Goal: Task Accomplishment & Management: Complete application form

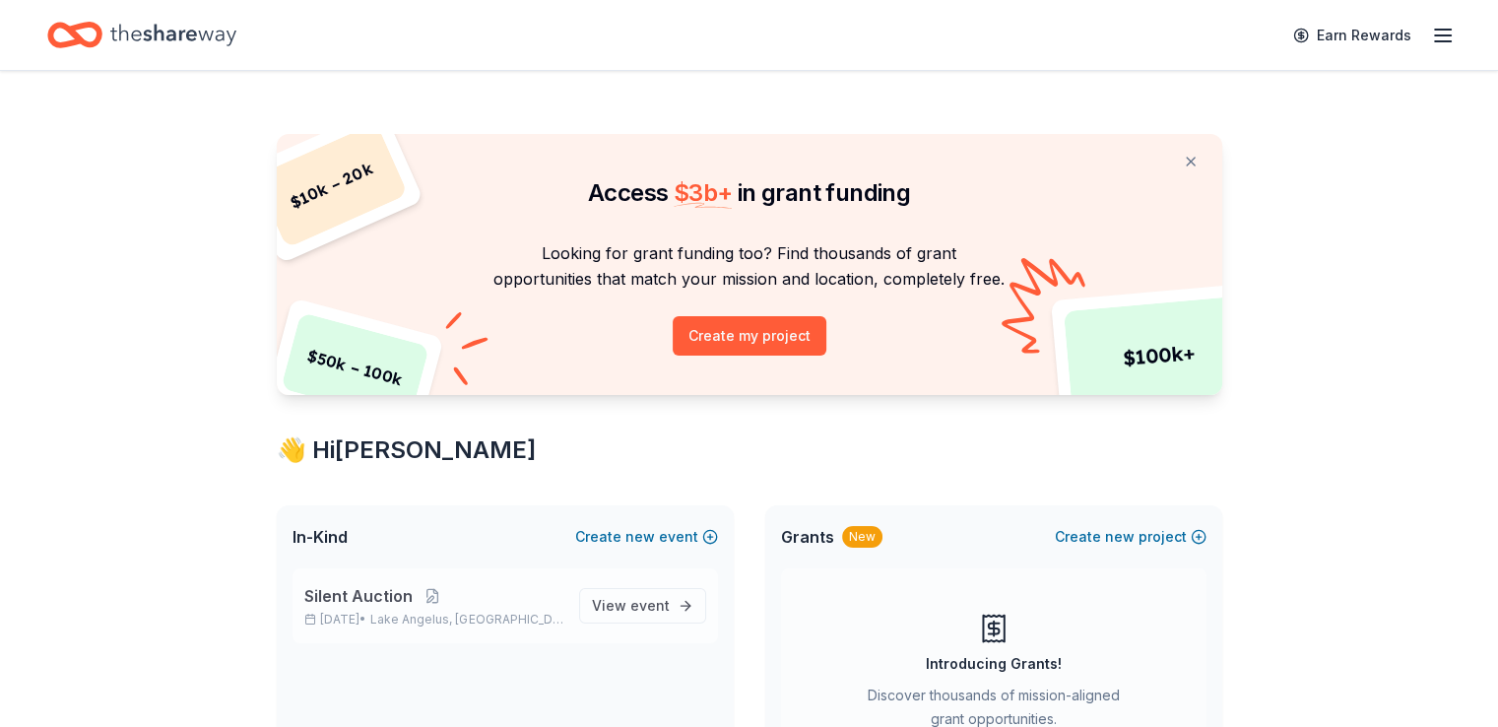
click at [478, 611] on span "Lake Angelus, MI" at bounding box center [466, 619] width 192 height 16
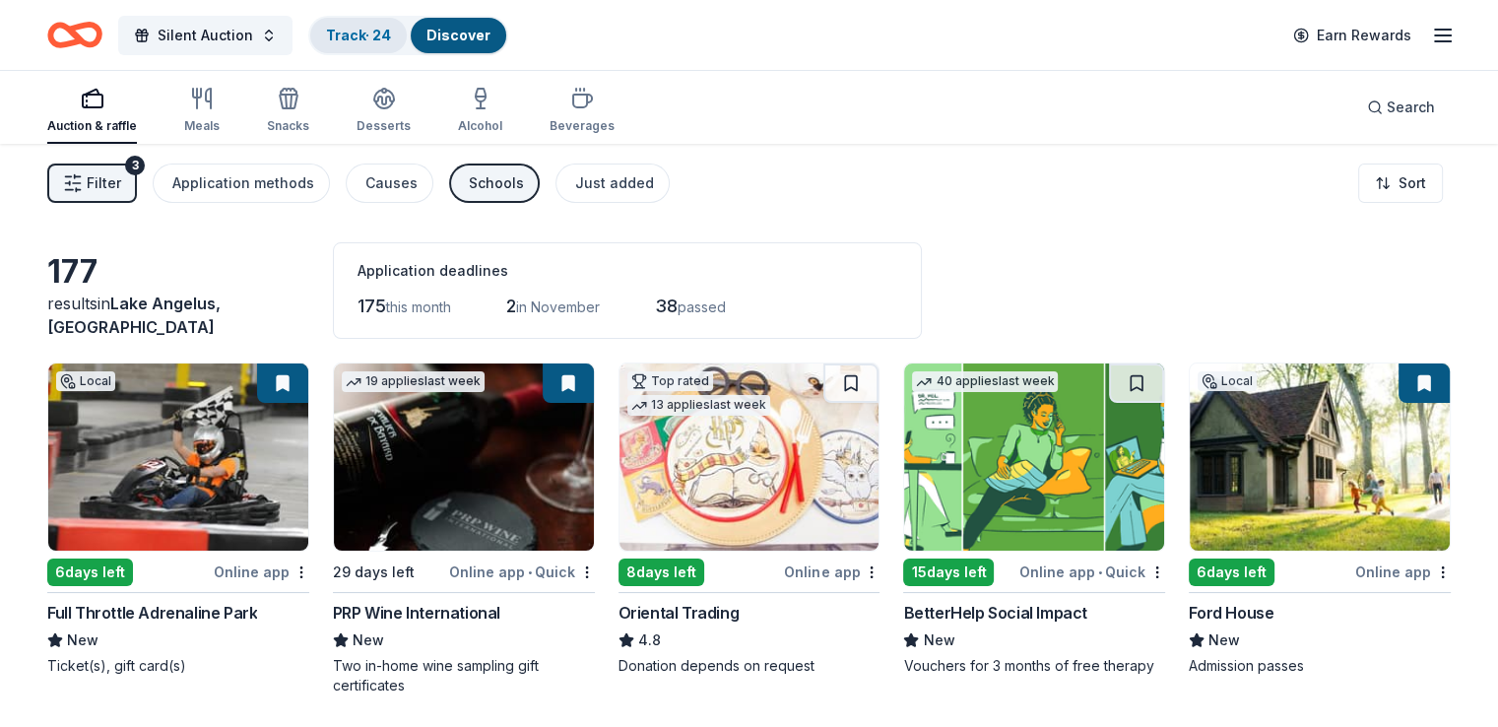
click at [390, 32] on link "Track · 24" at bounding box center [358, 35] width 65 height 17
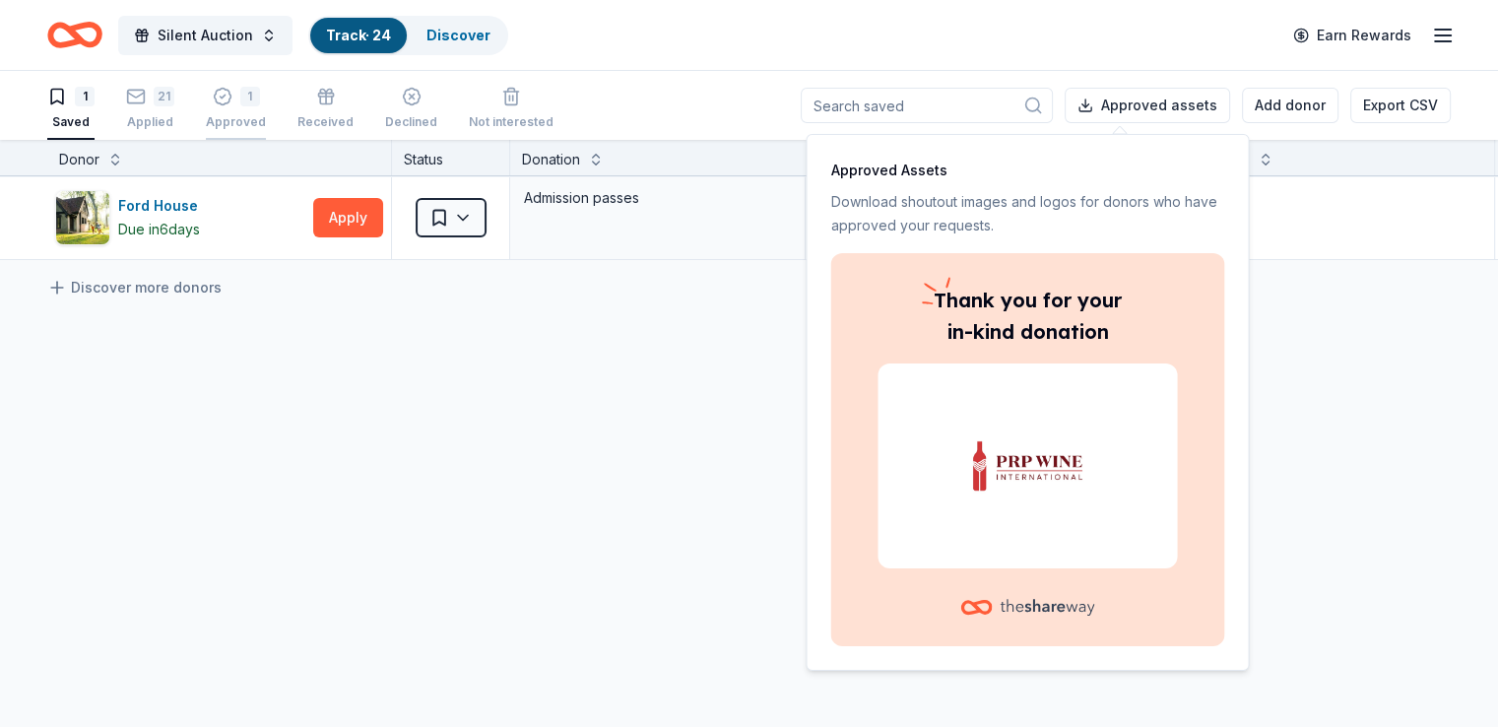
click at [260, 96] on div "1" at bounding box center [250, 97] width 20 height 20
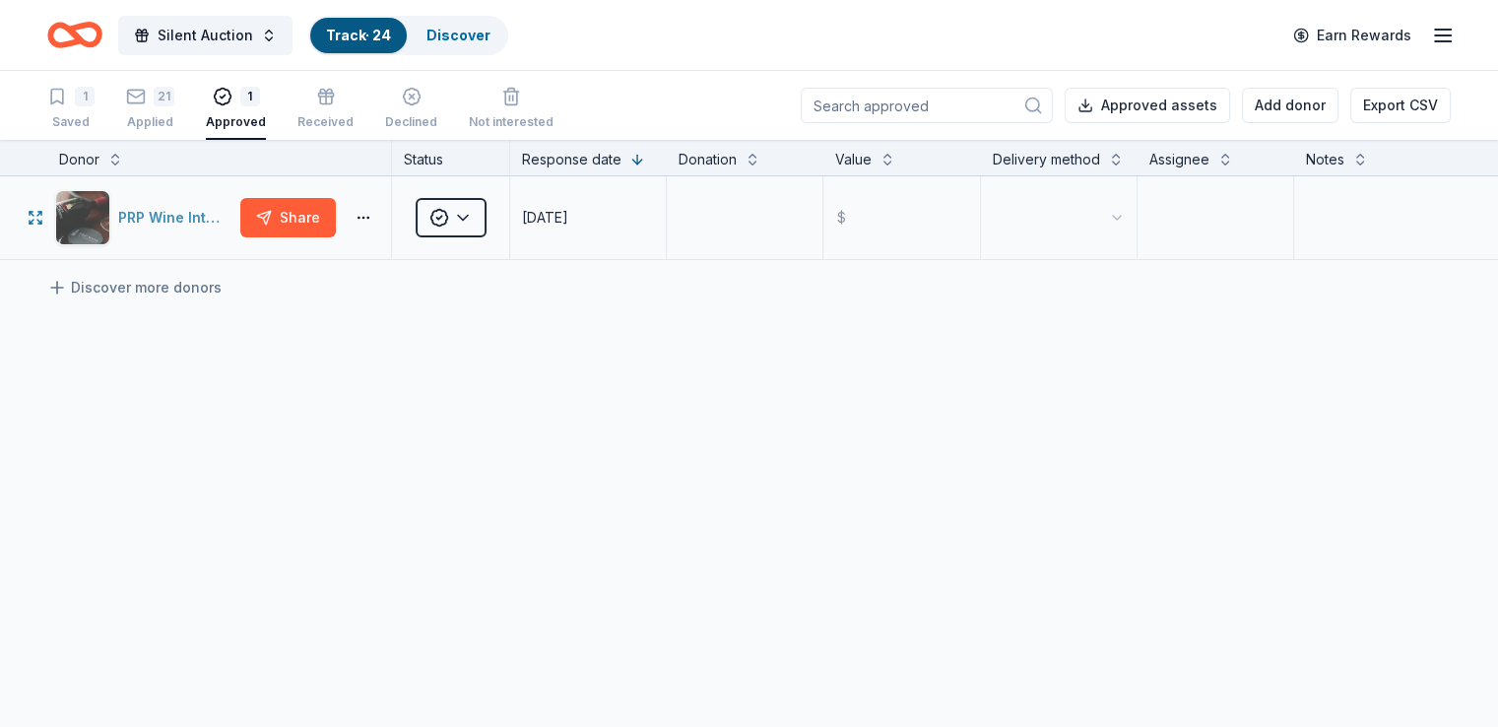
click at [109, 238] on img "button" at bounding box center [82, 217] width 53 height 53
click at [102, 22] on icon "Home" at bounding box center [74, 35] width 55 height 46
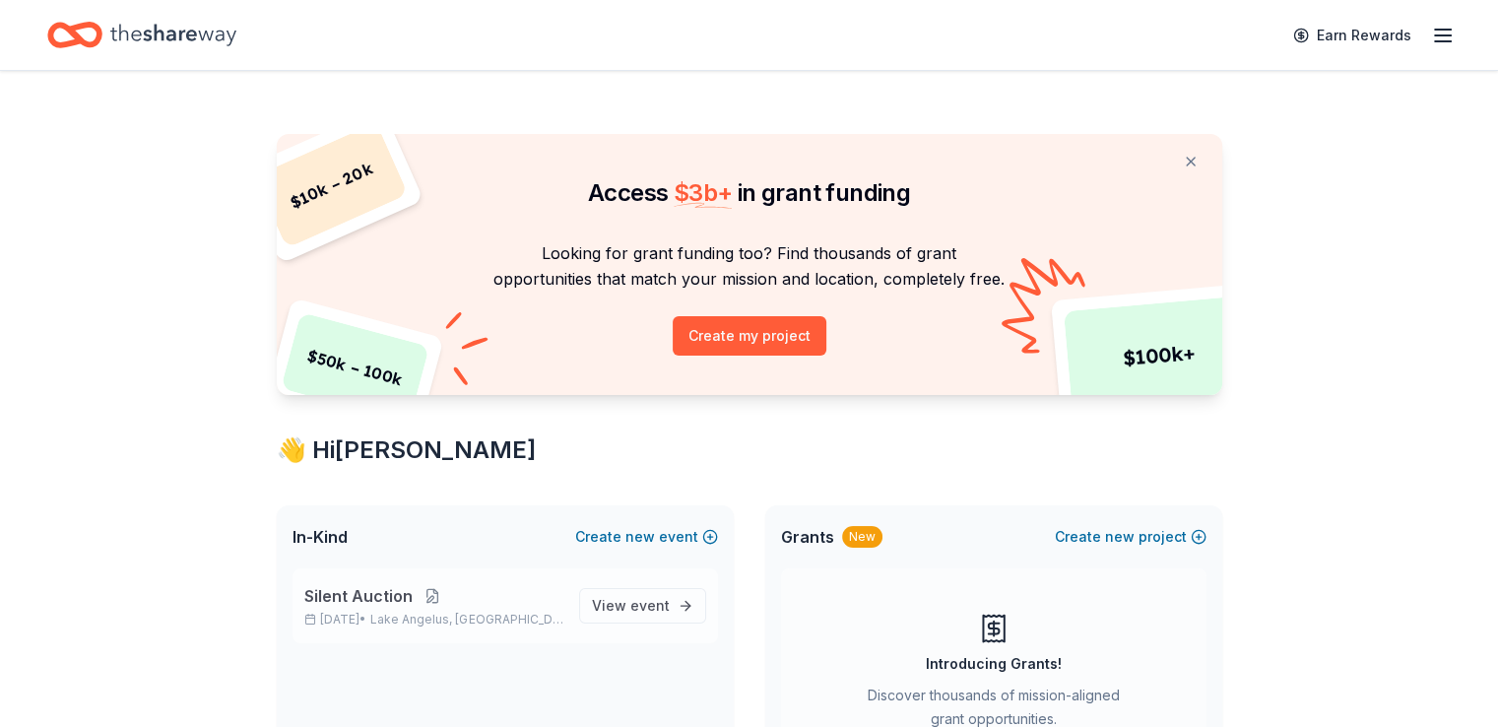
click at [429, 592] on button at bounding box center [432, 596] width 39 height 16
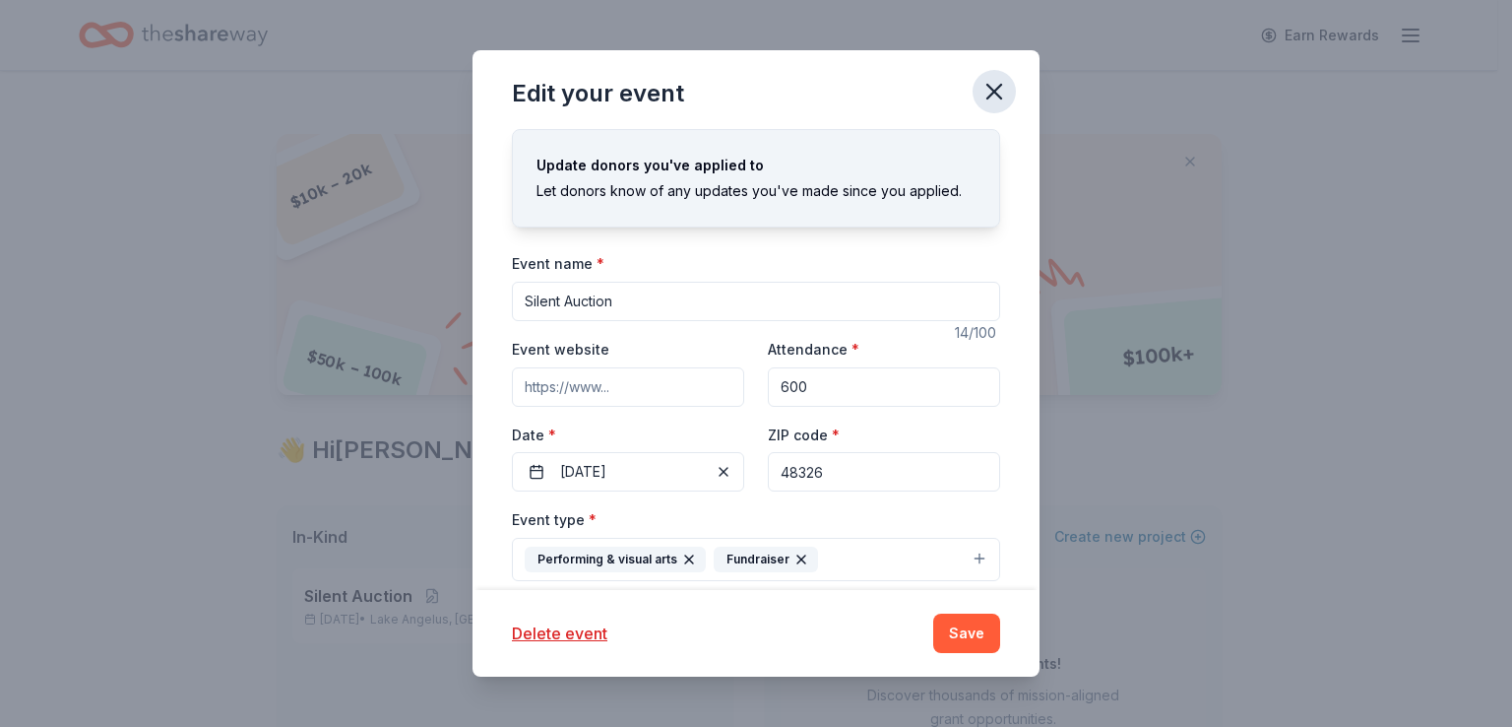
click at [996, 97] on icon "button" at bounding box center [995, 92] width 28 height 28
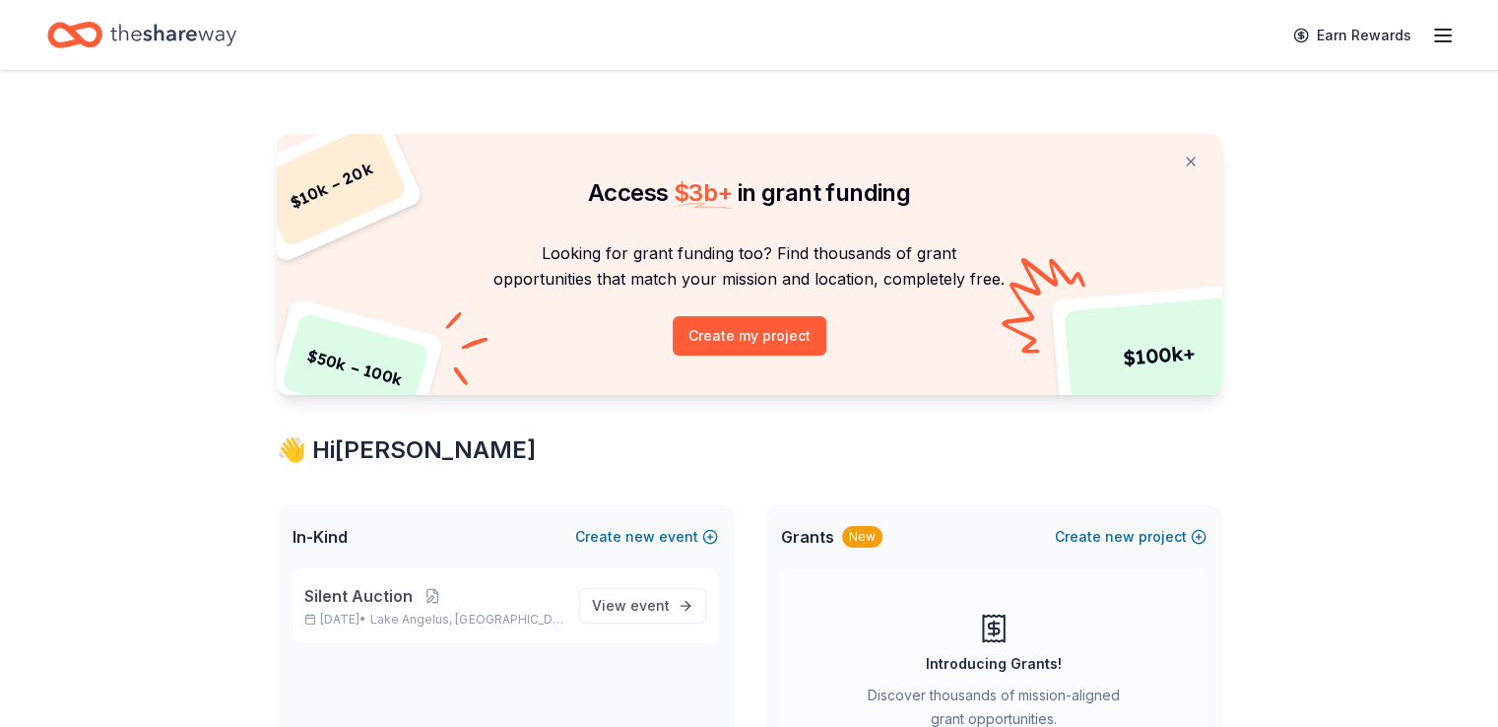
click at [331, 596] on span "Silent Auction" at bounding box center [358, 596] width 108 height 24
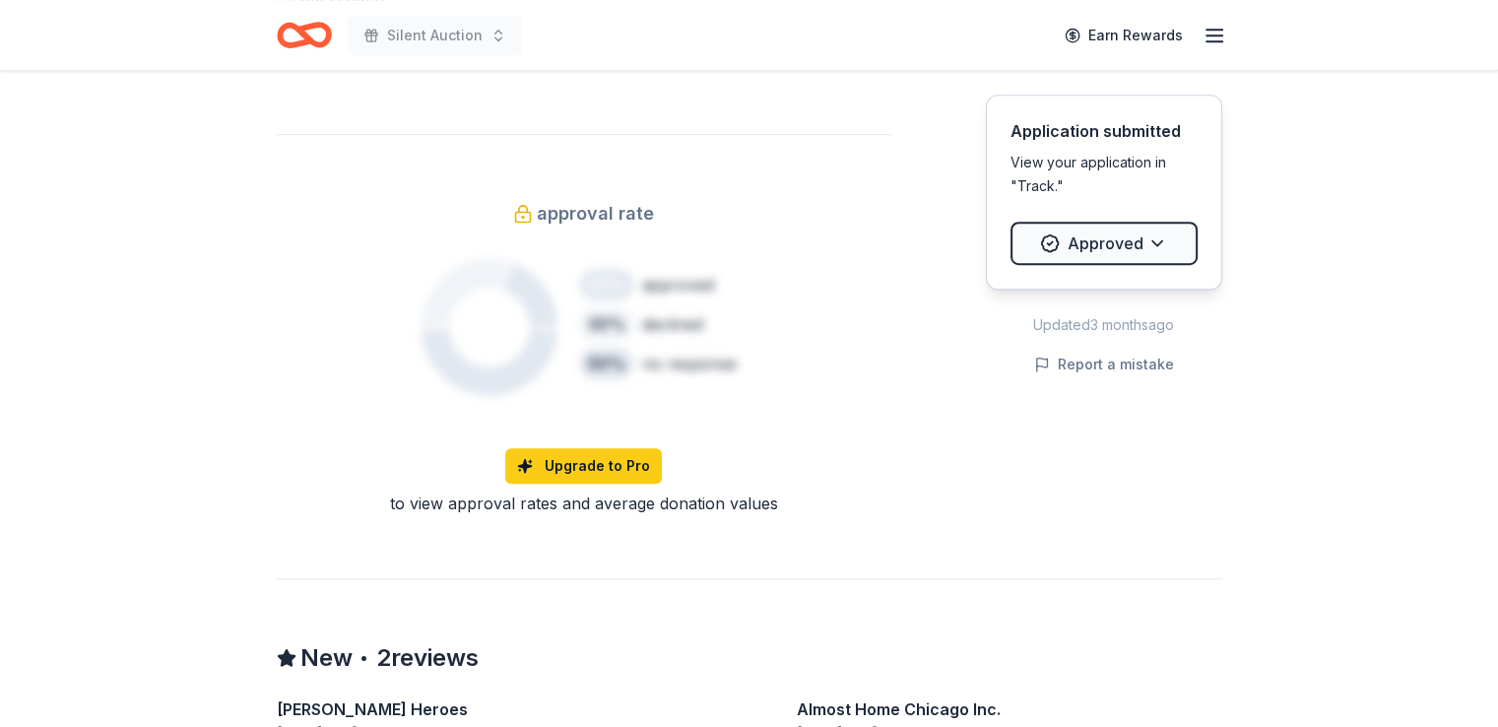
scroll to position [1045, 0]
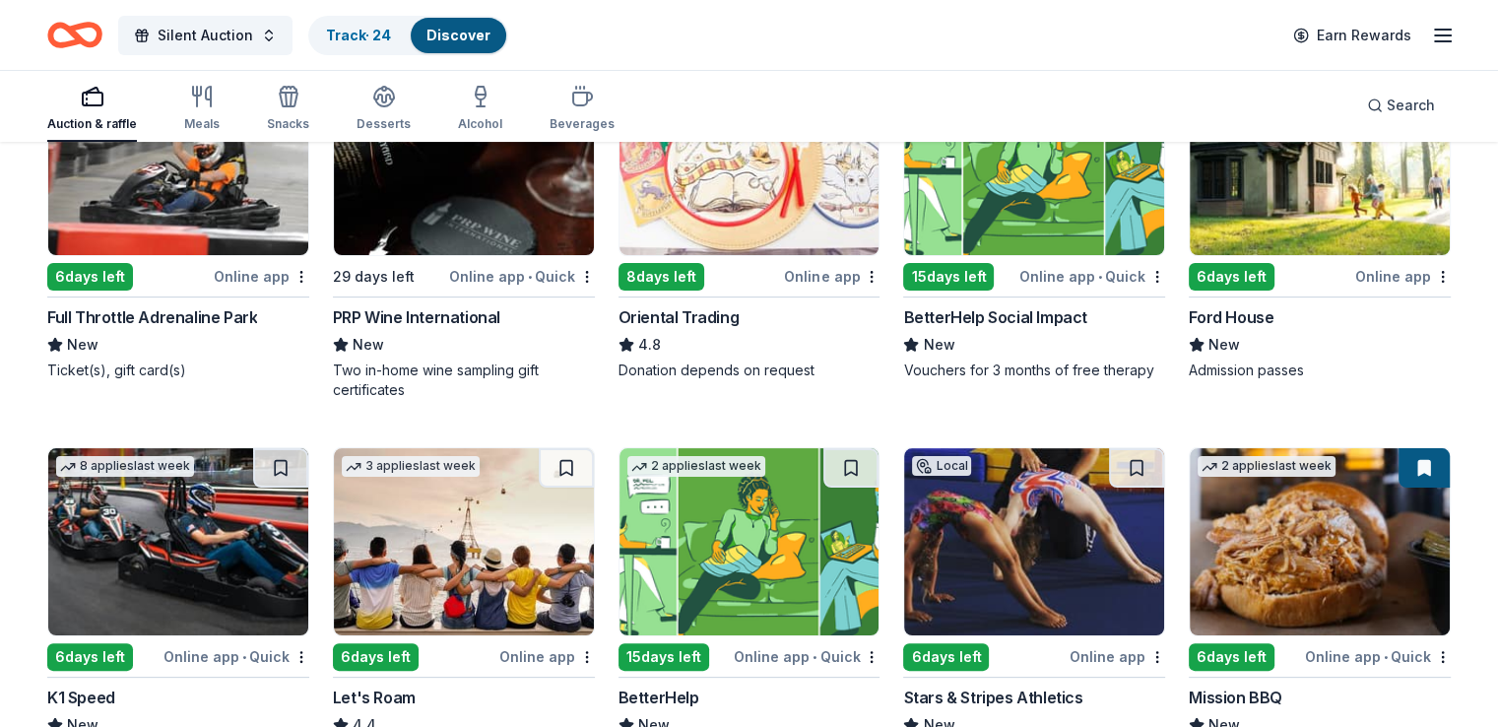
scroll to position [394, 0]
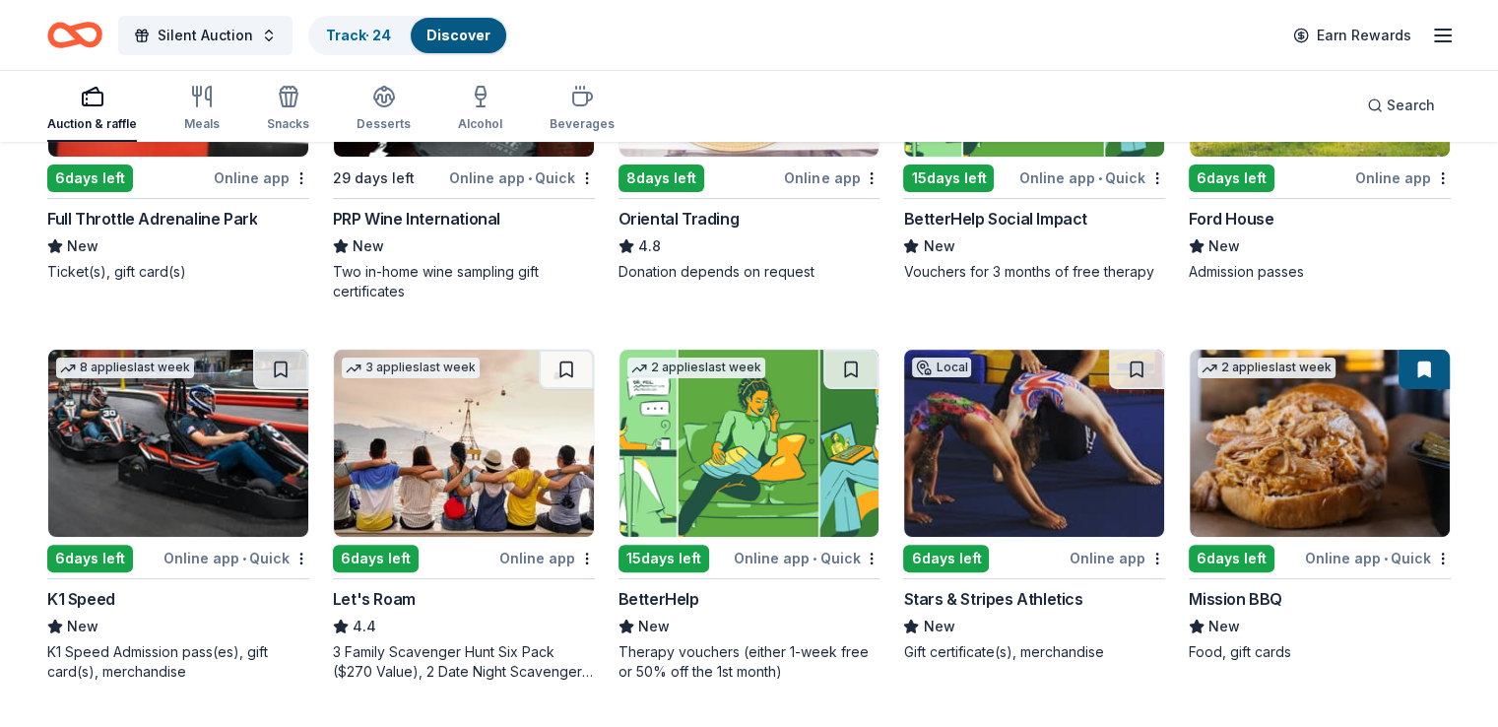
click at [1354, 417] on img at bounding box center [1319, 443] width 260 height 187
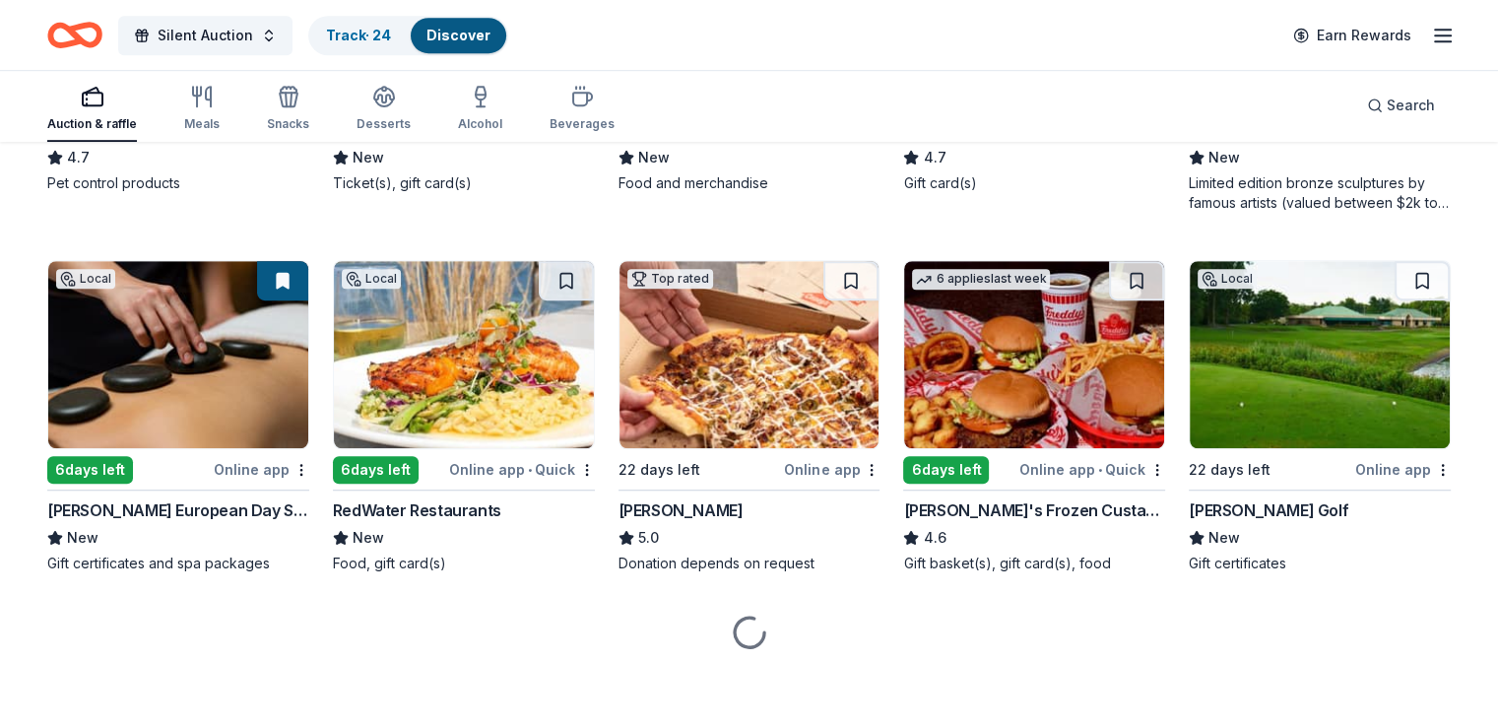
scroll to position [1245, 0]
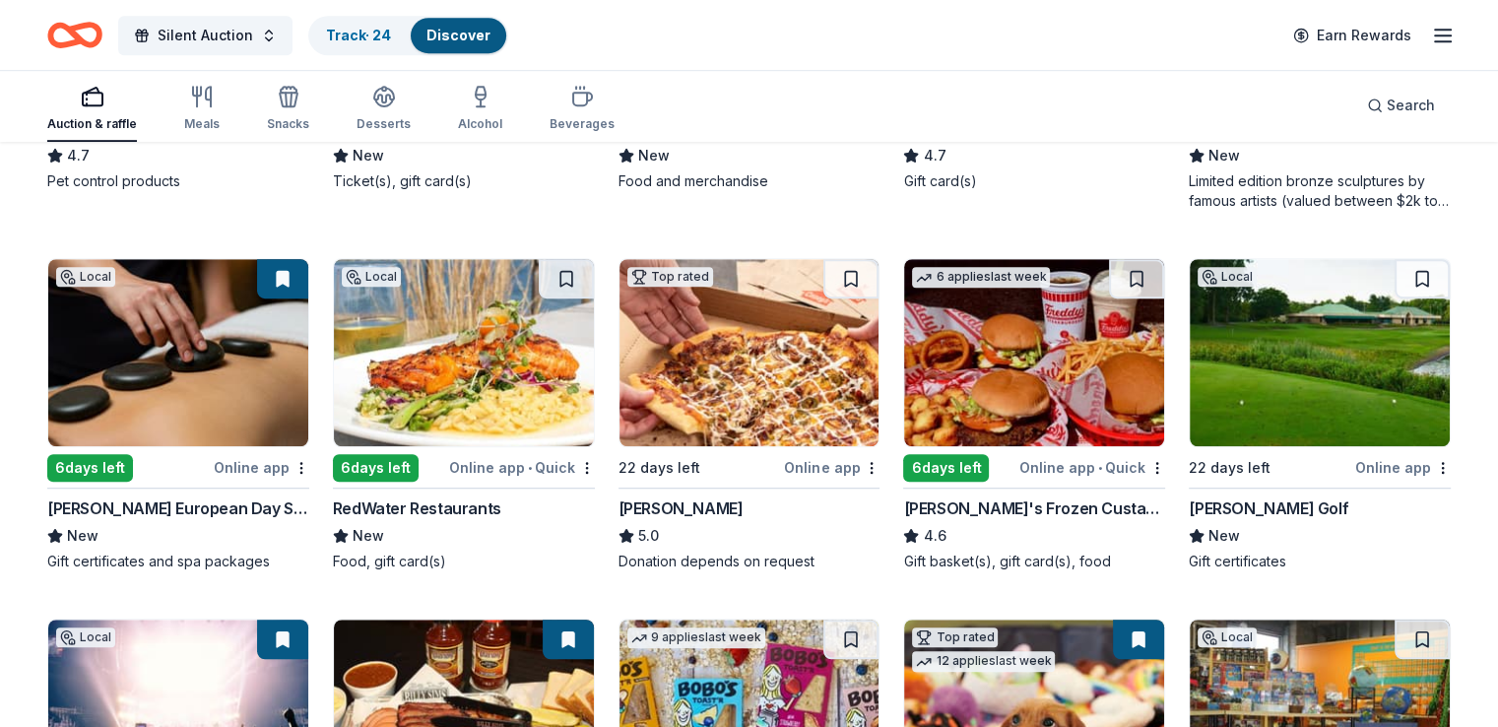
click at [213, 379] on img at bounding box center [178, 352] width 260 height 187
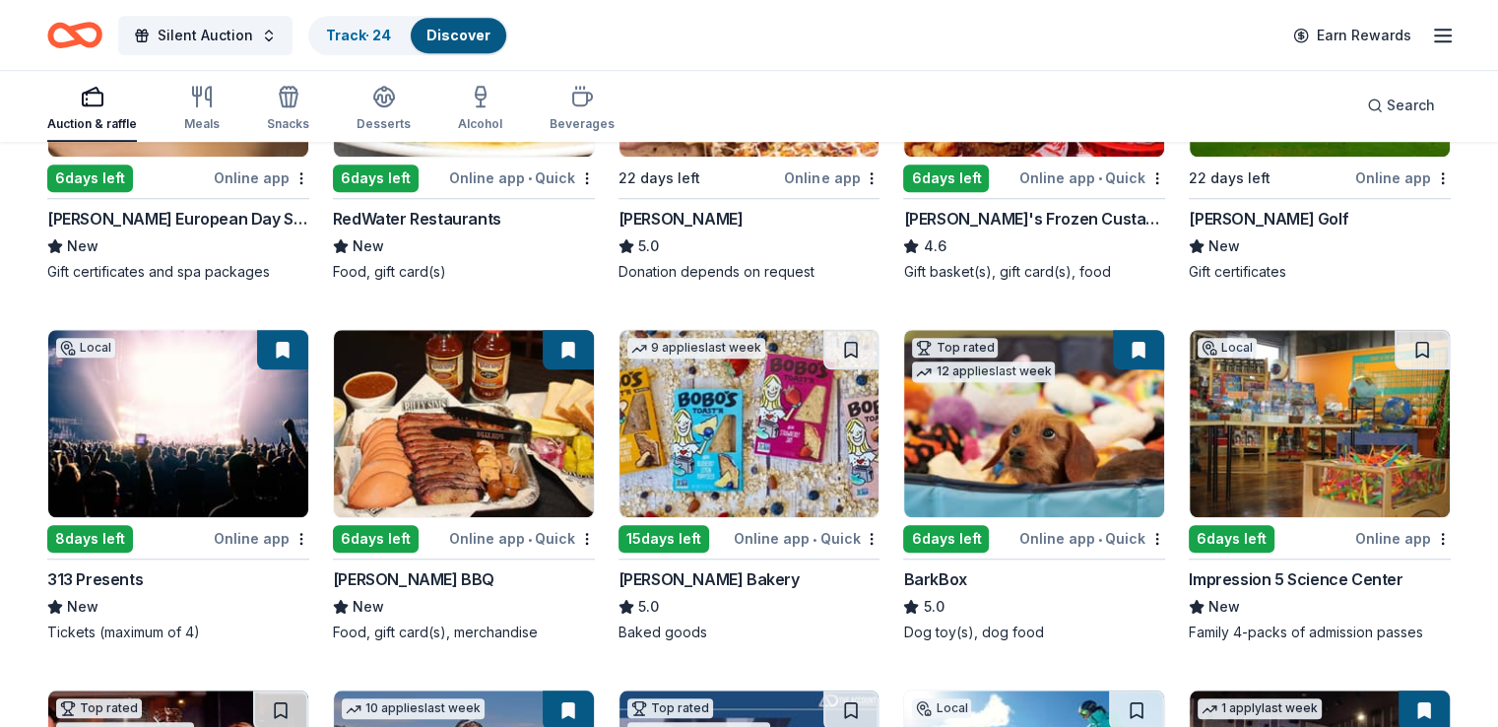
scroll to position [1540, 0]
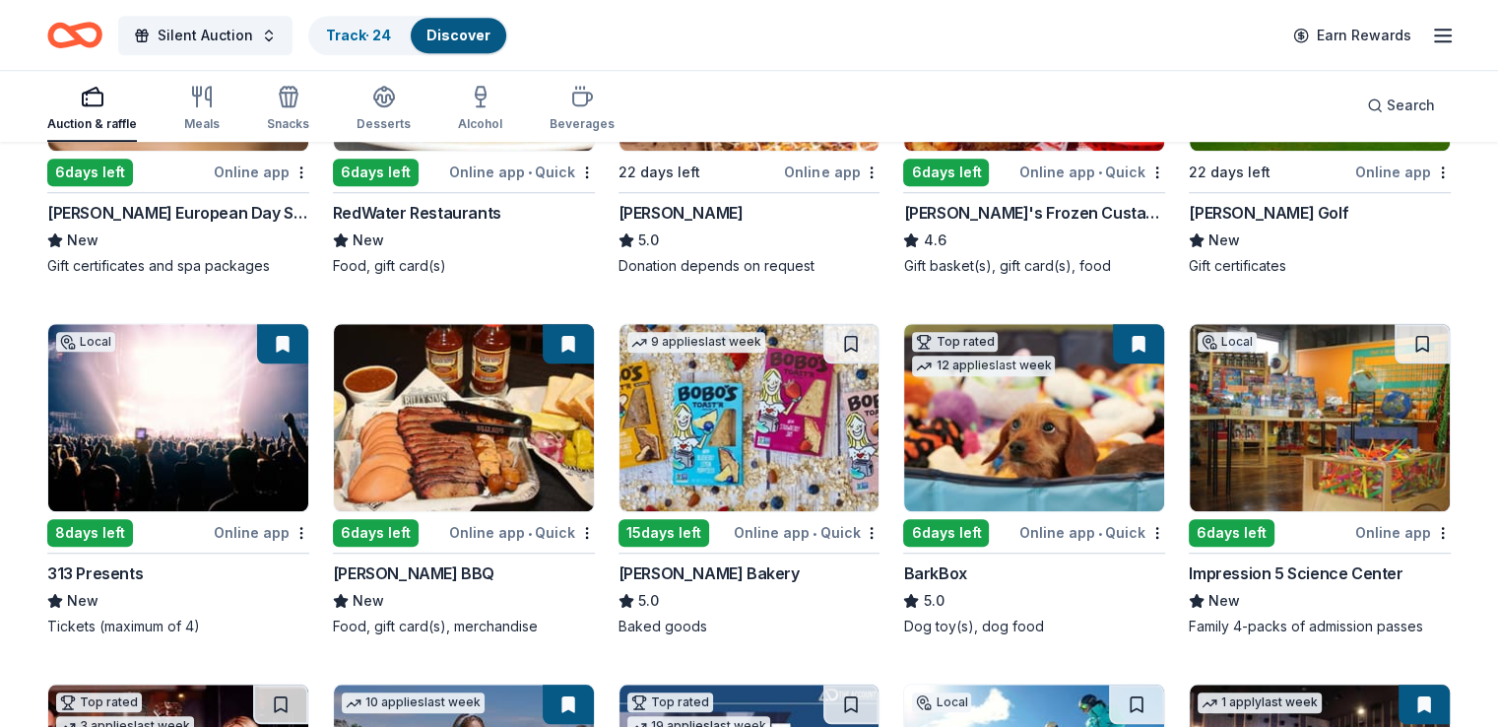
click at [740, 423] on img at bounding box center [749, 417] width 260 height 187
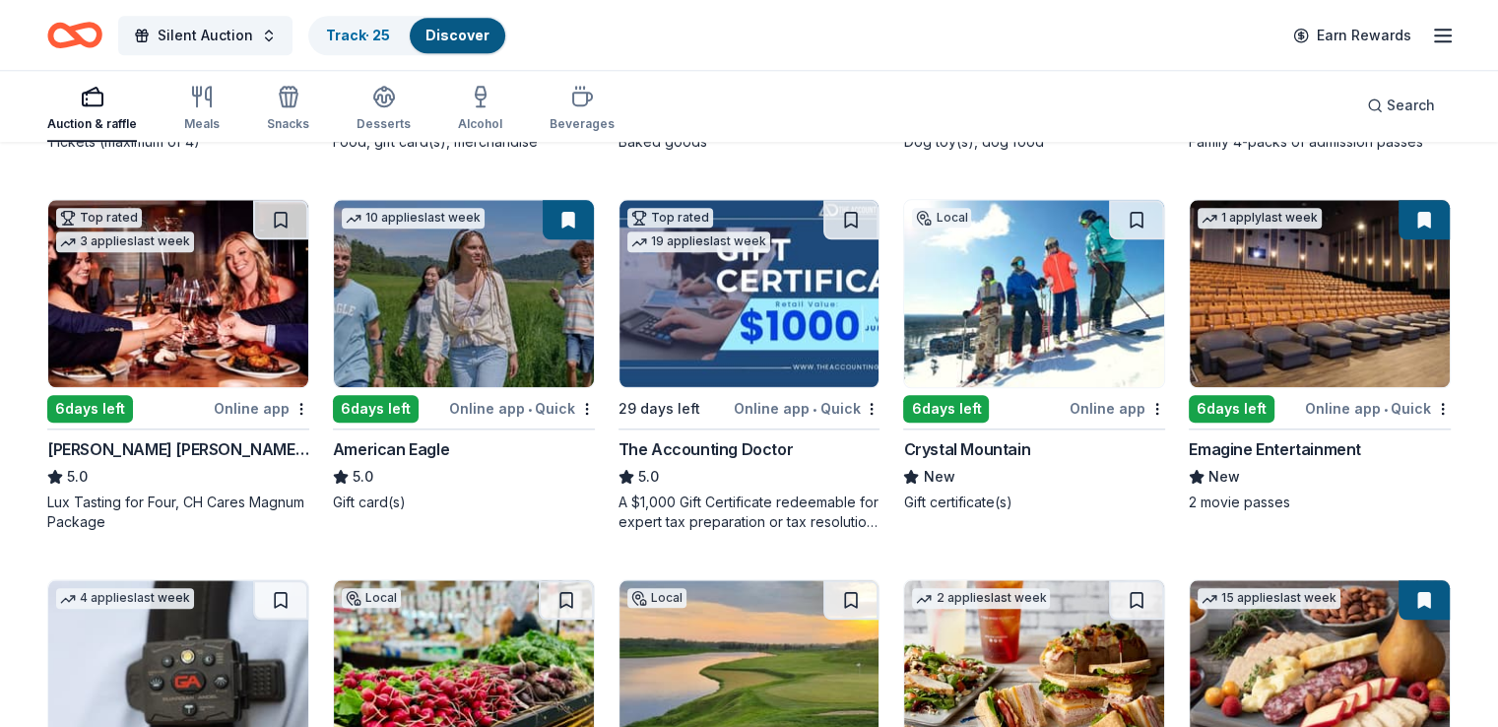
scroll to position [2229, 0]
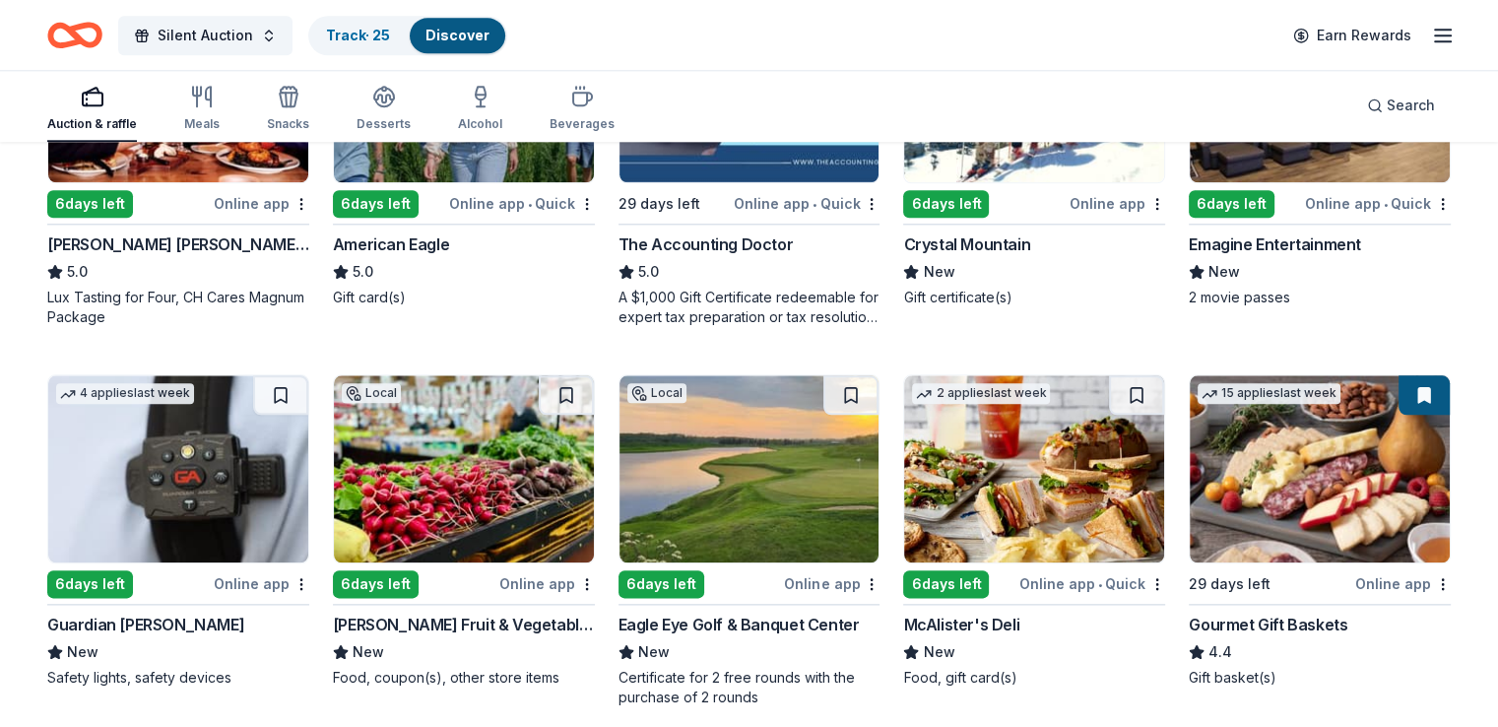
click at [1023, 459] on img at bounding box center [1034, 468] width 260 height 187
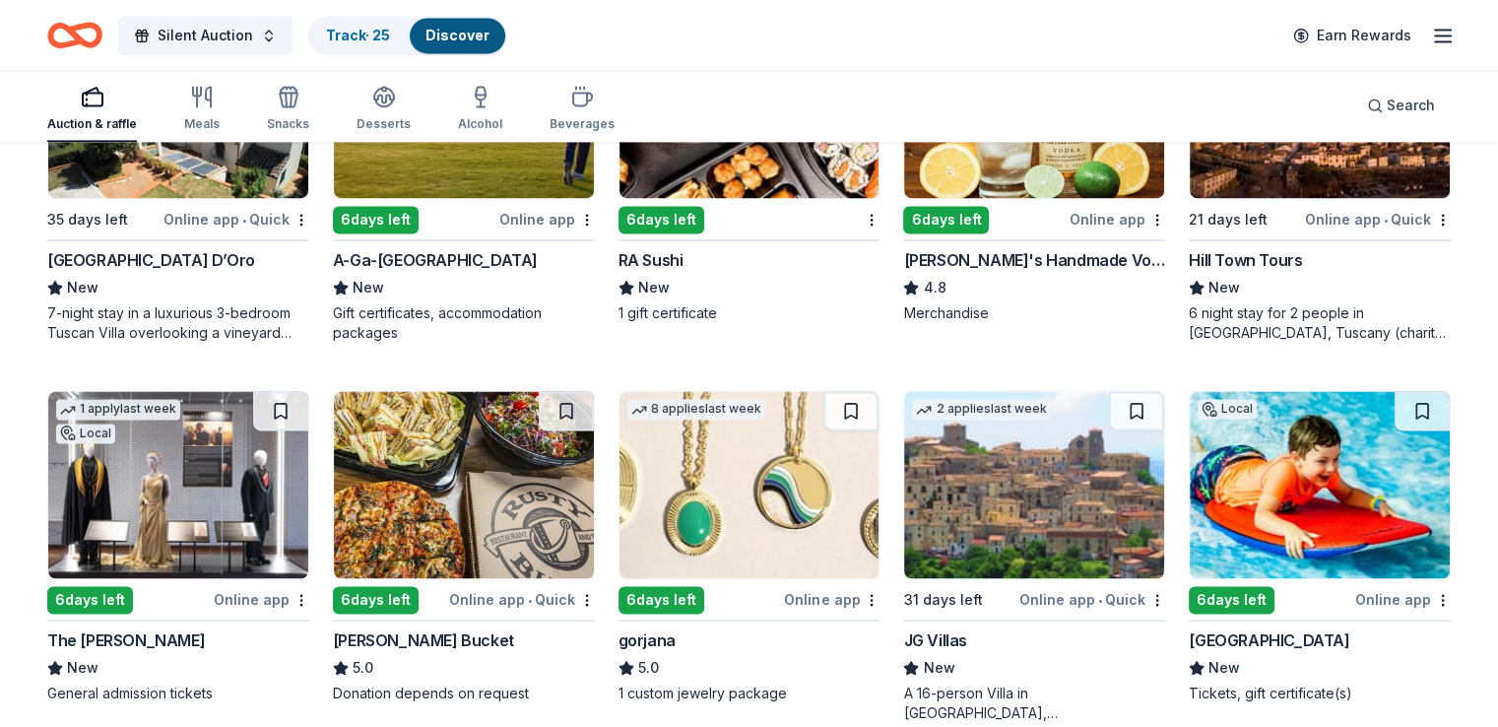
scroll to position [3017, 0]
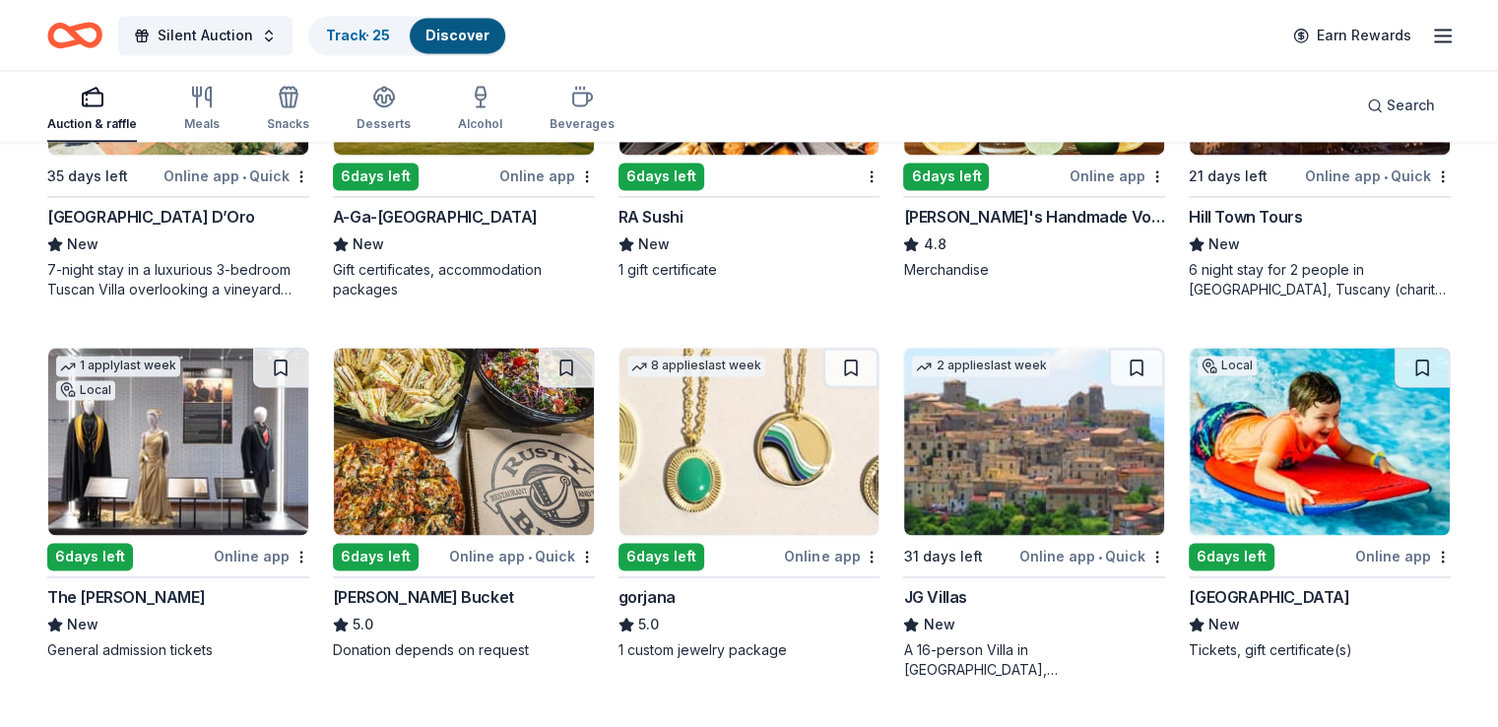
click at [749, 439] on img at bounding box center [749, 441] width 260 height 187
click at [1300, 448] on img at bounding box center [1319, 441] width 260 height 187
click at [479, 453] on img at bounding box center [464, 441] width 260 height 187
click at [418, 438] on img at bounding box center [464, 441] width 260 height 187
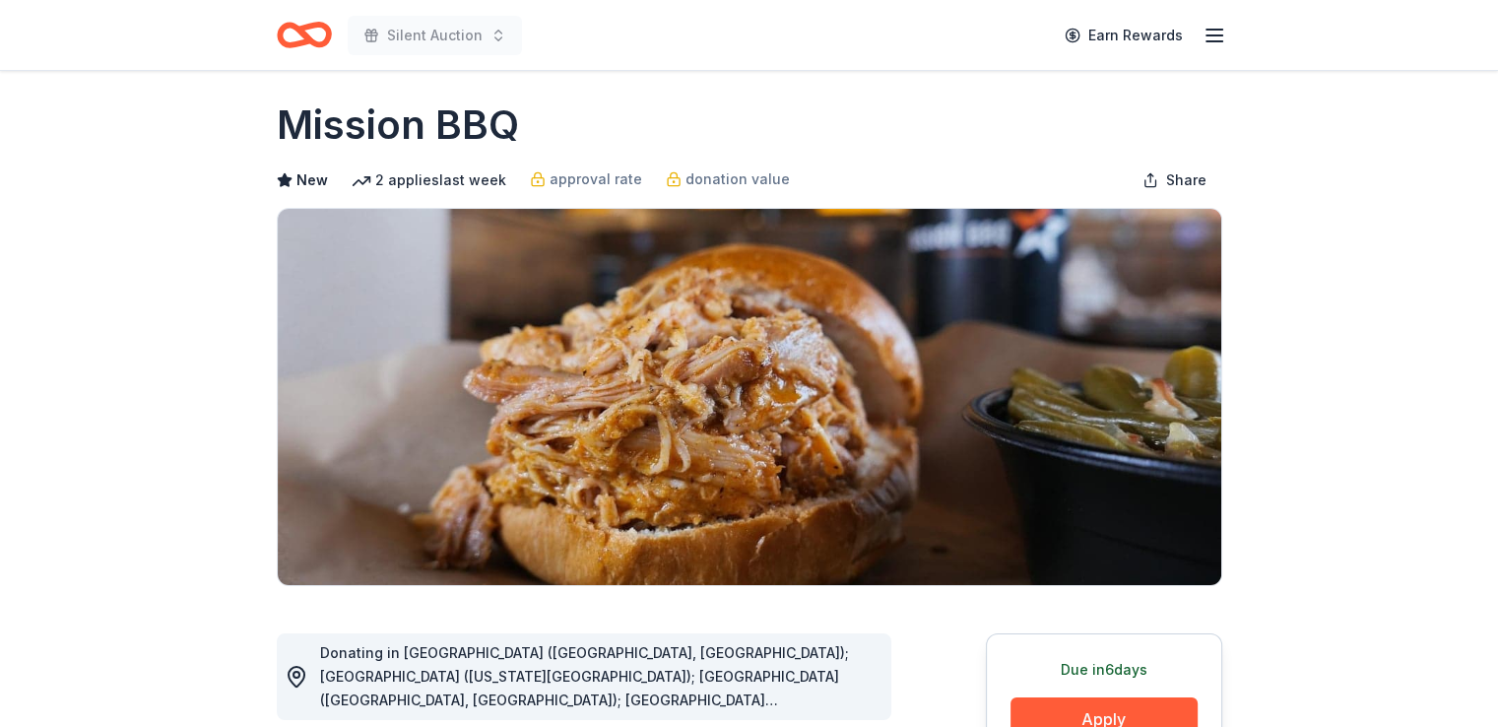
scroll to position [98, 0]
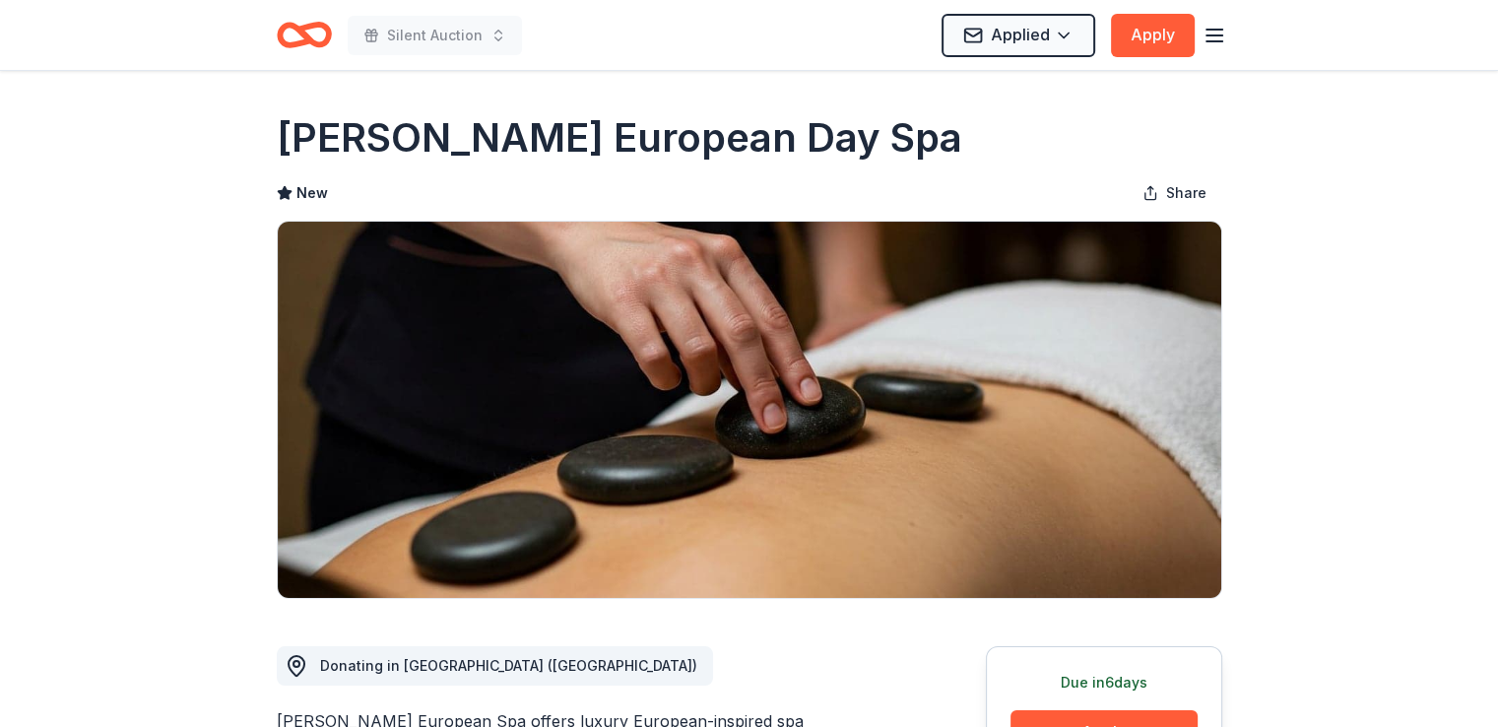
scroll to position [98, 0]
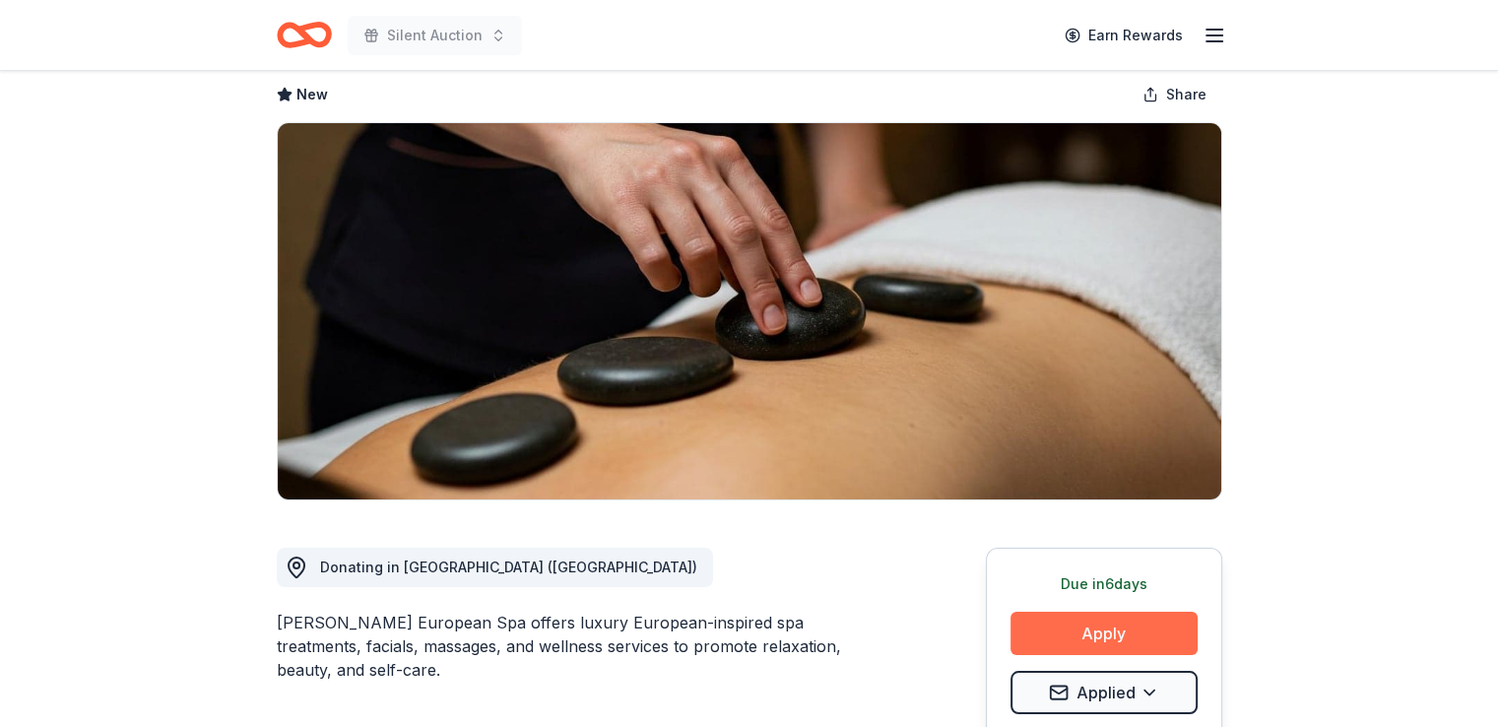
click at [1119, 627] on button "Apply" at bounding box center [1103, 632] width 187 height 43
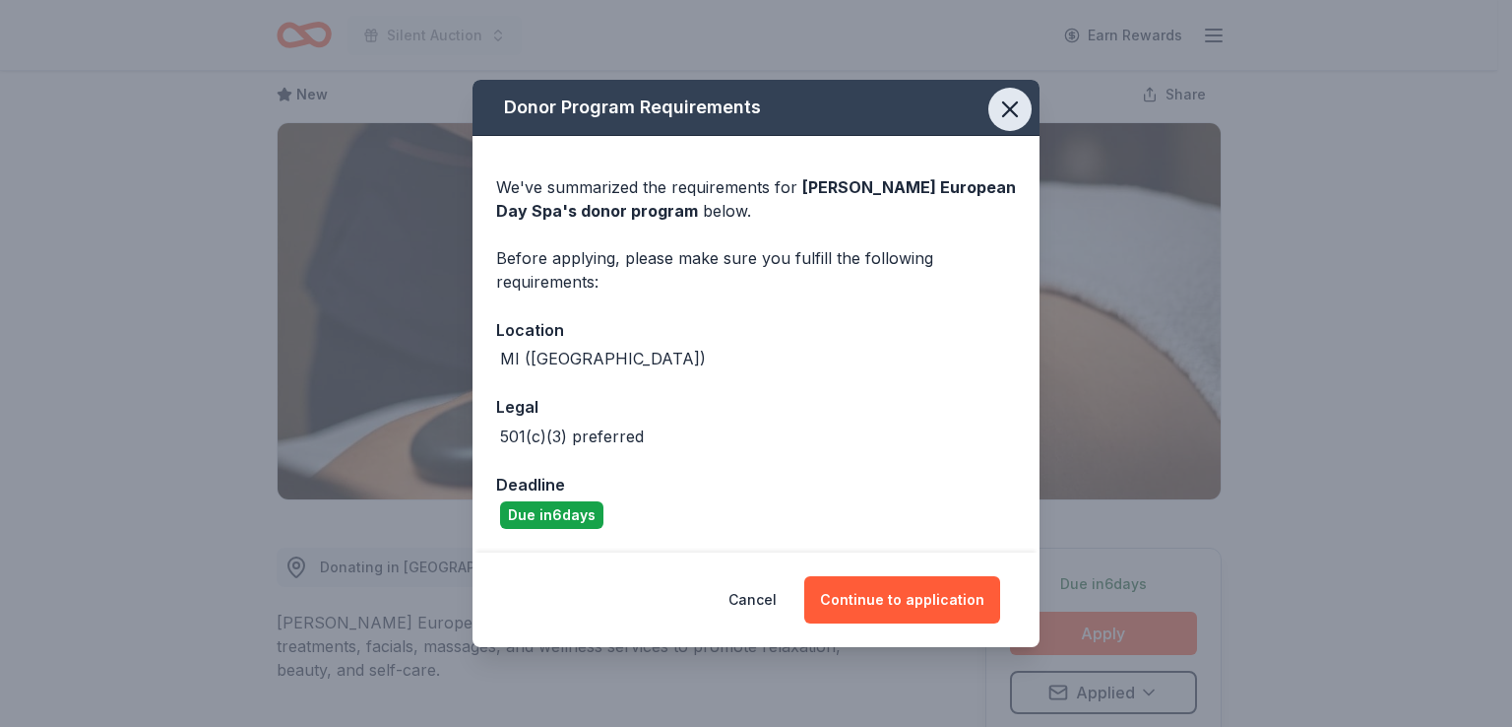
click at [1023, 115] on icon "button" at bounding box center [1010, 110] width 28 height 28
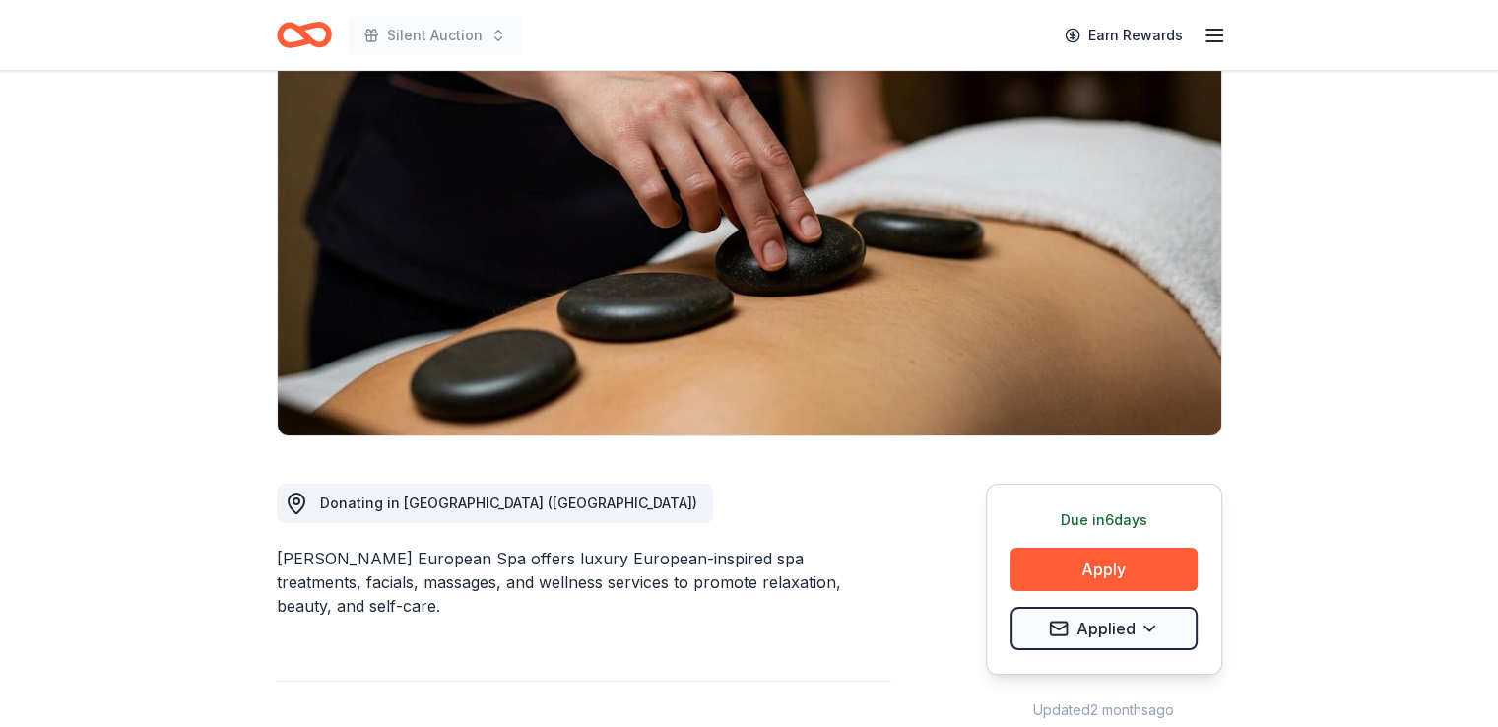
scroll to position [197, 0]
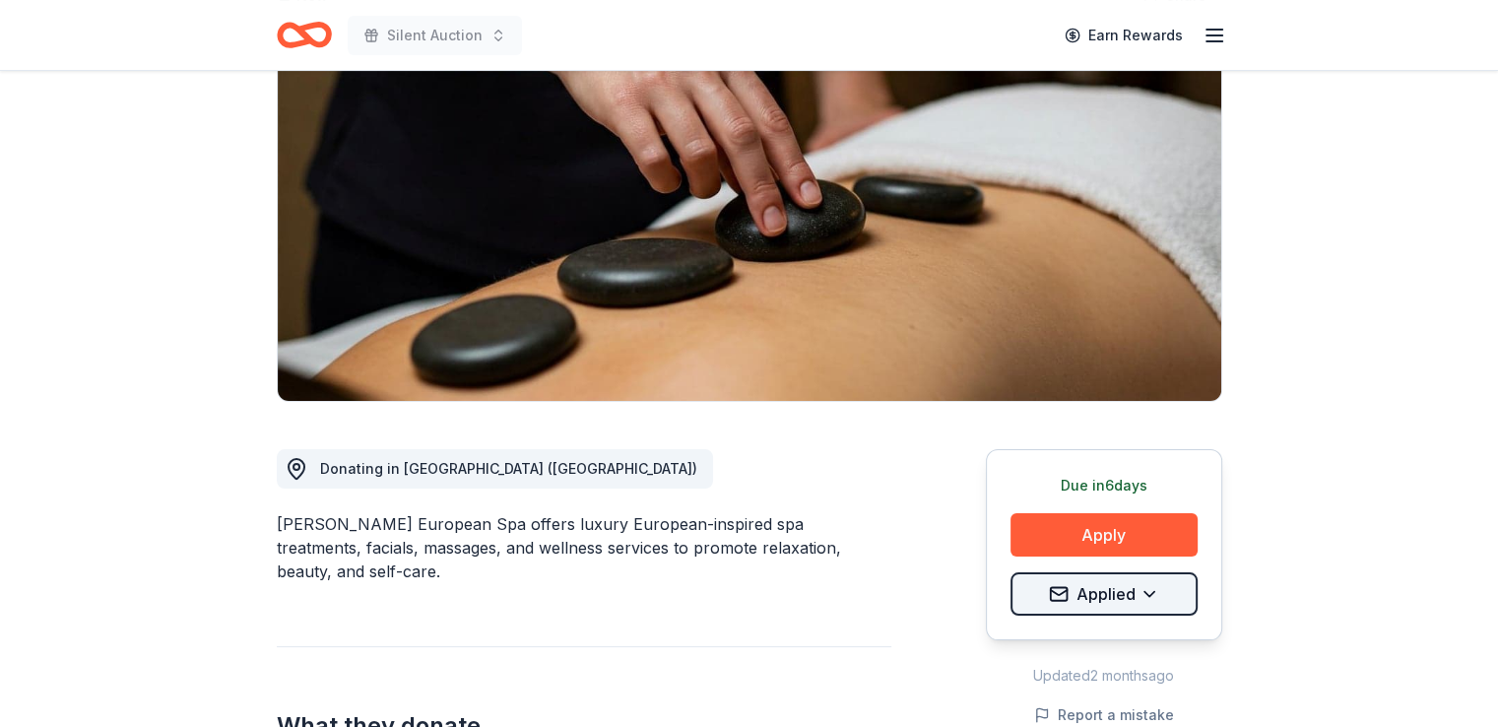
click at [1111, 530] on html "Silent Auction Earn Rewards Due [DATE] Share [PERSON_NAME] European Day Spa New…" at bounding box center [749, 166] width 1498 height 727
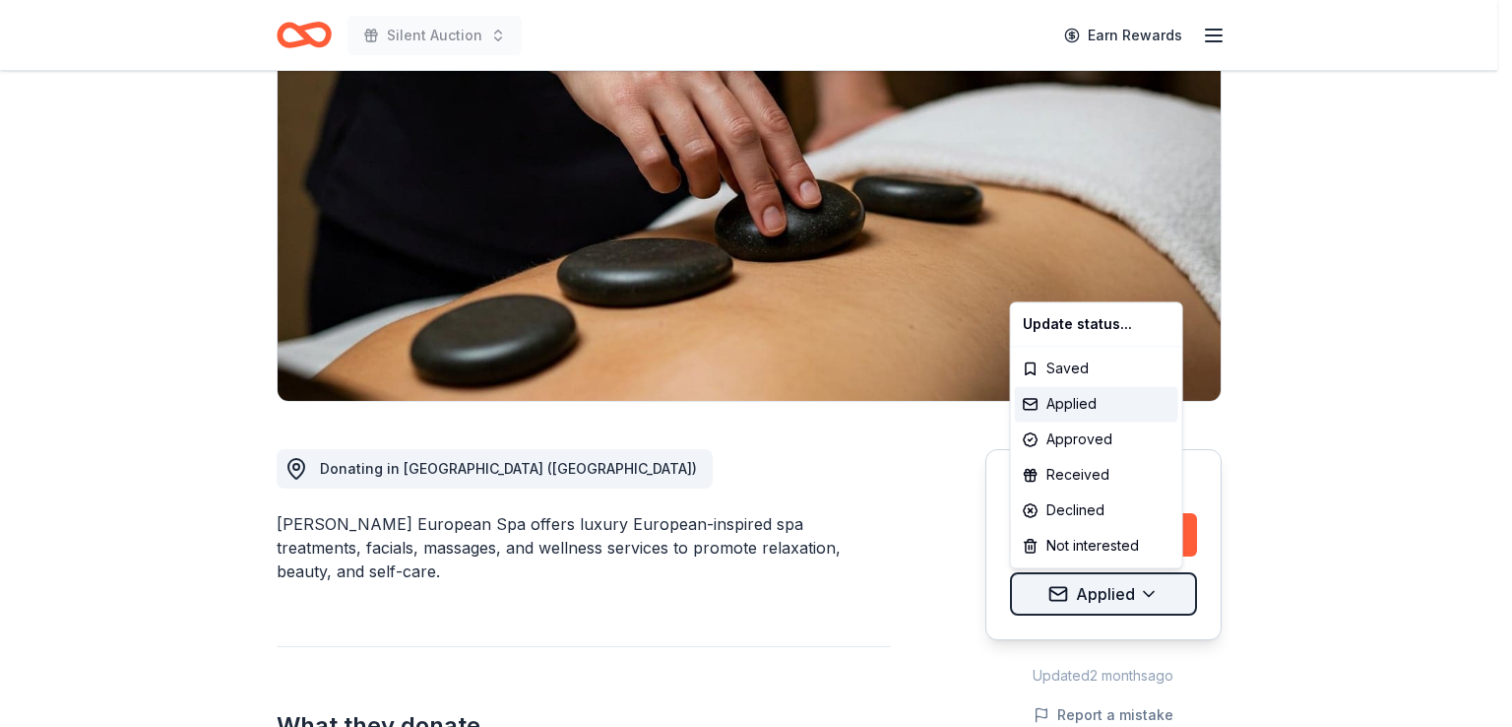
click at [1111, 530] on html "Silent Auction Earn Rewards Due [DATE] Share [PERSON_NAME] European Day Spa New…" at bounding box center [756, 166] width 1512 height 727
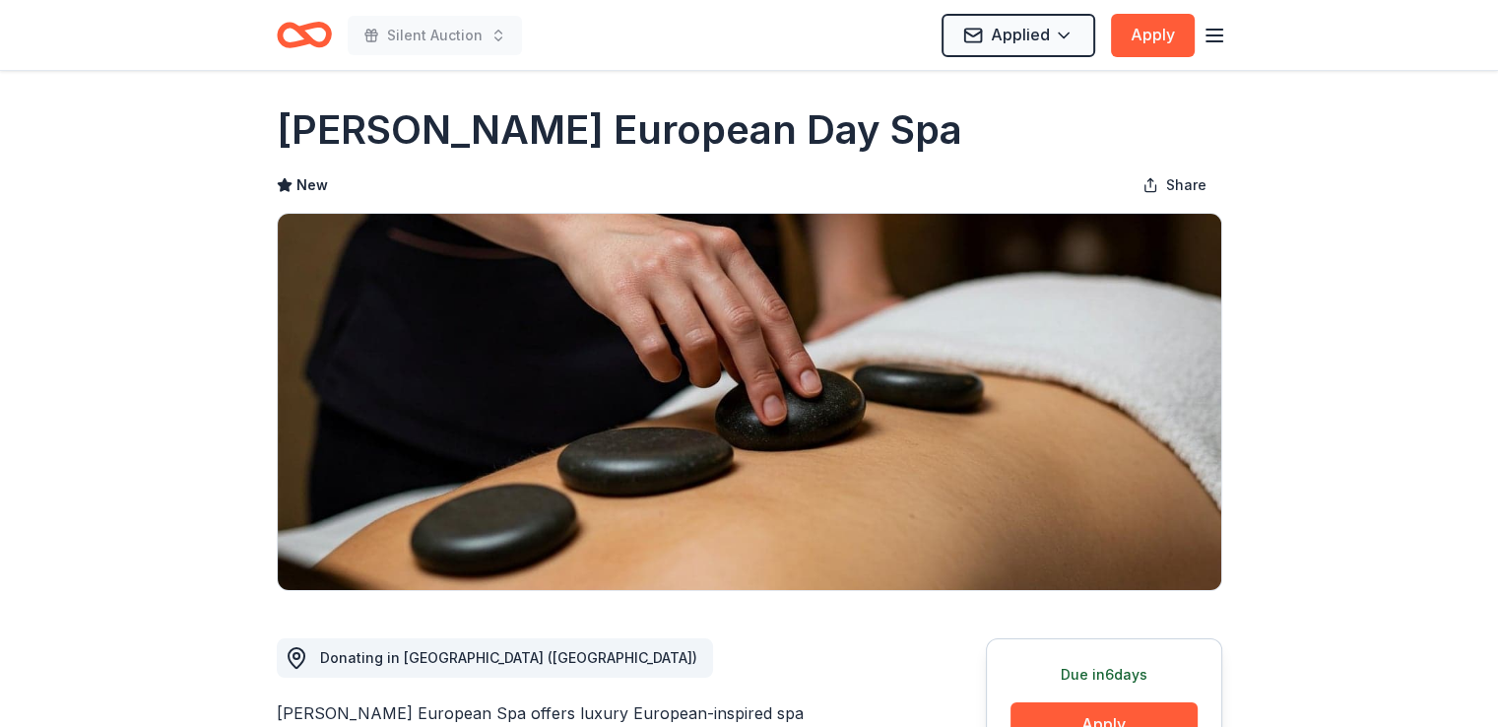
scroll to position [0, 0]
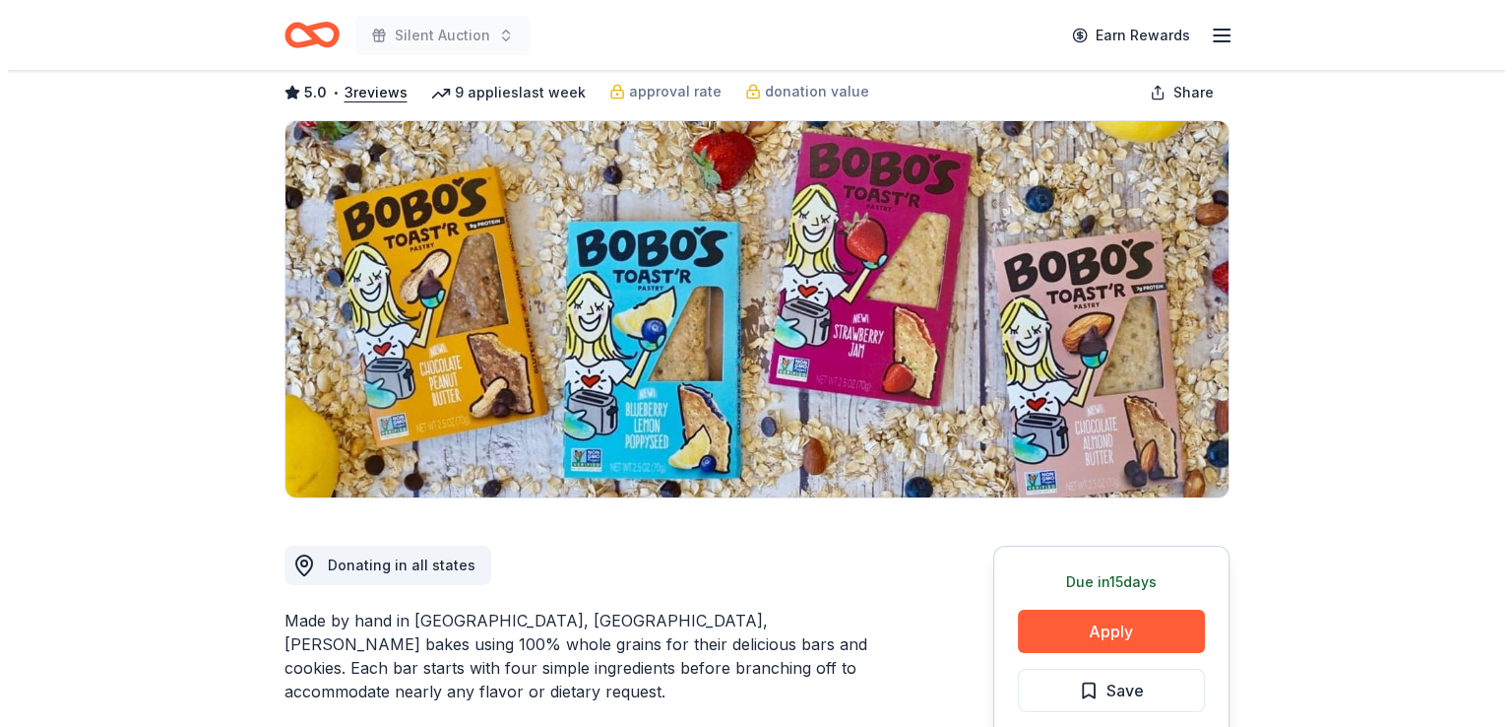
scroll to position [98, 0]
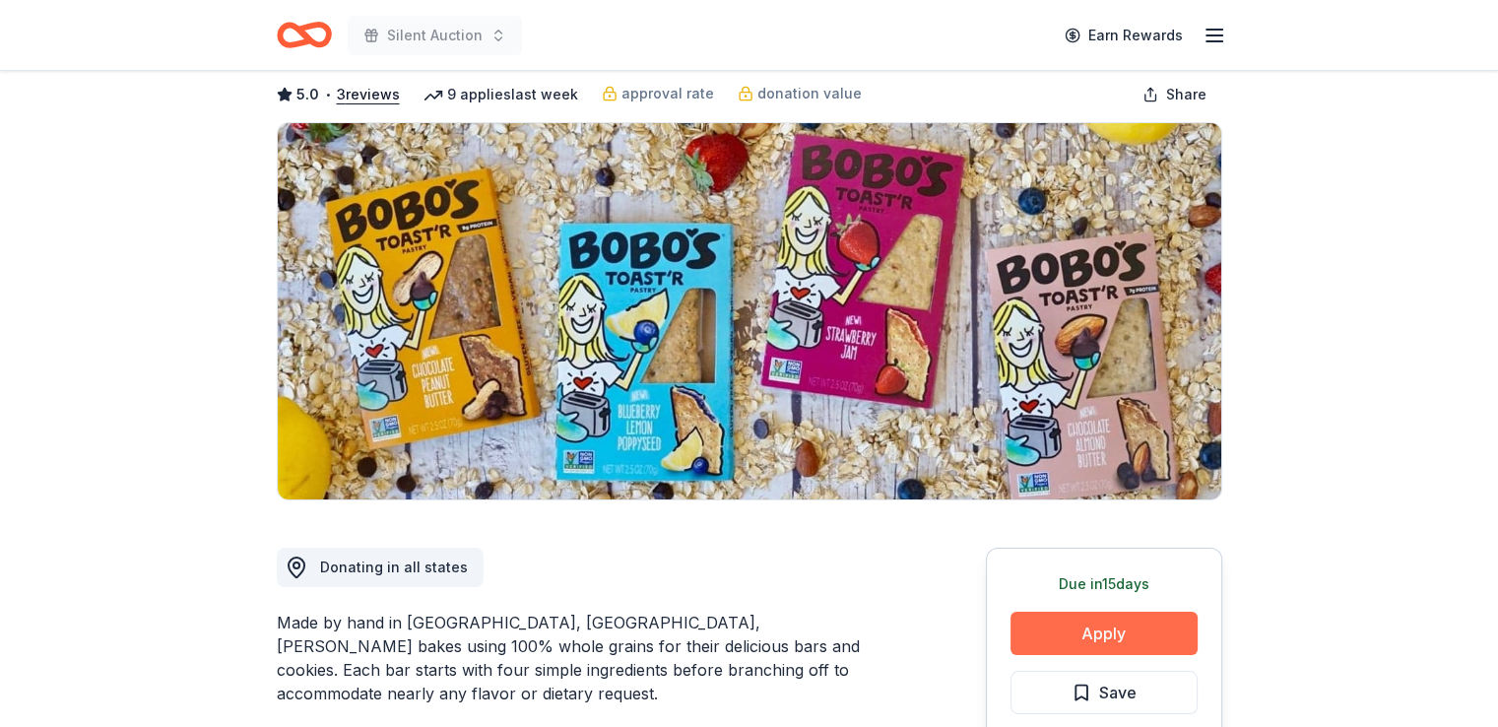
click at [1124, 628] on button "Apply" at bounding box center [1103, 632] width 187 height 43
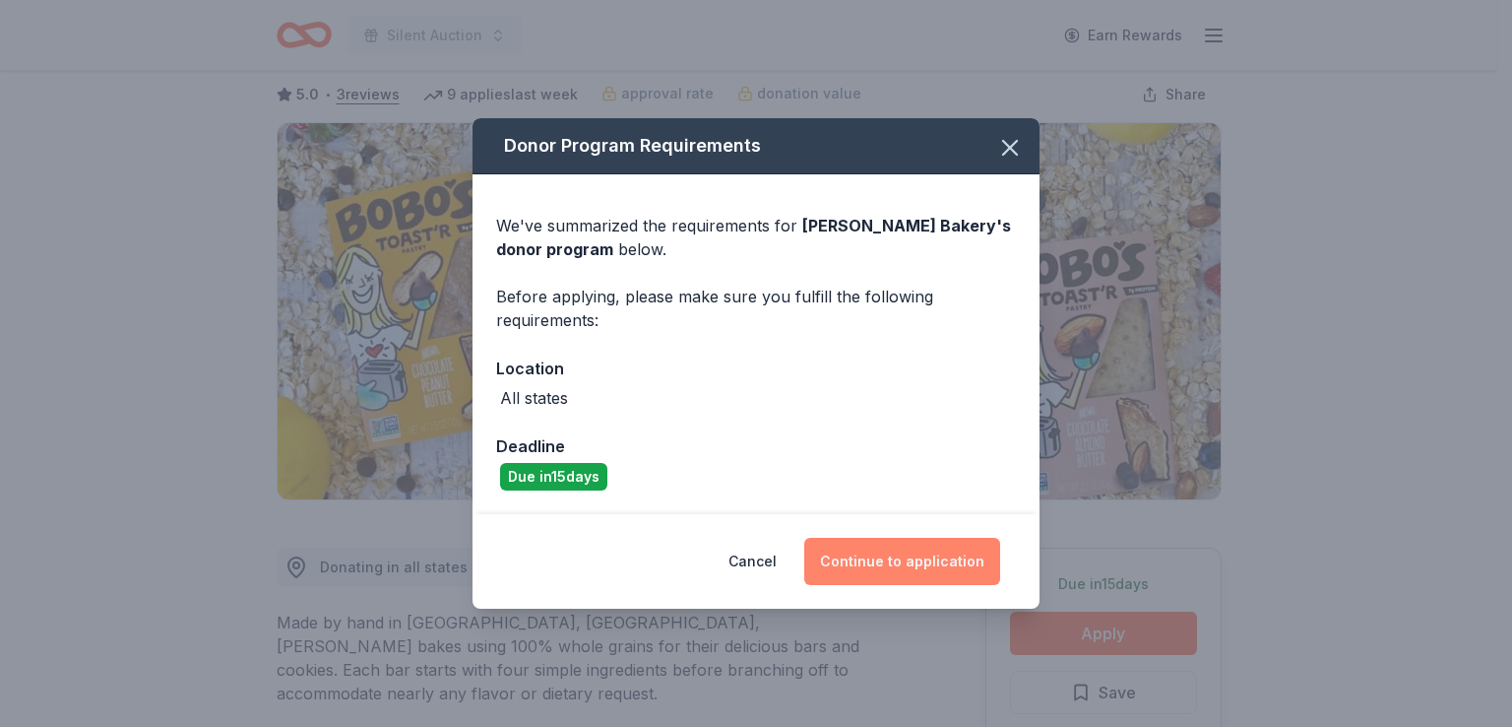
click at [922, 560] on button "Continue to application" at bounding box center [902, 561] width 196 height 47
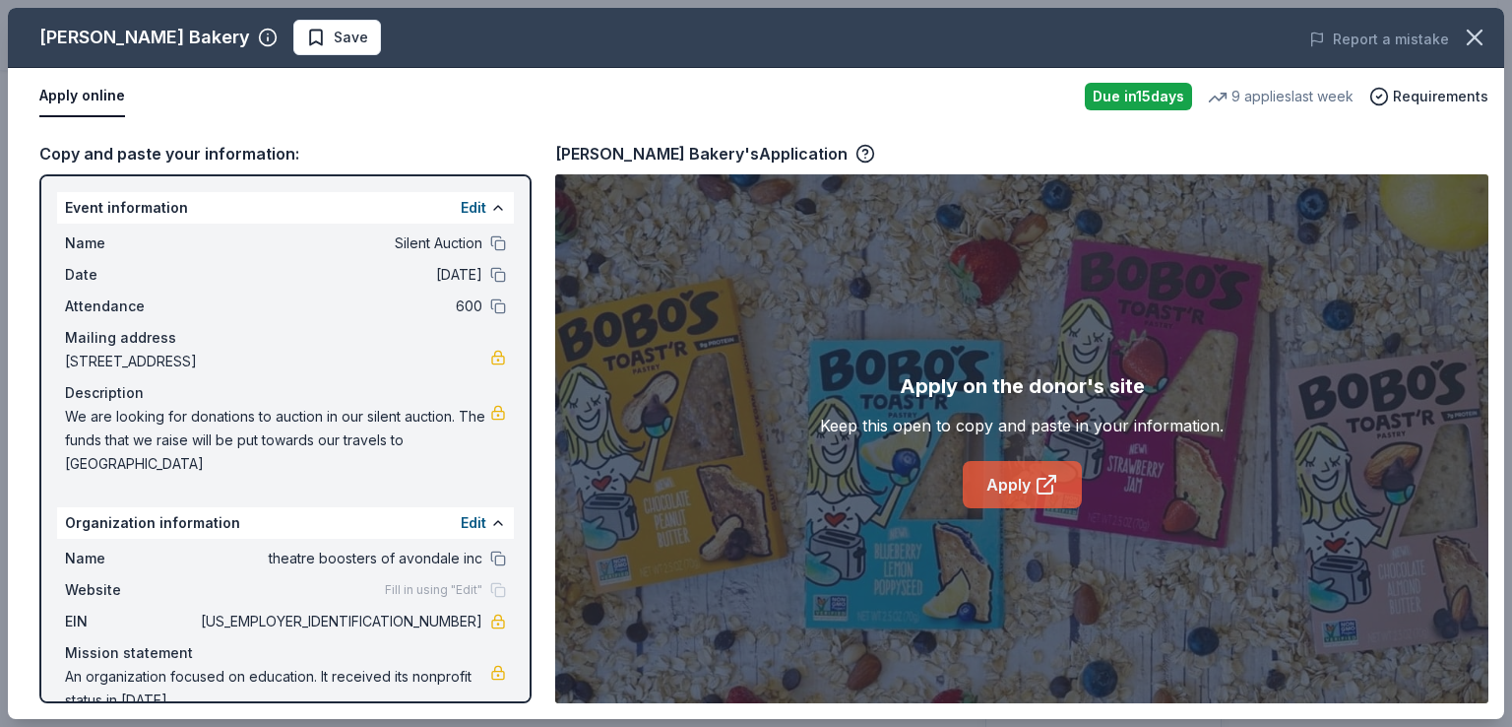
click at [1028, 484] on link "Apply" at bounding box center [1022, 484] width 119 height 47
click at [1012, 484] on link "Apply" at bounding box center [1022, 484] width 119 height 47
click at [334, 29] on span "Save" at bounding box center [351, 38] width 34 height 24
click at [295, 39] on html "Silent Auction Earn Rewards Due in 15 days Share Bobo's Bakery 5.0 • 3 reviews …" at bounding box center [756, 265] width 1512 height 727
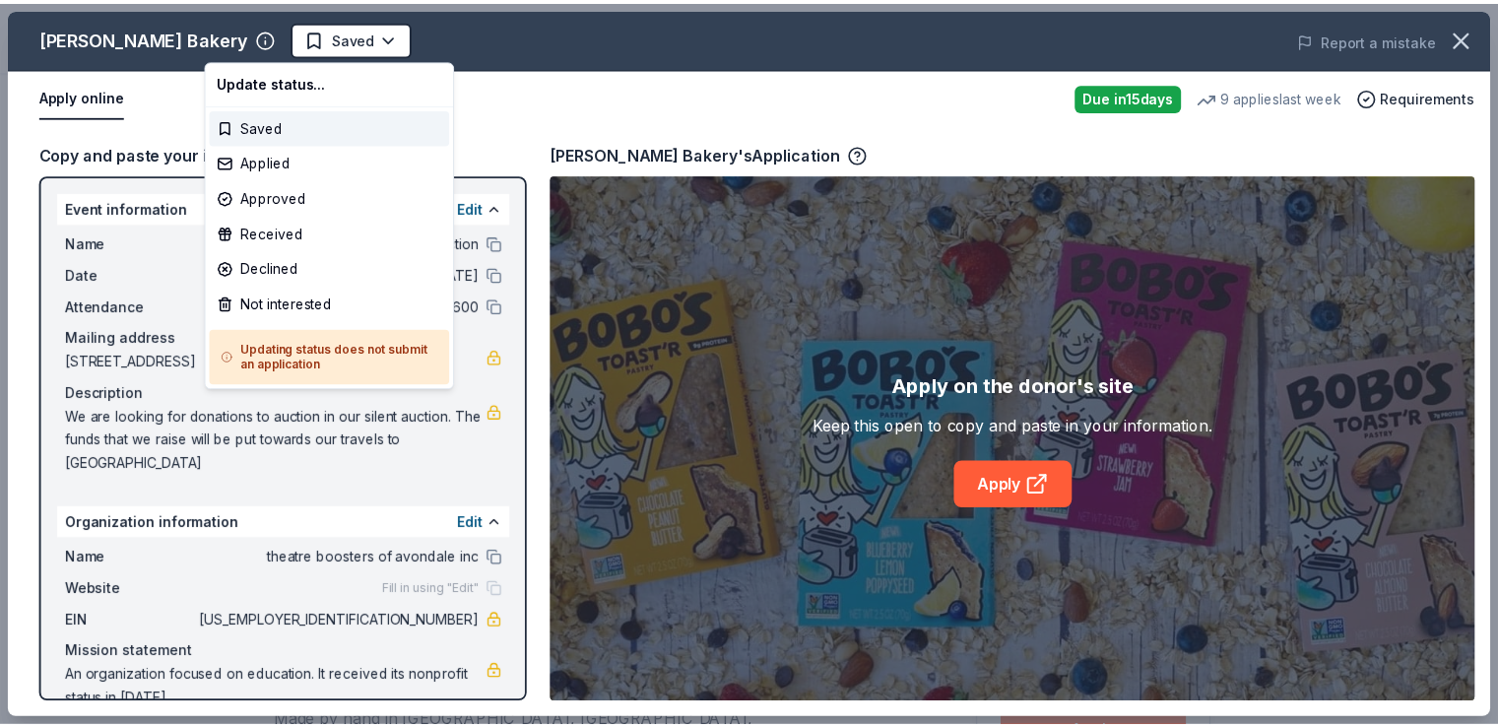
scroll to position [0, 0]
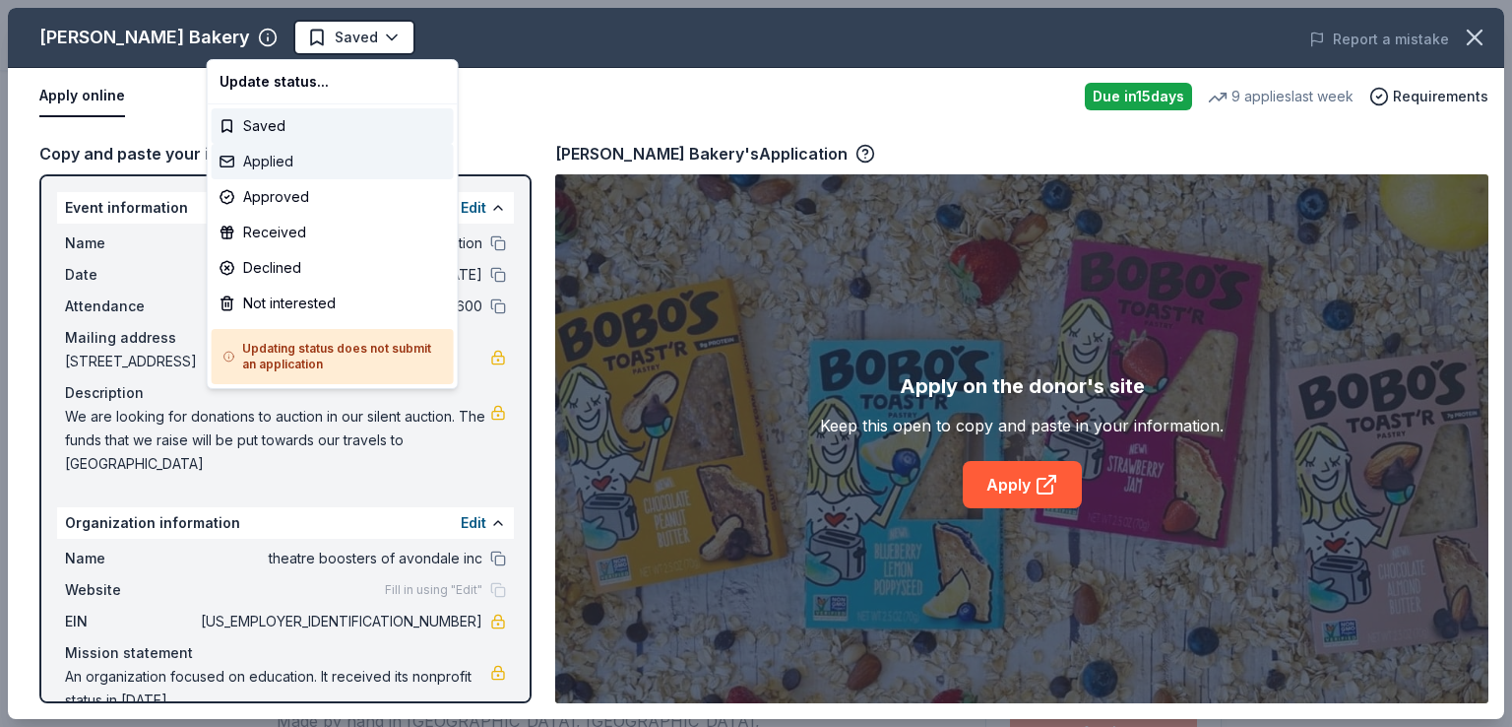
click at [295, 164] on div "Applied" at bounding box center [333, 161] width 242 height 35
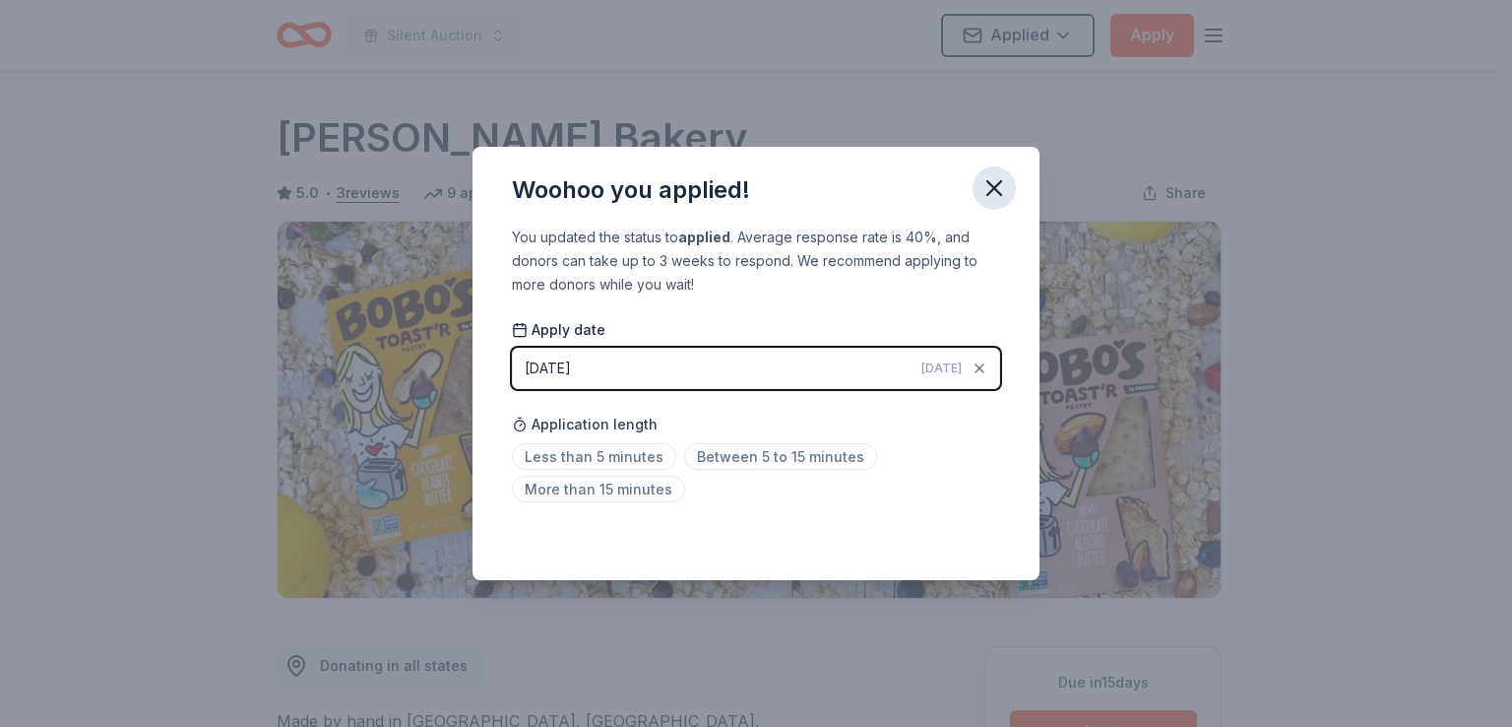
click at [1000, 190] on icon "button" at bounding box center [995, 188] width 28 height 28
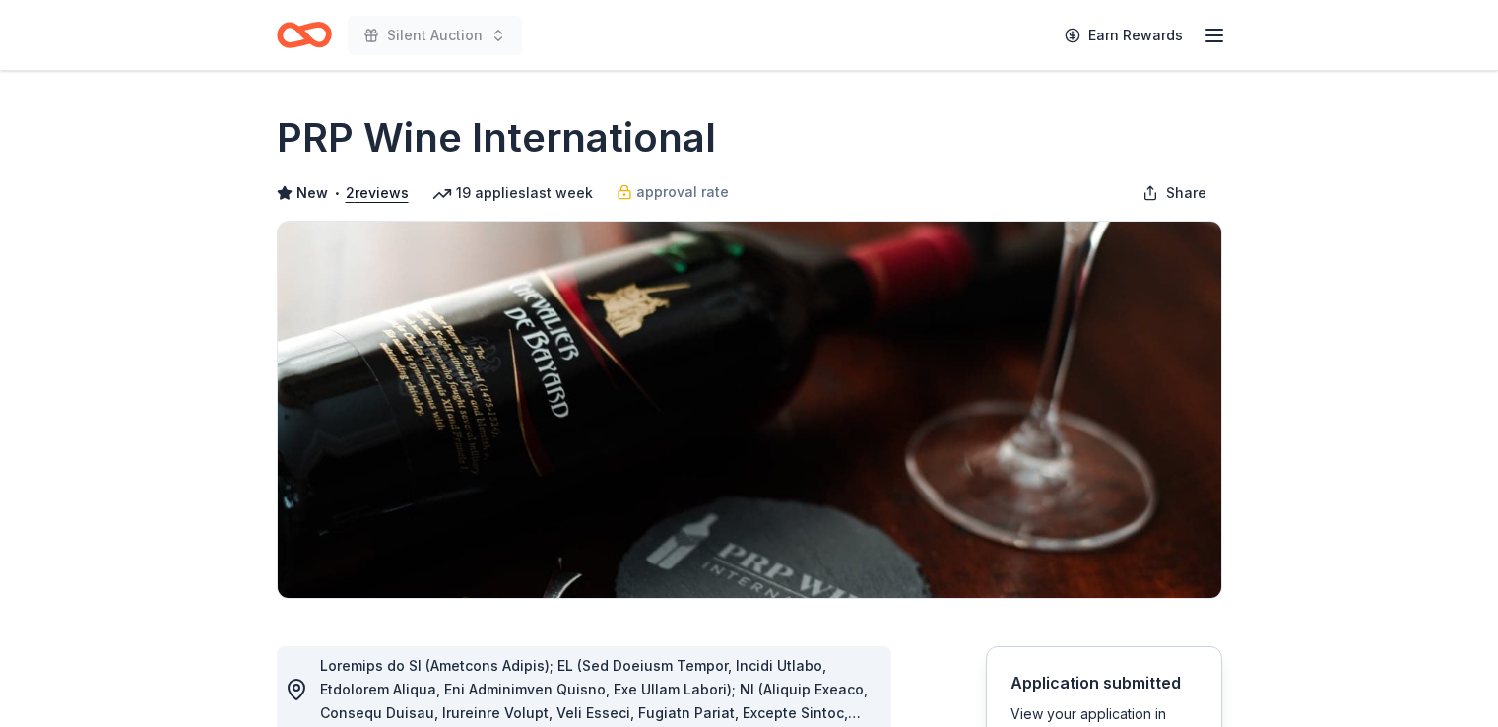
scroll to position [1045, 0]
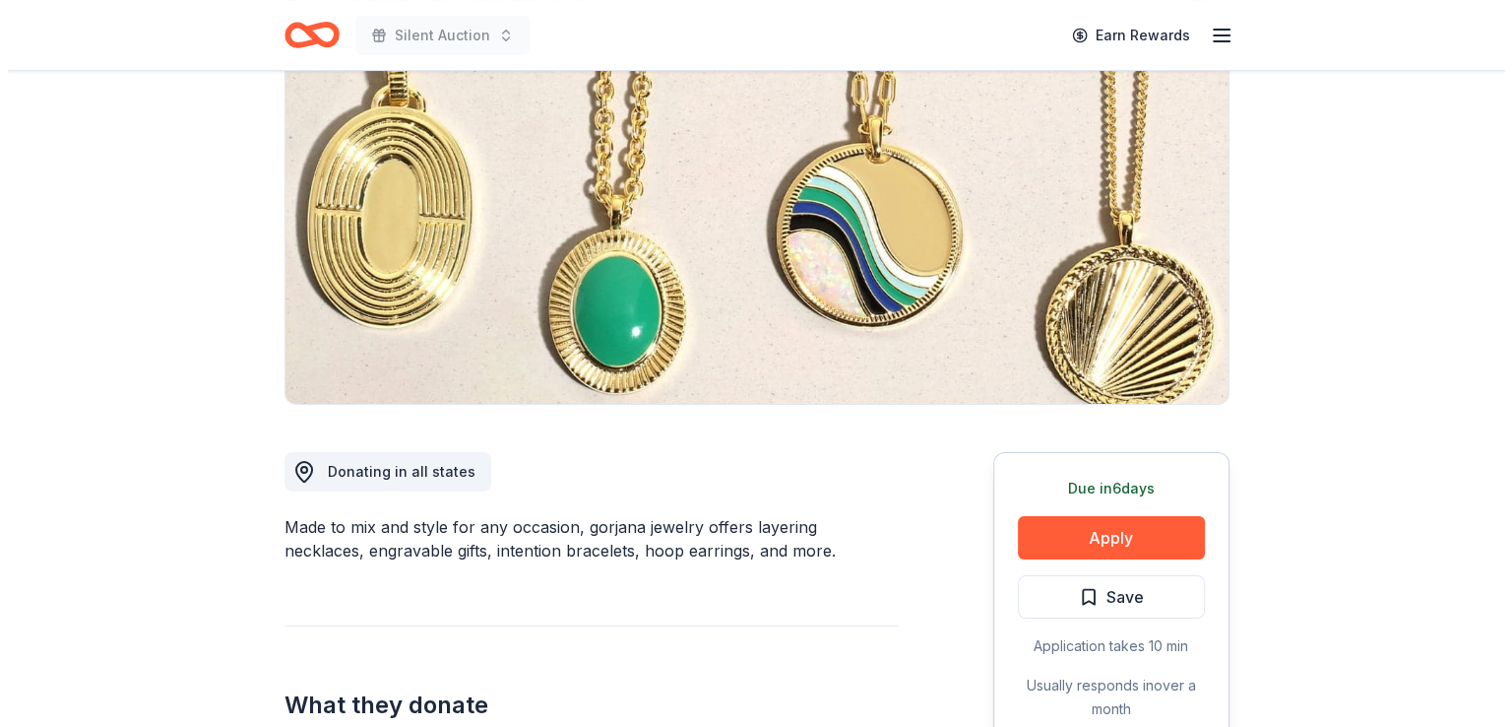
scroll to position [197, 0]
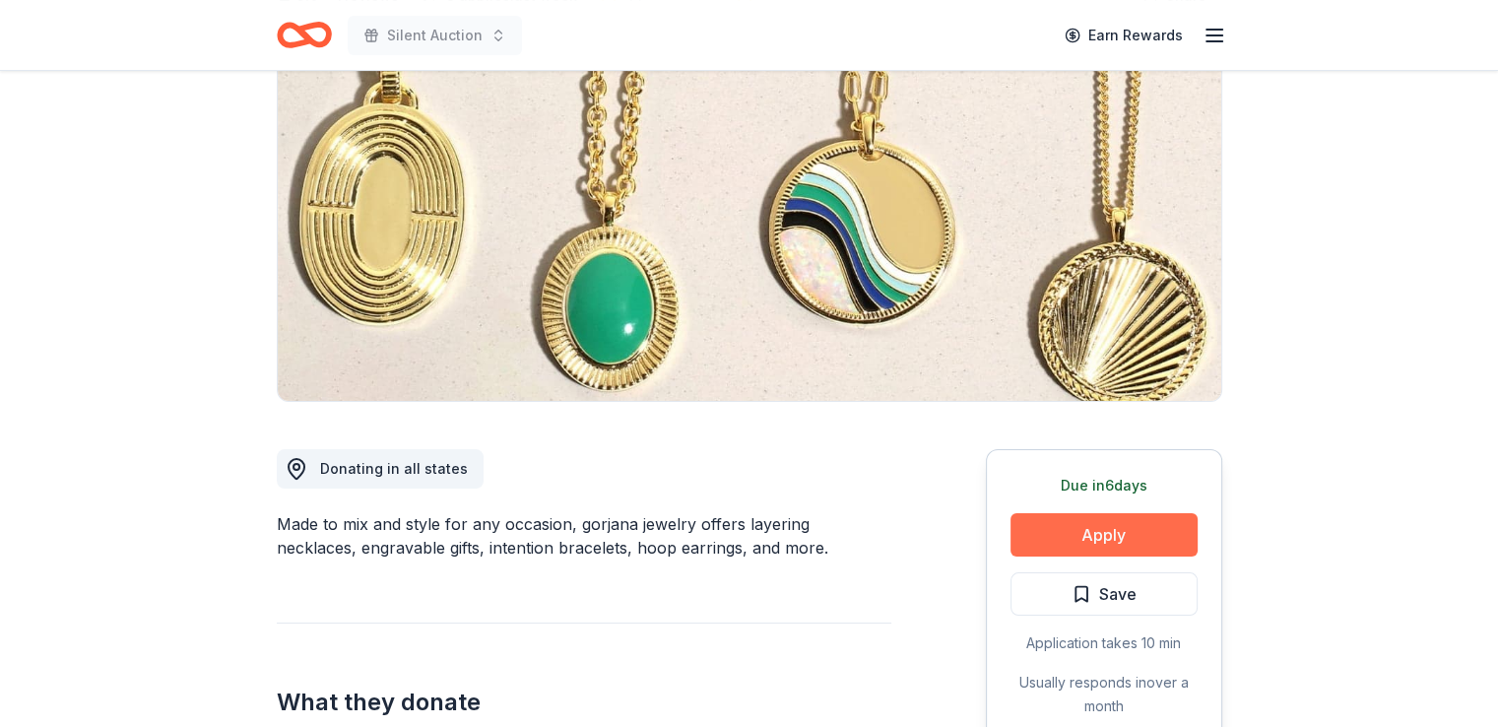
click at [1117, 537] on button "Apply" at bounding box center [1103, 534] width 187 height 43
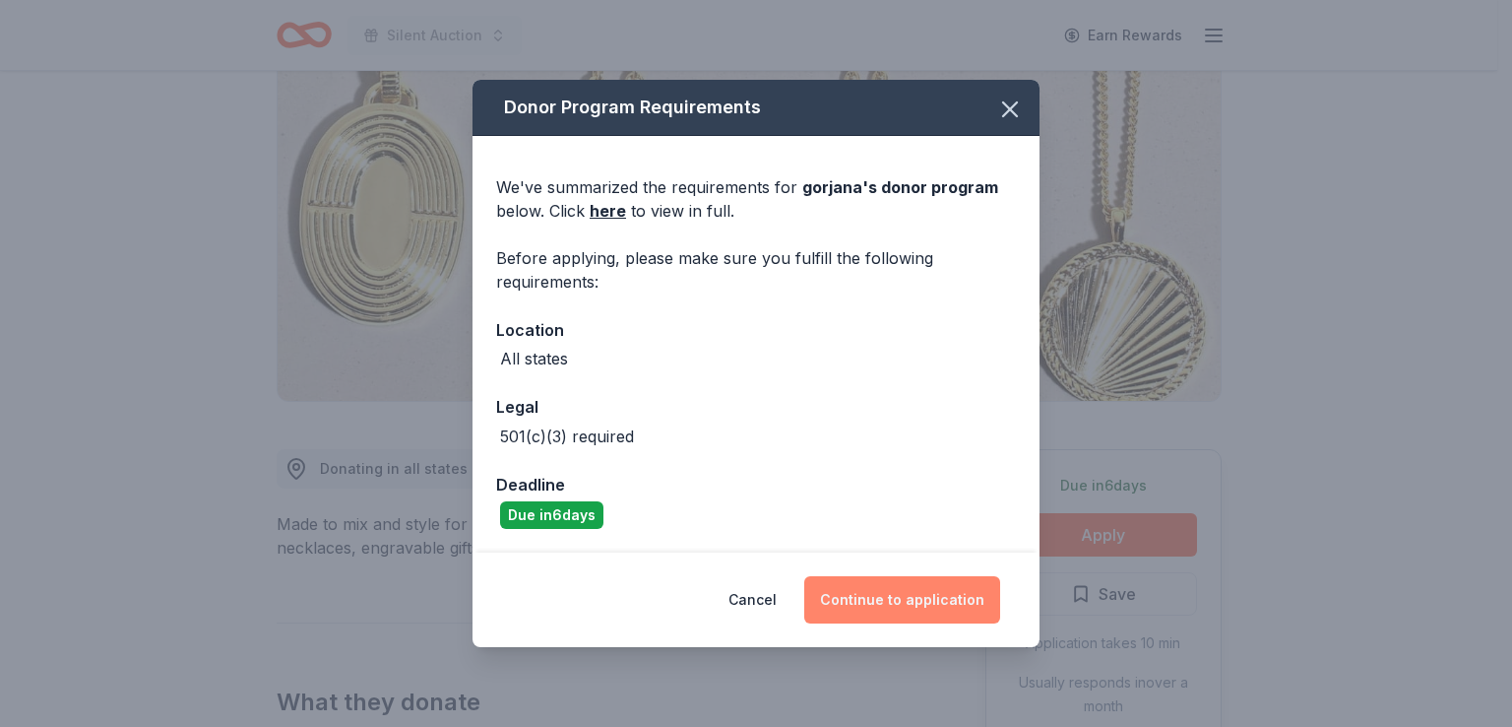
click at [948, 598] on button "Continue to application" at bounding box center [902, 599] width 196 height 47
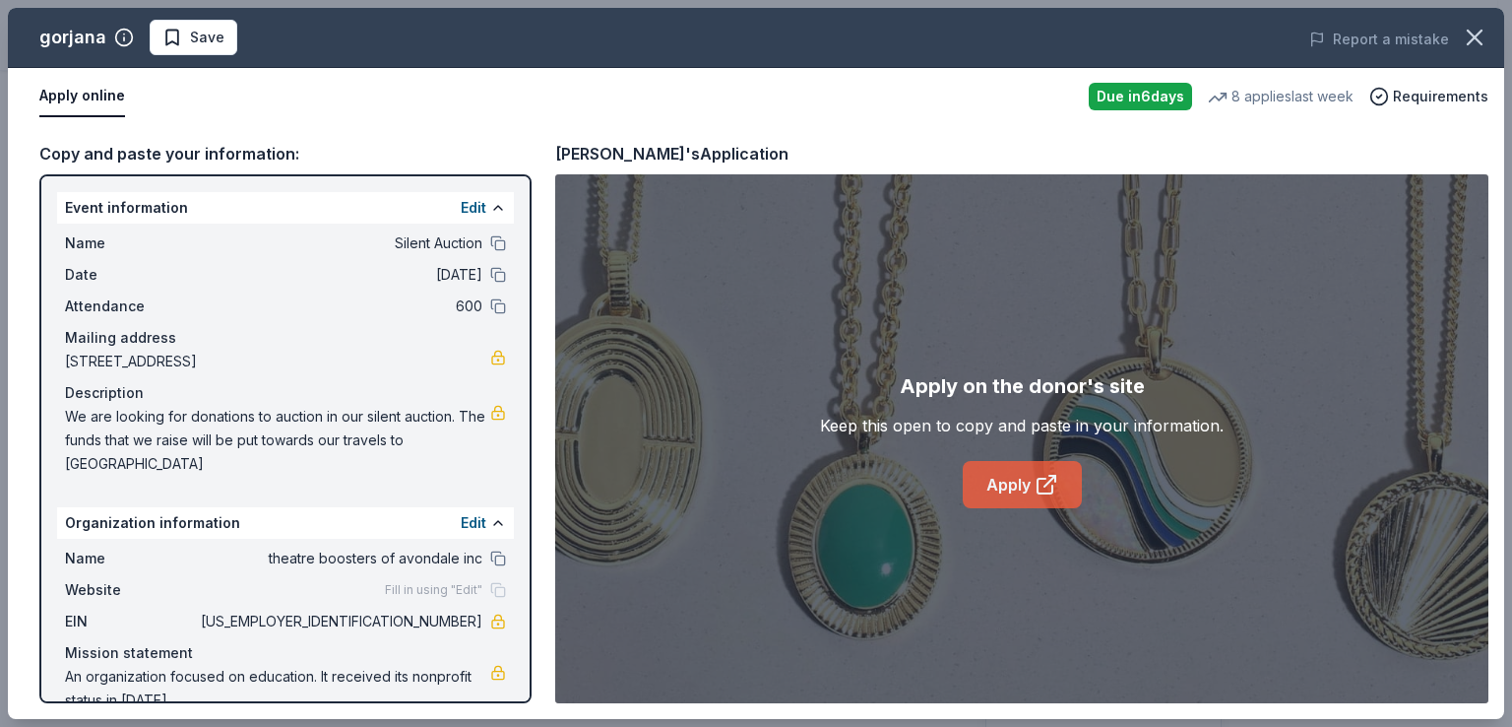
click at [1038, 485] on icon at bounding box center [1045, 486] width 15 height 15
click at [190, 36] on span "Save" at bounding box center [207, 38] width 34 height 24
click at [248, 42] on html "Silent Auction Earn Rewards Due [DATE] Share gorjana 5.0 • 7 reviews 8 applies …" at bounding box center [756, 166] width 1512 height 727
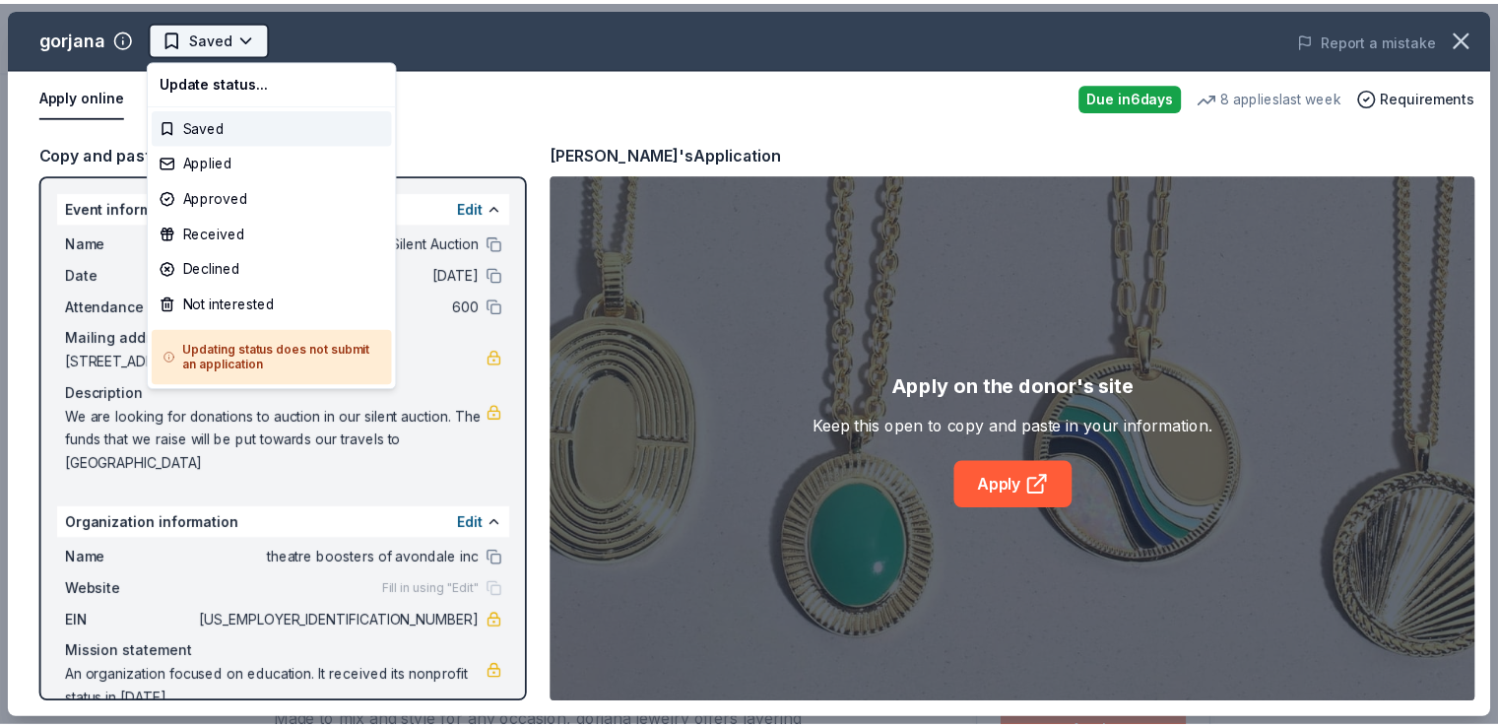
scroll to position [0, 0]
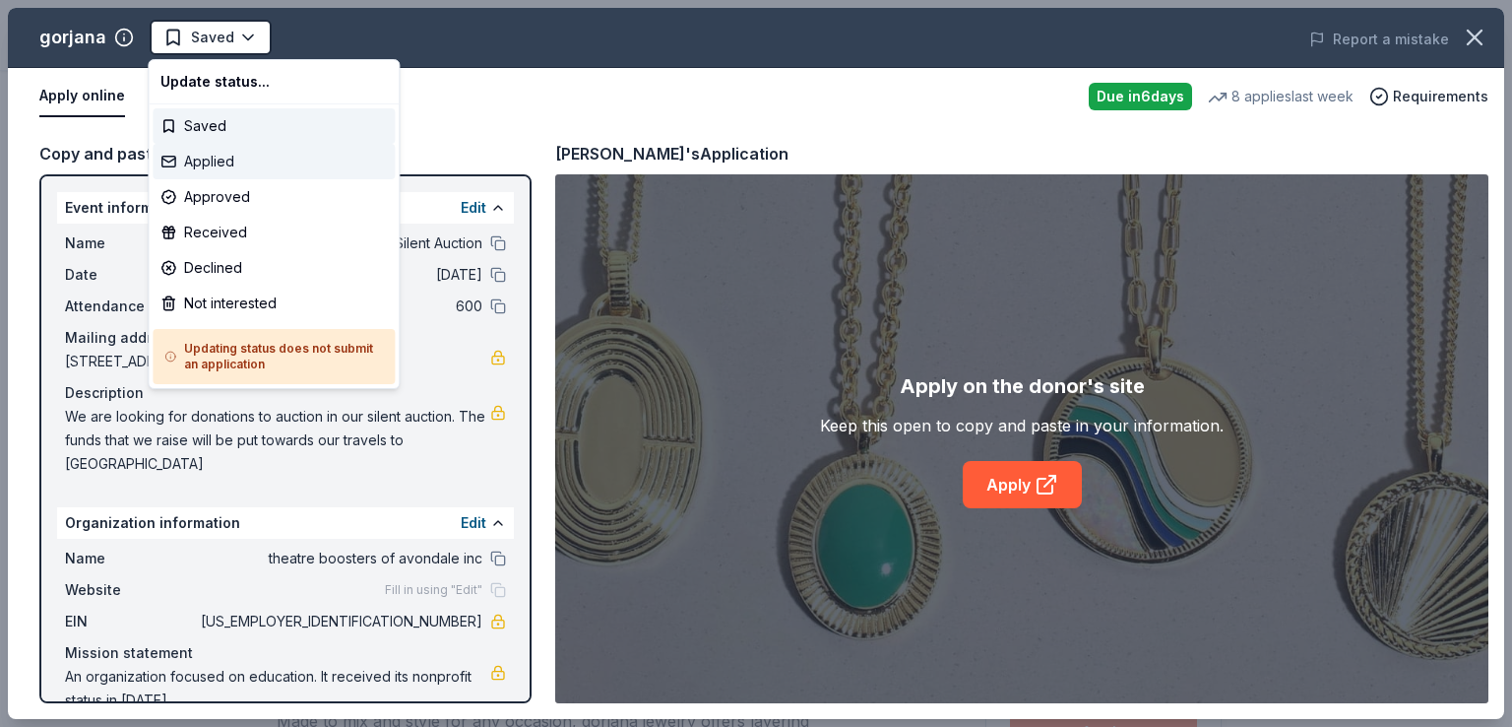
click at [234, 163] on div "Applied" at bounding box center [274, 161] width 242 height 35
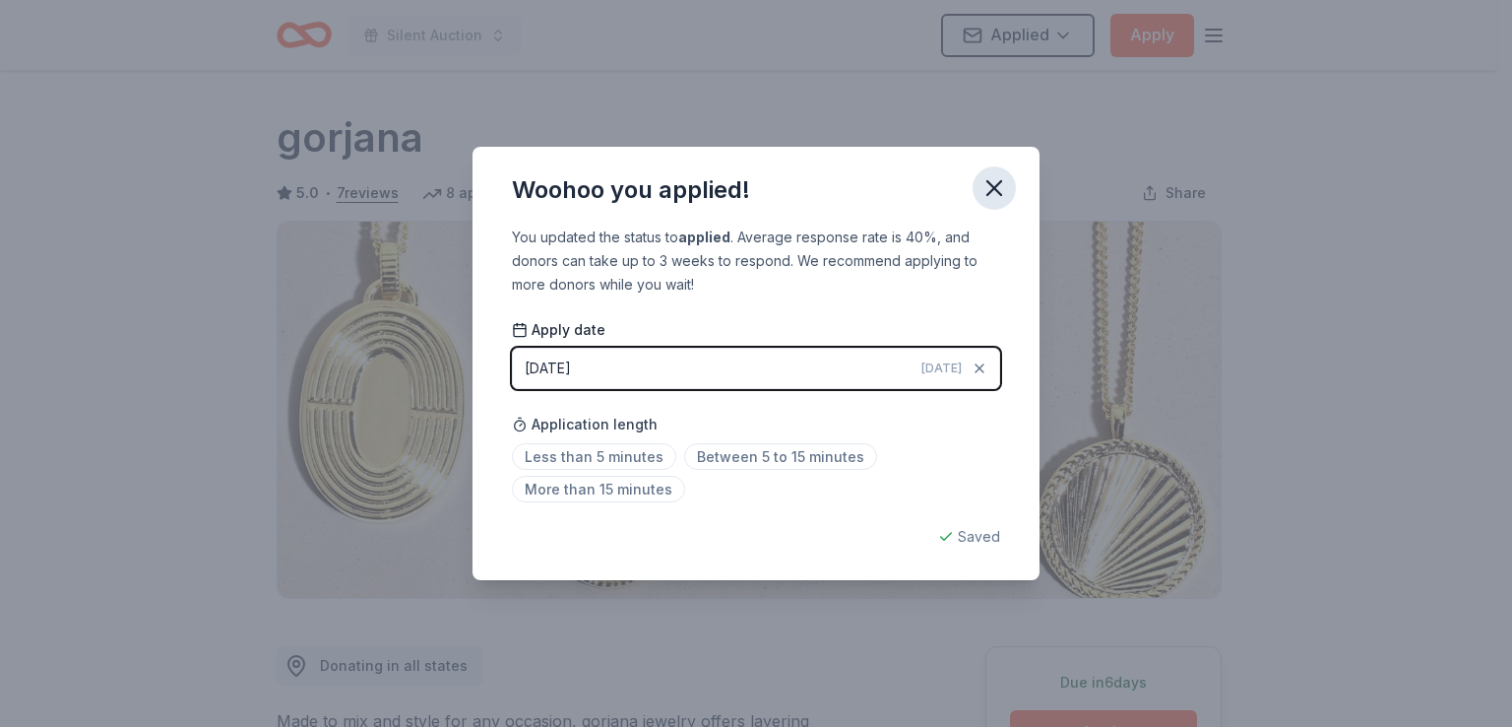
click at [1008, 184] on button "button" at bounding box center [994, 187] width 43 height 43
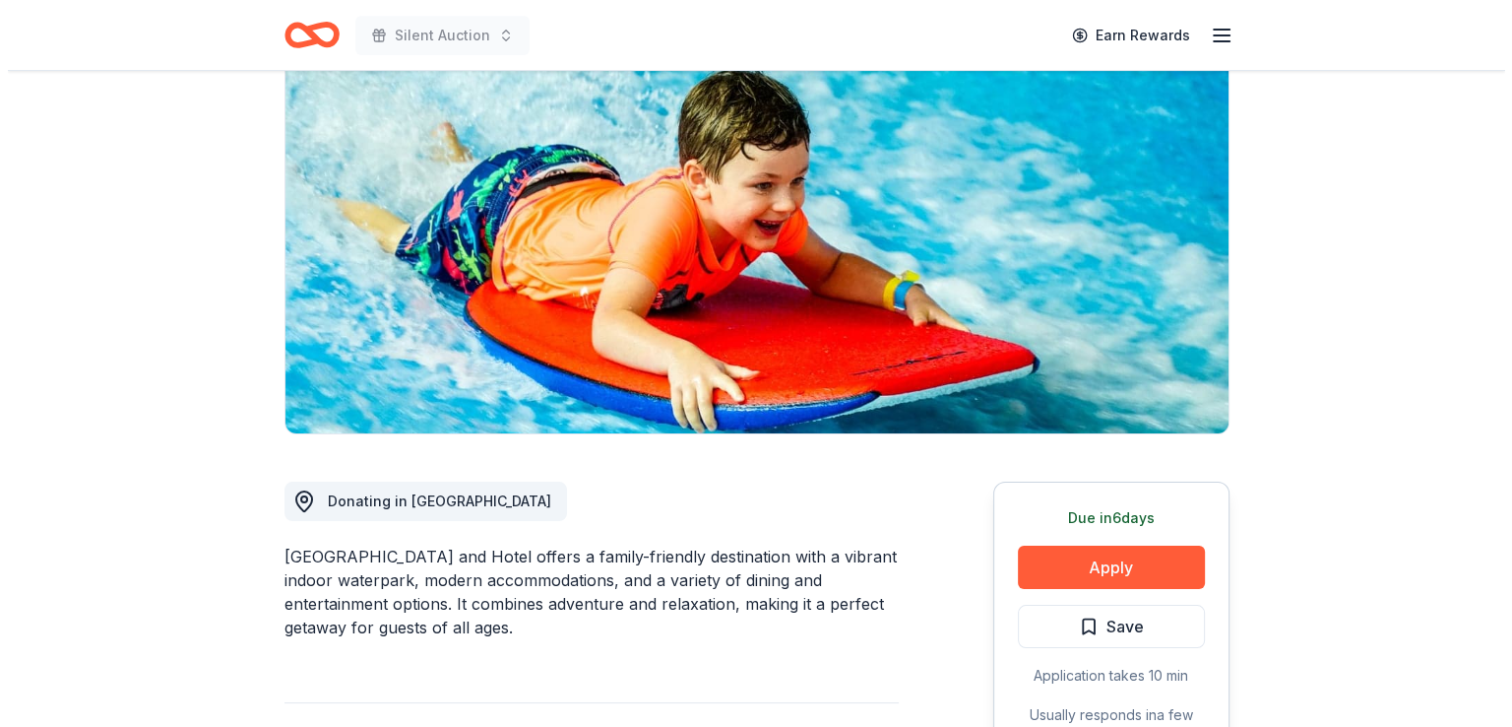
scroll to position [197, 0]
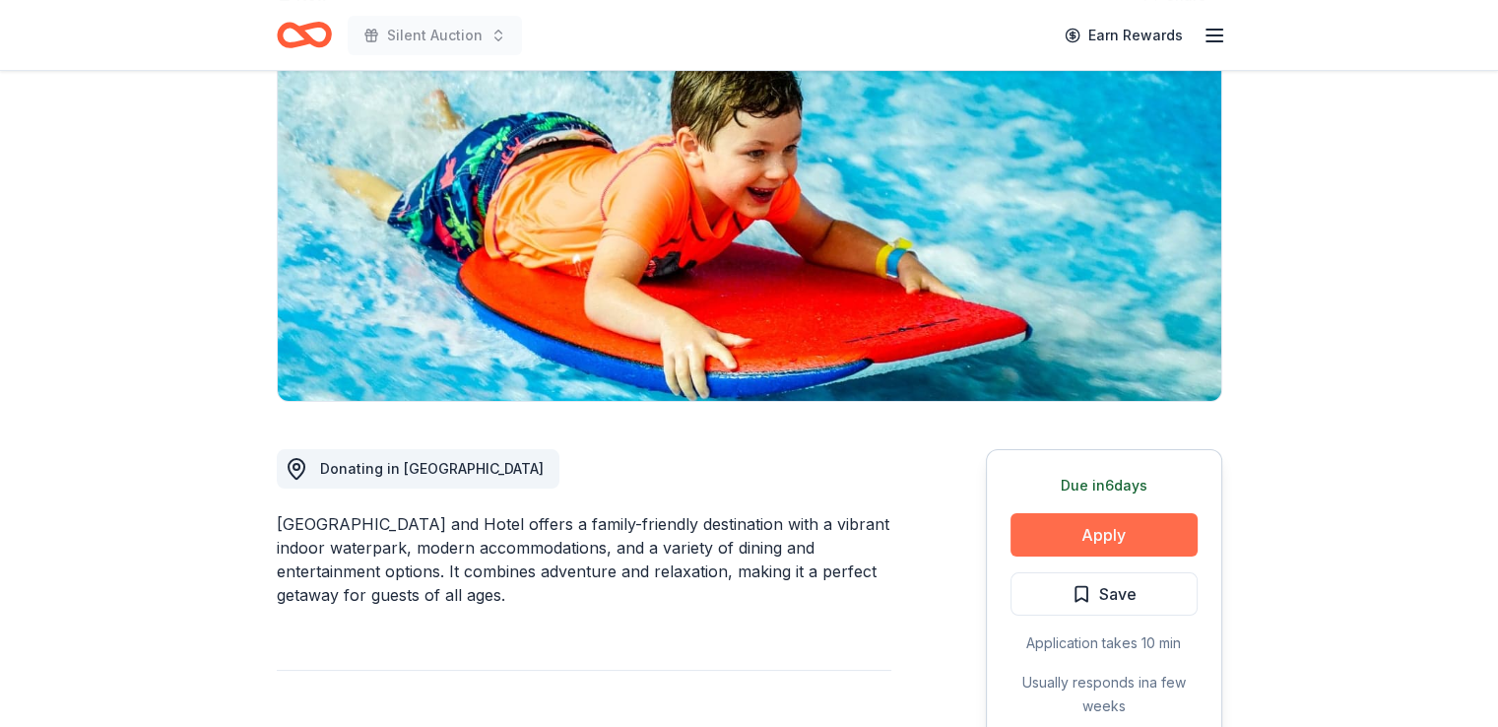
click at [1108, 523] on button "Apply" at bounding box center [1103, 534] width 187 height 43
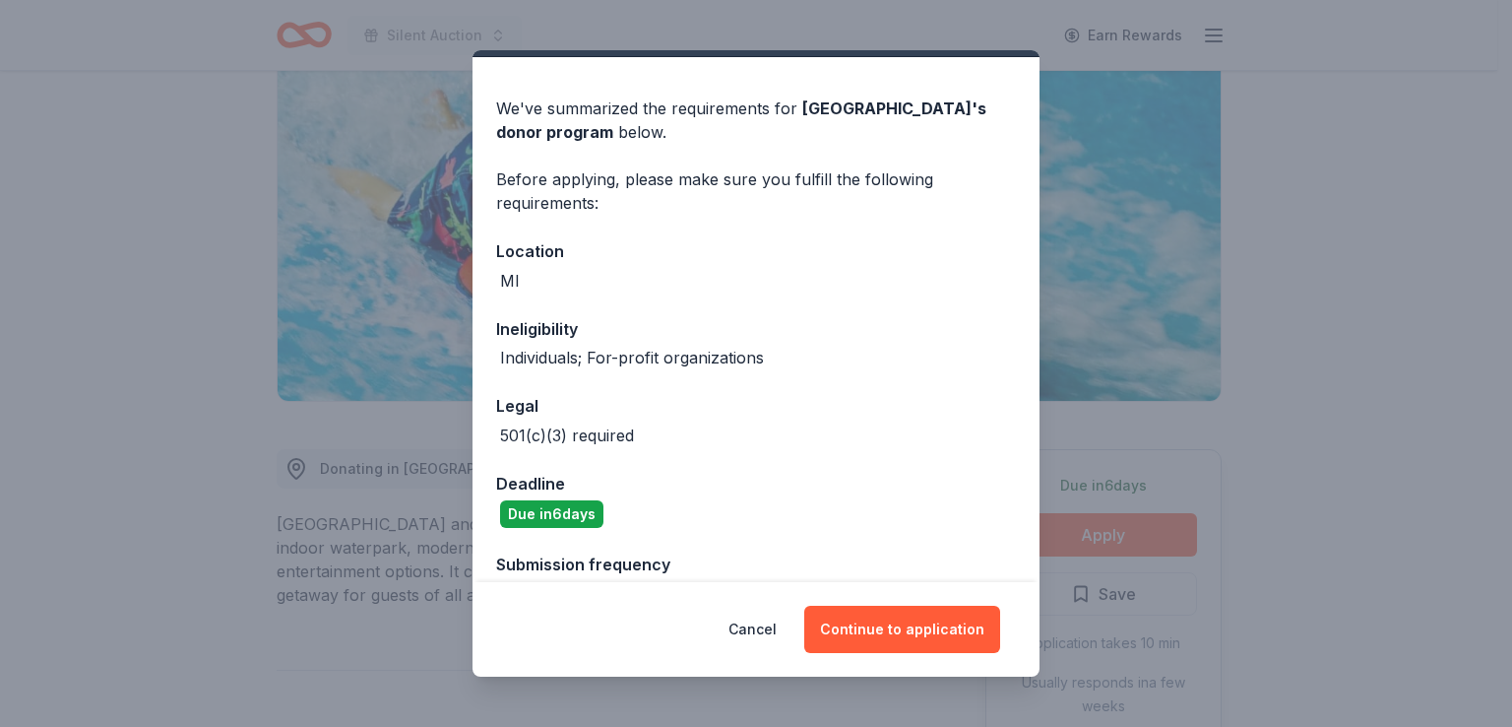
scroll to position [96, 0]
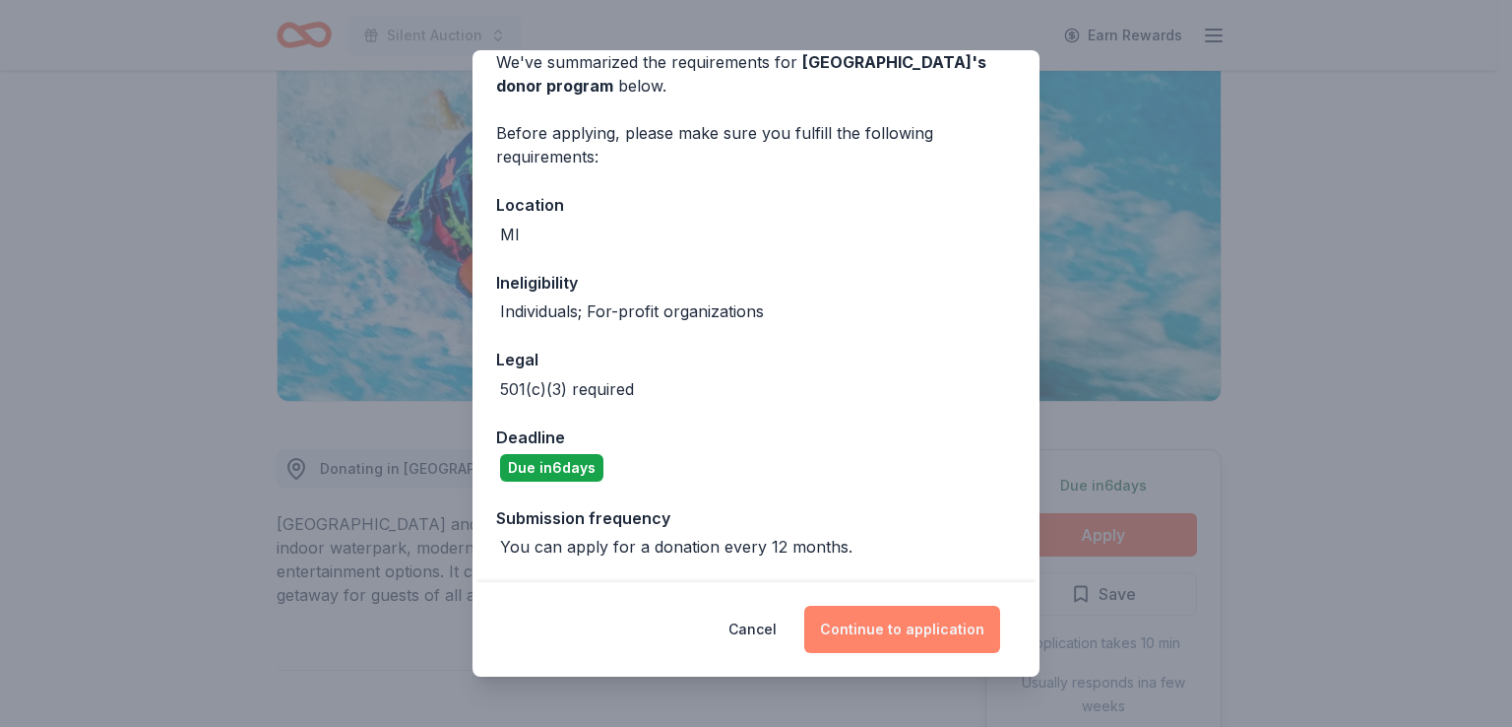
click at [973, 629] on button "Continue to application" at bounding box center [902, 629] width 196 height 47
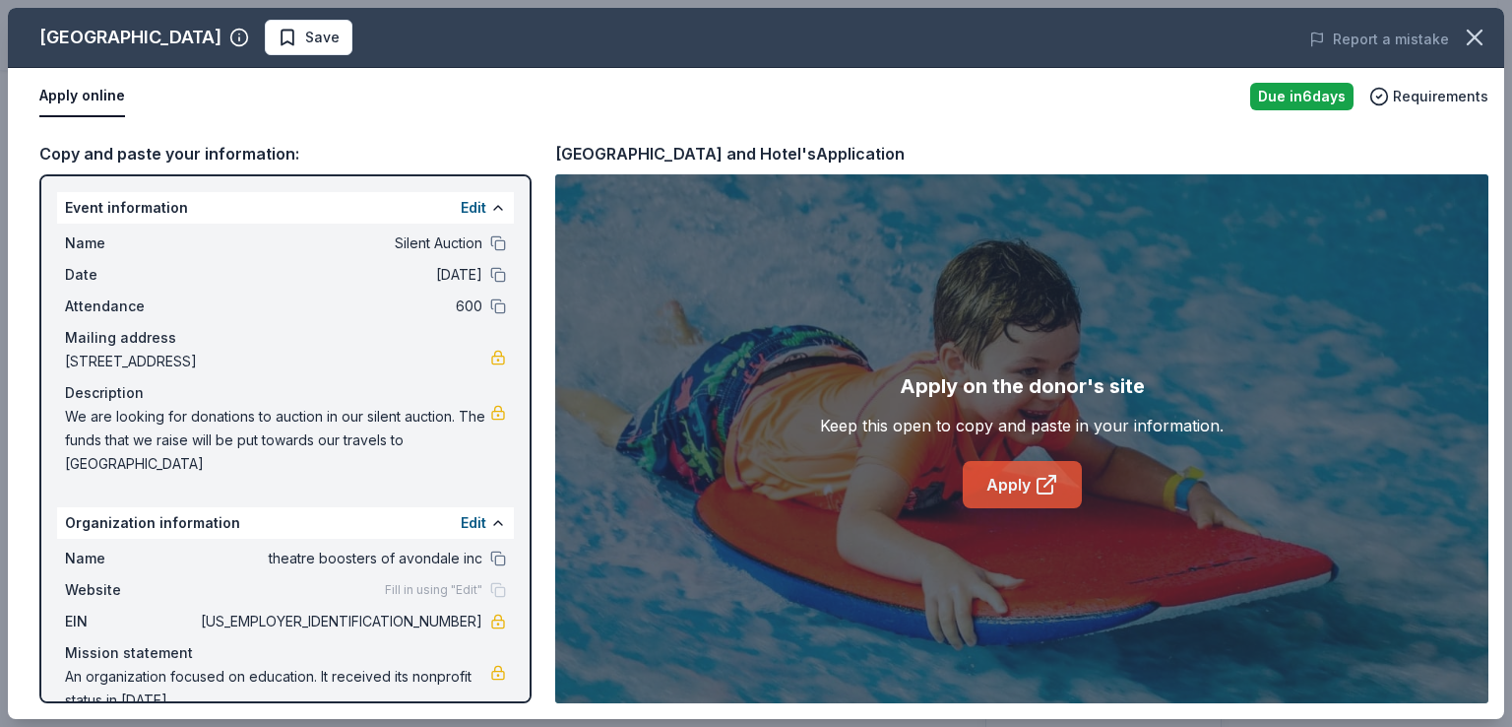
click at [1045, 484] on icon at bounding box center [1050, 481] width 11 height 11
click at [340, 32] on span "Save" at bounding box center [322, 38] width 34 height 24
click at [464, 37] on body "Silent Auction Earn Rewards Due in 6 days Share Soaring Eagle Waterpark and Hot…" at bounding box center [749, 166] width 1498 height 727
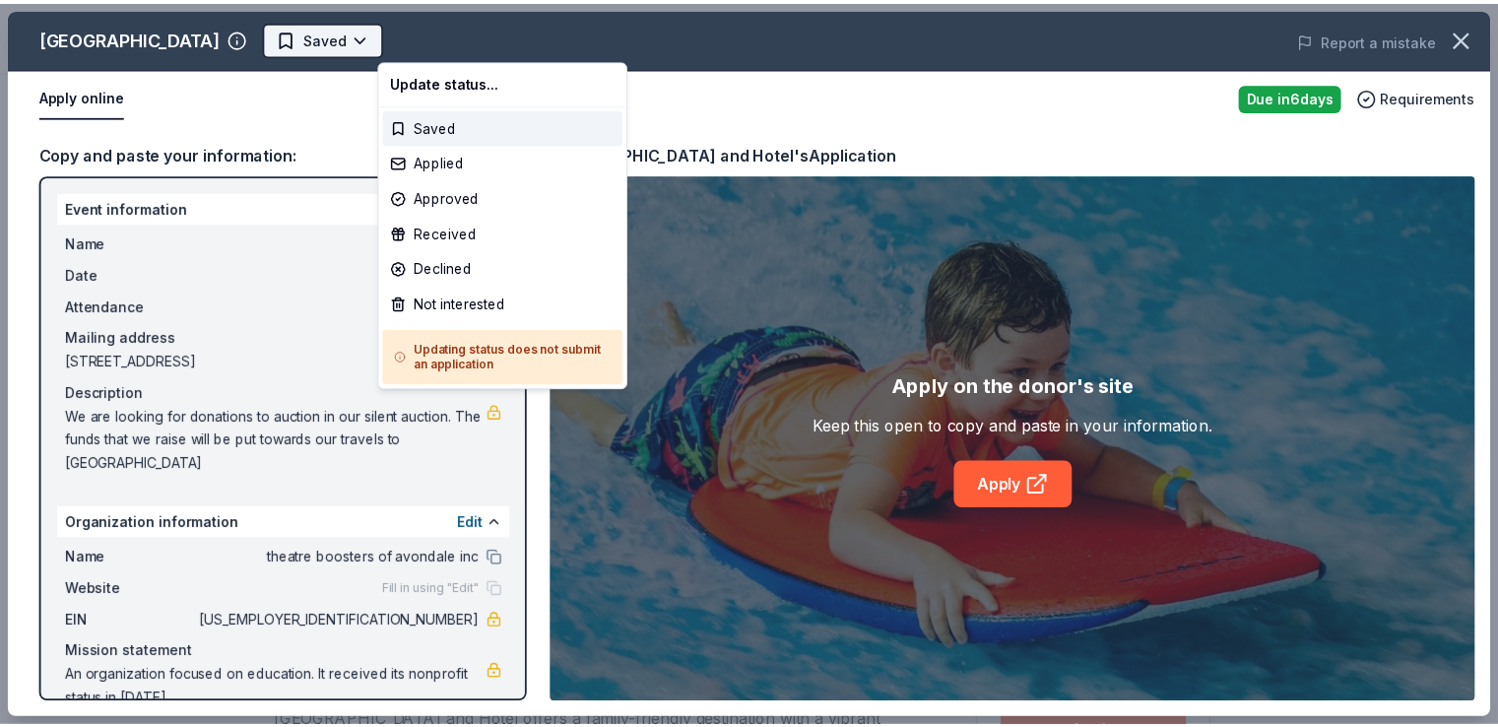
scroll to position [0, 0]
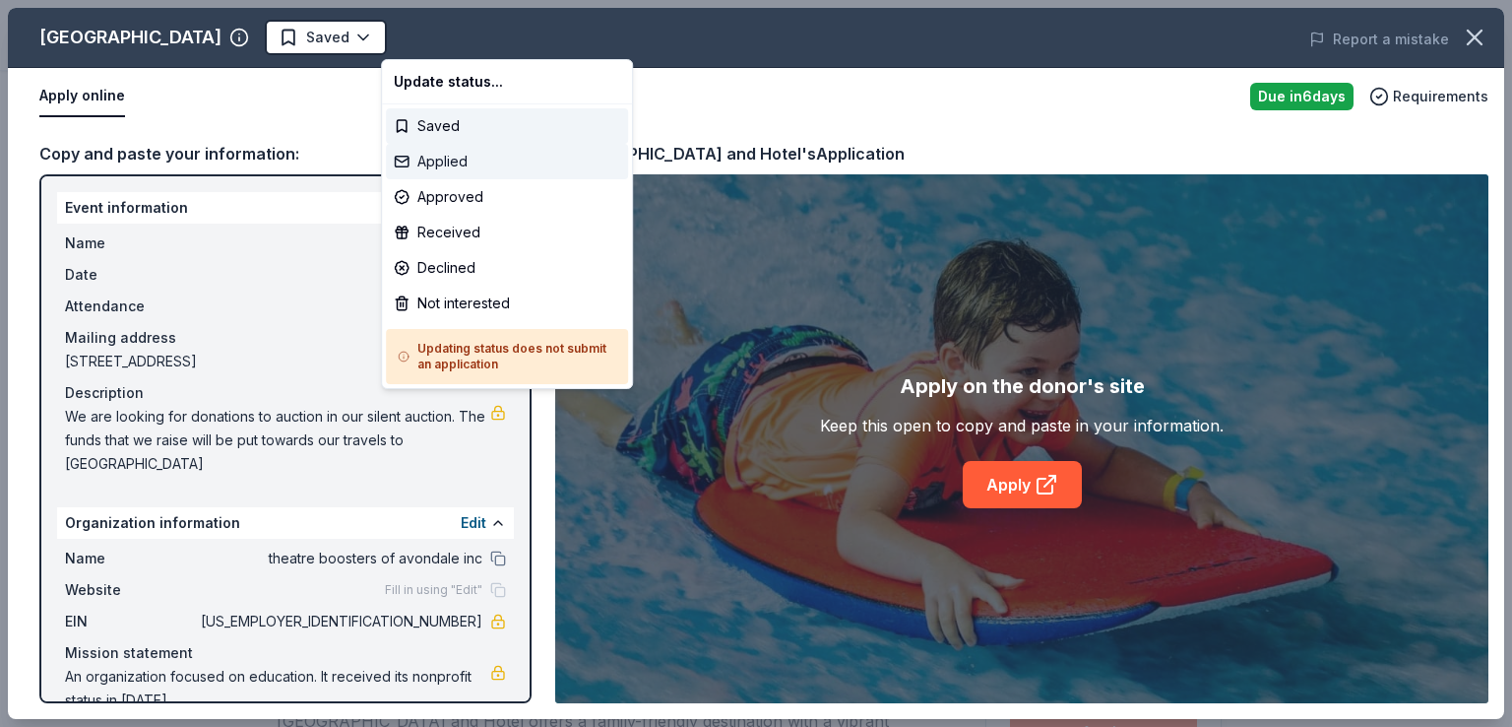
click at [439, 161] on div "Applied" at bounding box center [507, 161] width 242 height 35
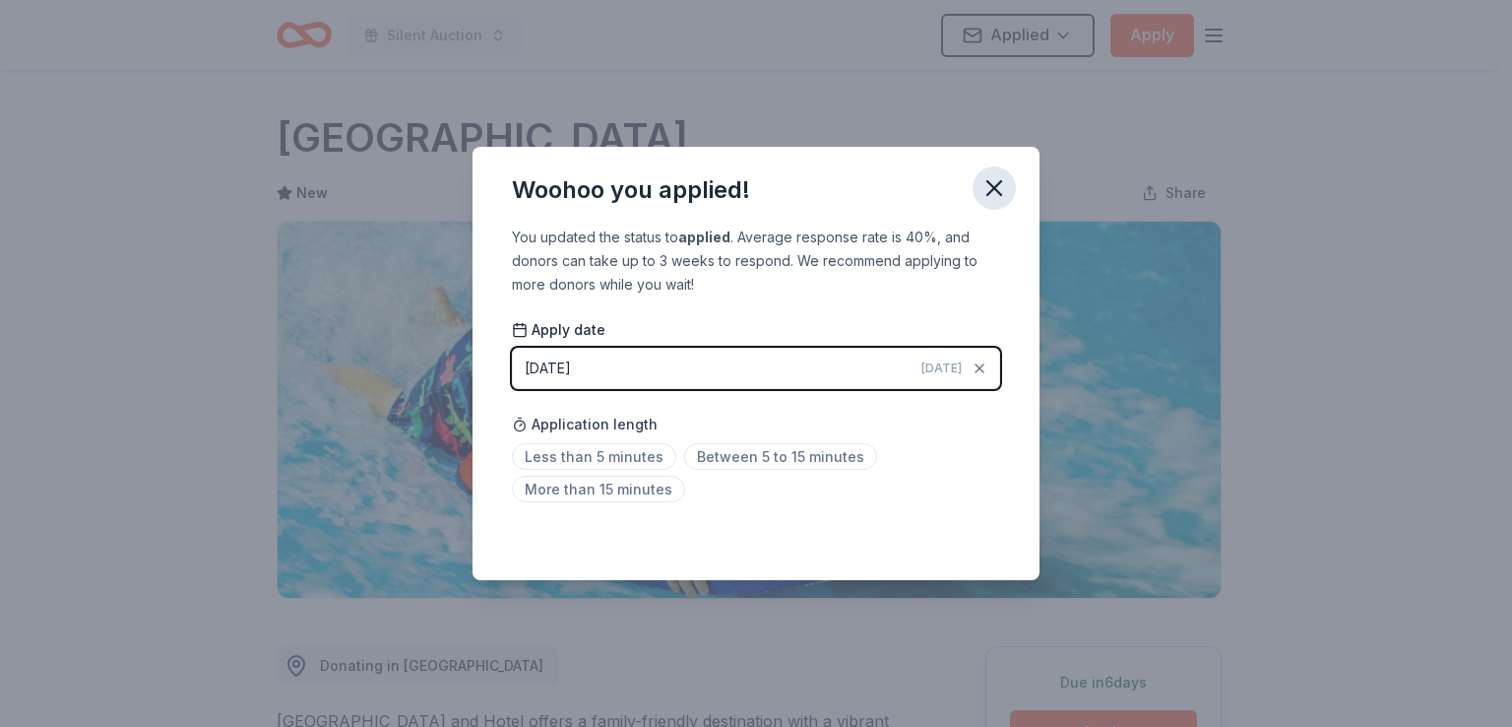
click at [998, 190] on icon "button" at bounding box center [995, 188] width 28 height 28
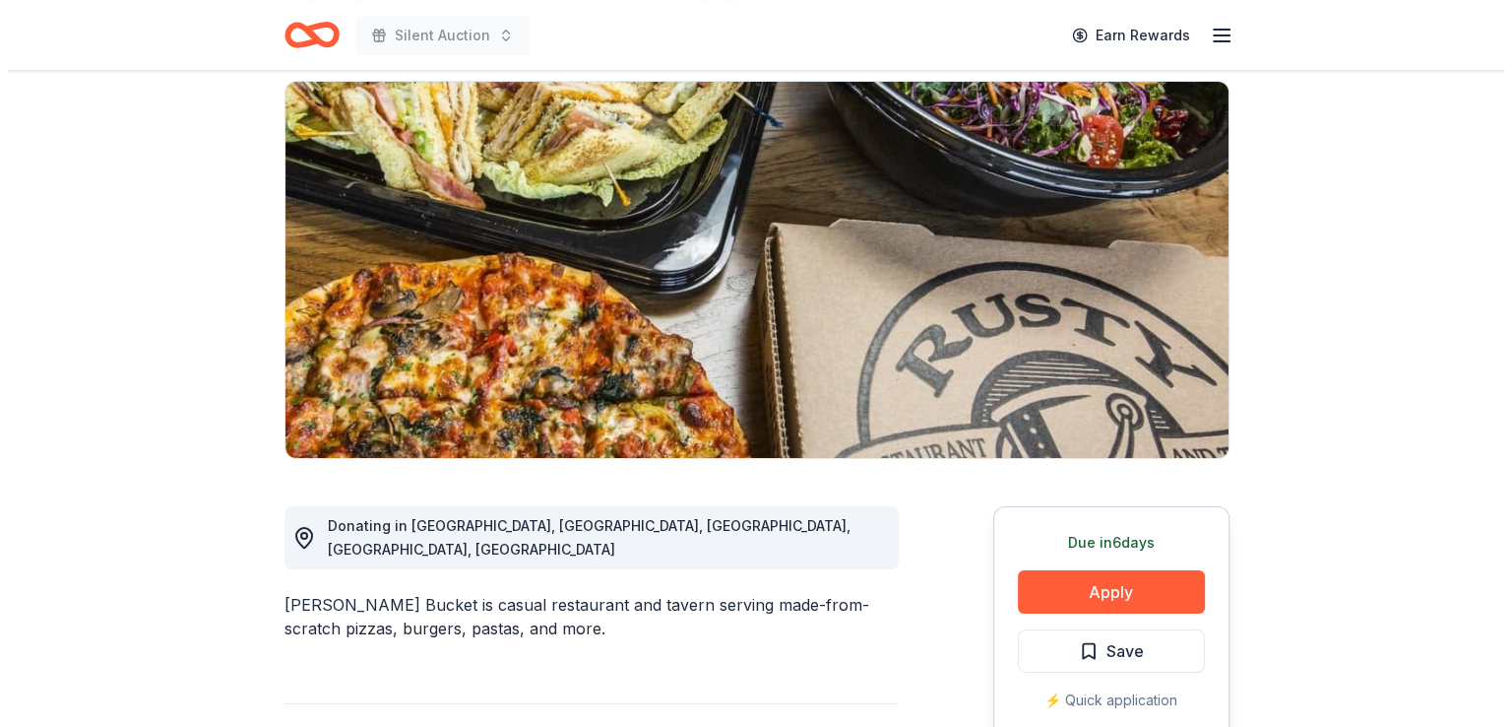
scroll to position [197, 0]
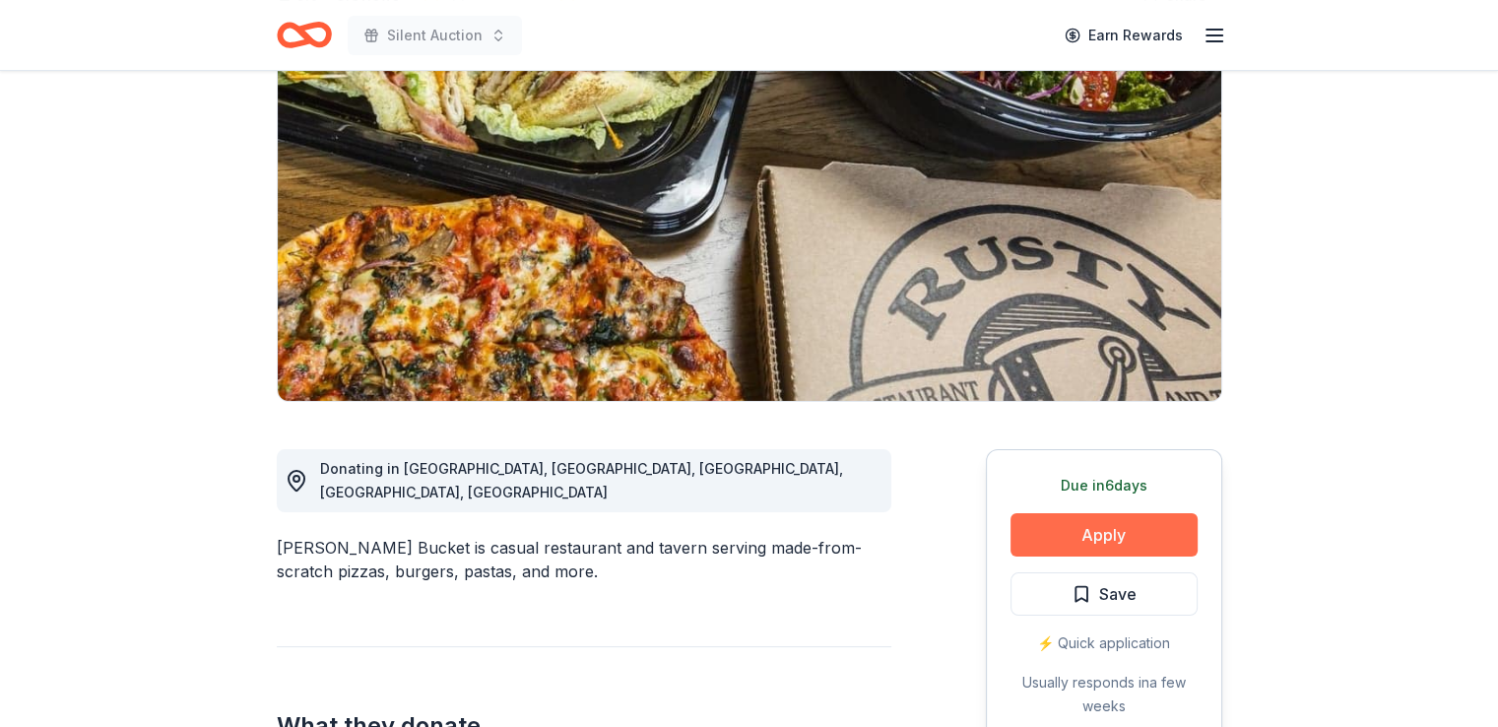
click at [1113, 521] on button "Apply" at bounding box center [1103, 534] width 187 height 43
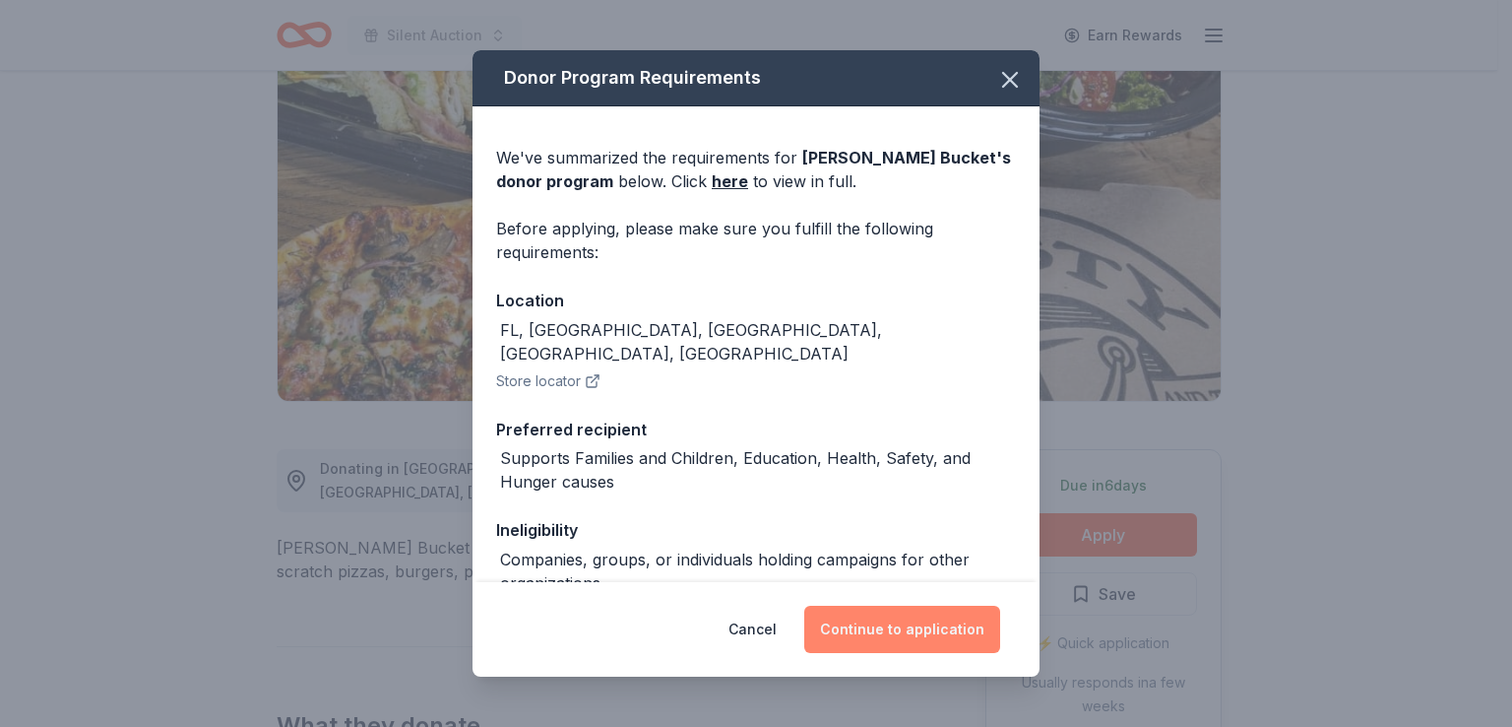
click at [904, 631] on button "Continue to application" at bounding box center [902, 629] width 196 height 47
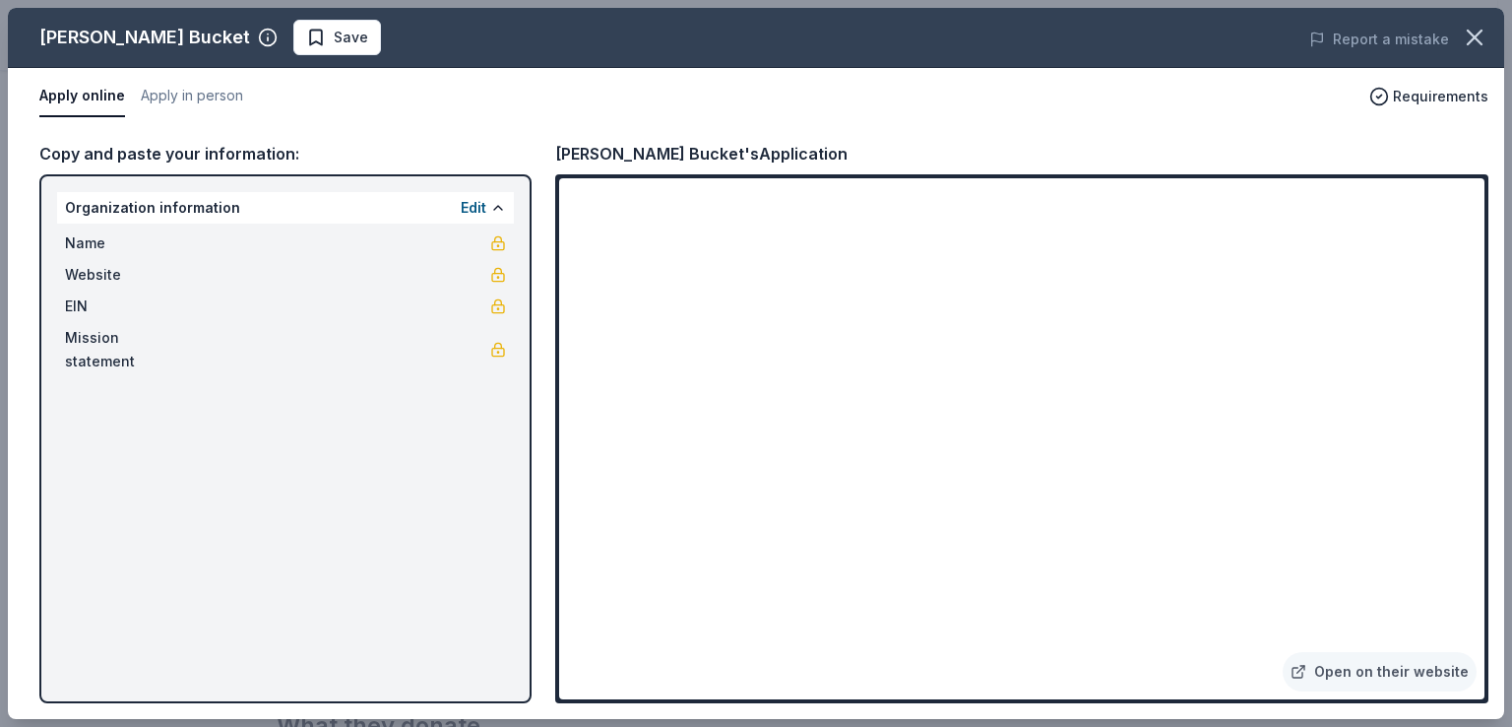
click at [1379, 679] on div "[PERSON_NAME] Bucket Save Report a mistake Apply online Apply in person Require…" at bounding box center [756, 363] width 1497 height 711
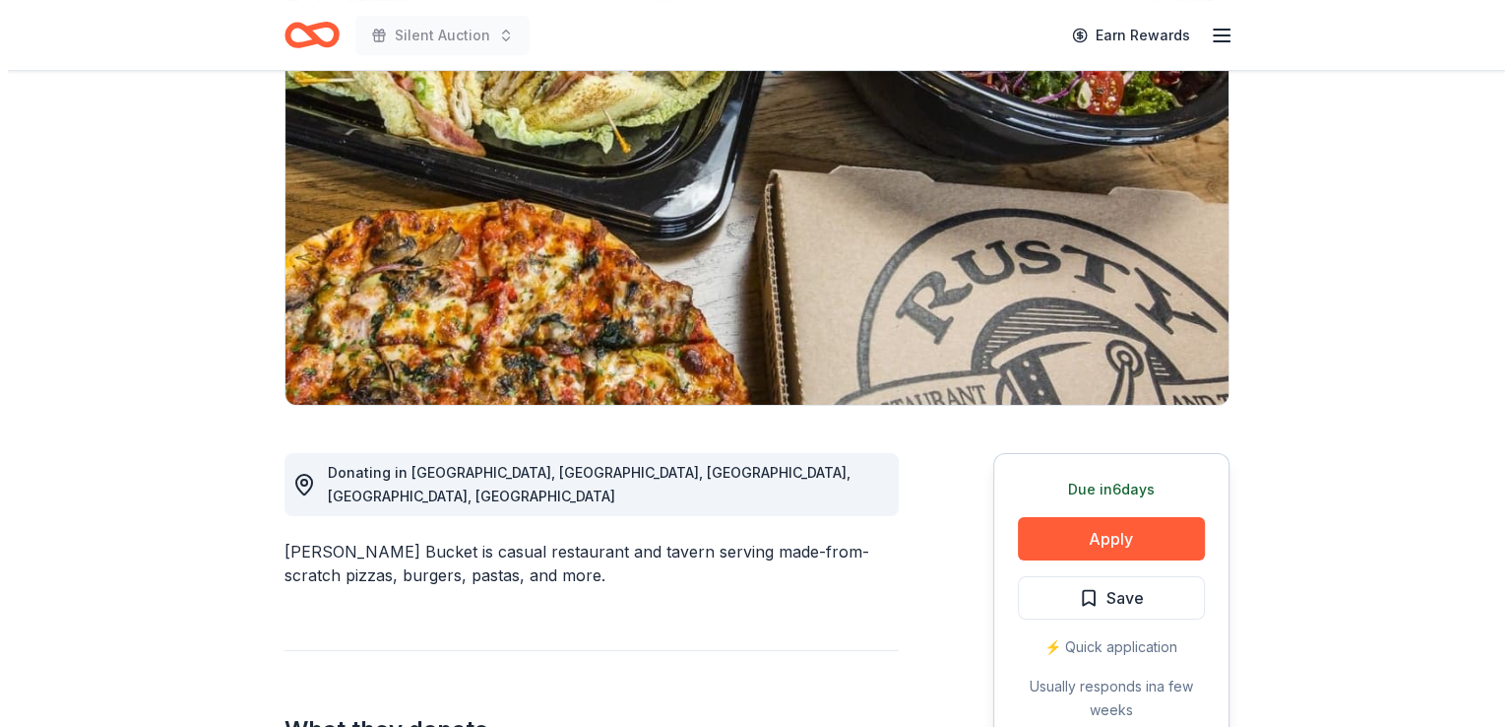
scroll to position [197, 0]
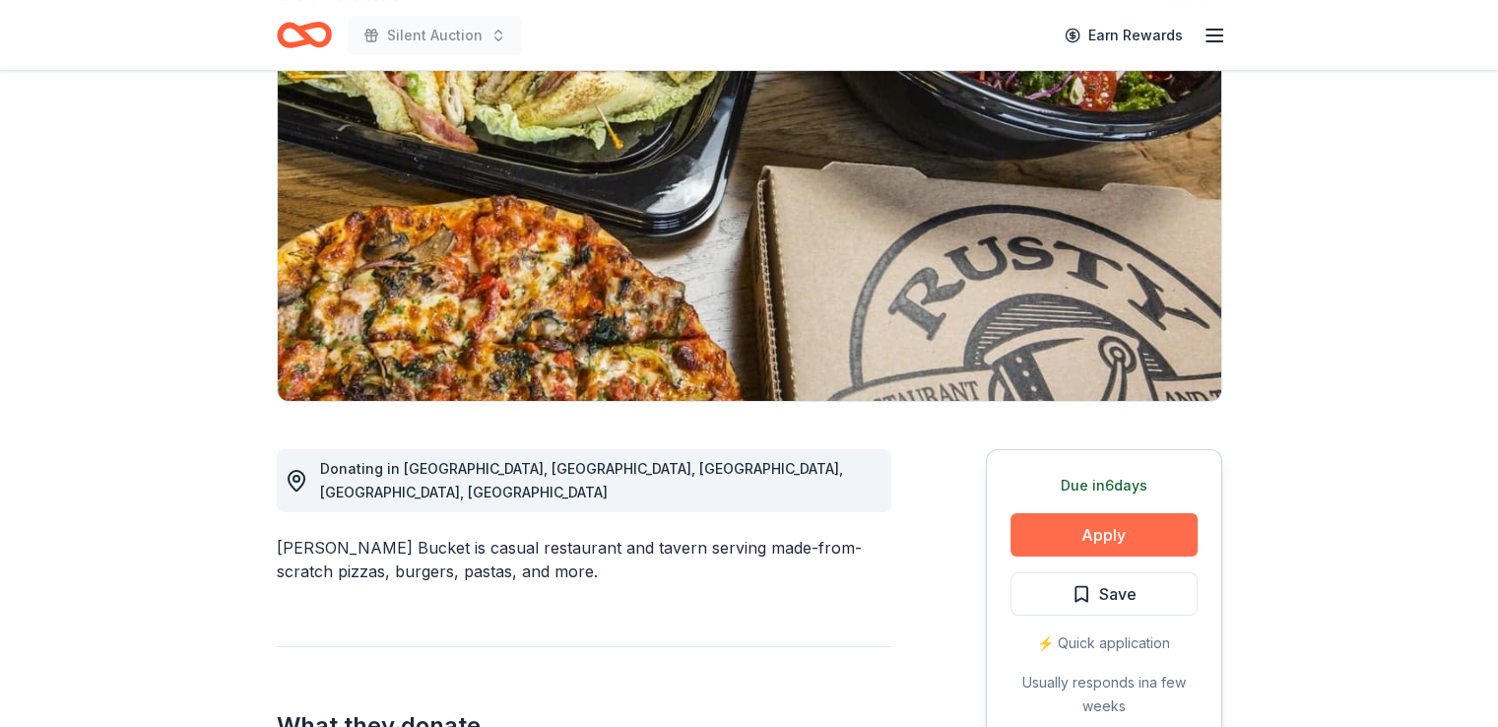
click at [1113, 542] on button "Apply" at bounding box center [1103, 534] width 187 height 43
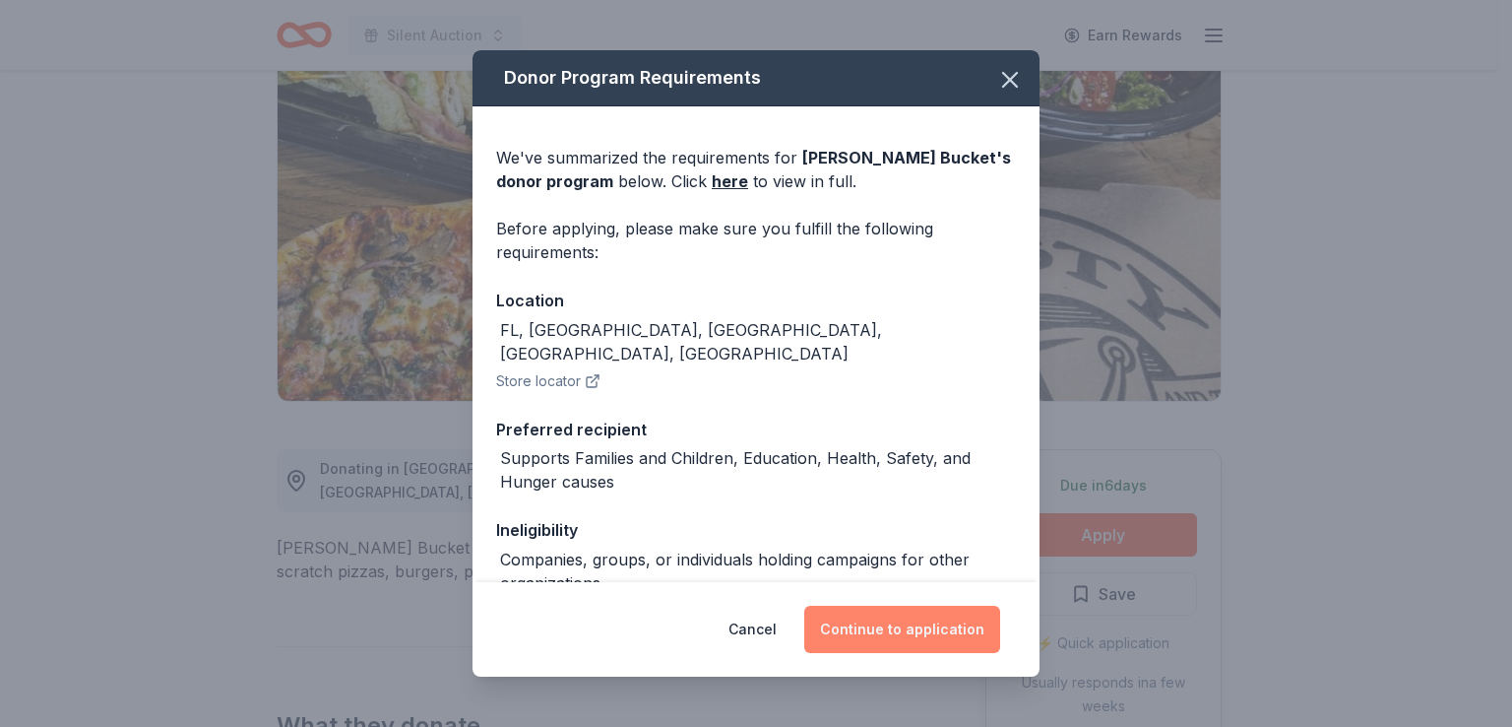
click at [919, 623] on button "Continue to application" at bounding box center [902, 629] width 196 height 47
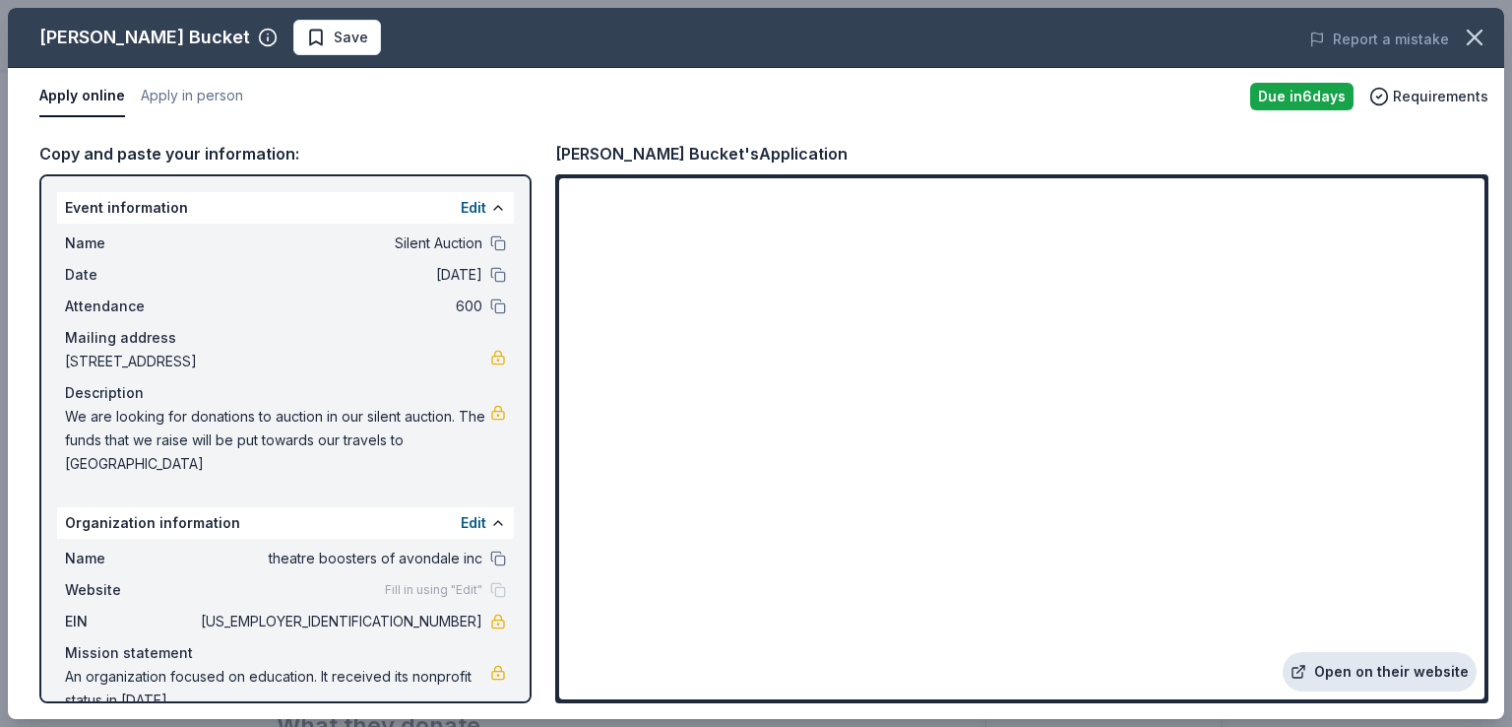
click at [1379, 674] on link "Open on their website" at bounding box center [1380, 671] width 194 height 39
click at [293, 45] on button "Save" at bounding box center [337, 37] width 88 height 35
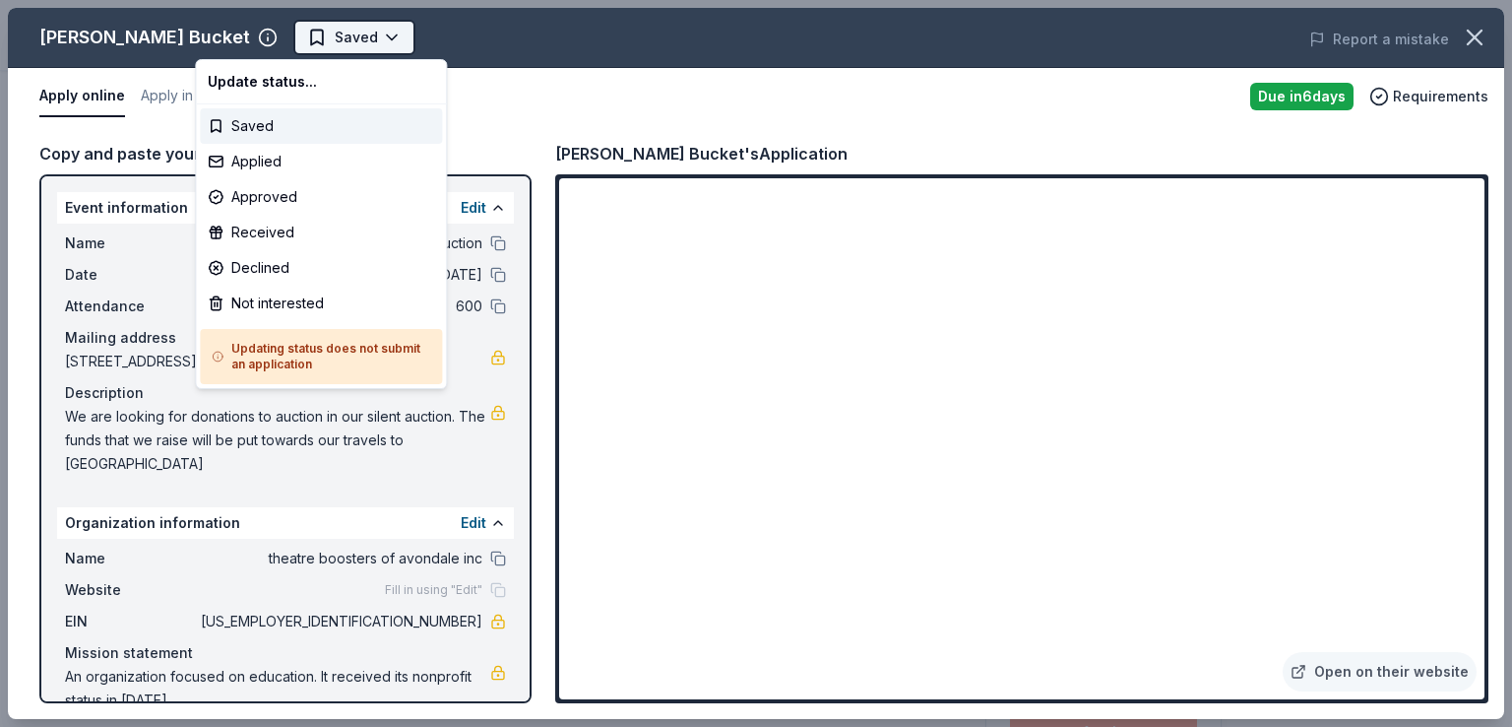
click at [289, 43] on html "Silent Auction Saved Apply Due in 6 days Share Rusty Bucket 5.0 • 3 reviews app…" at bounding box center [756, 363] width 1512 height 727
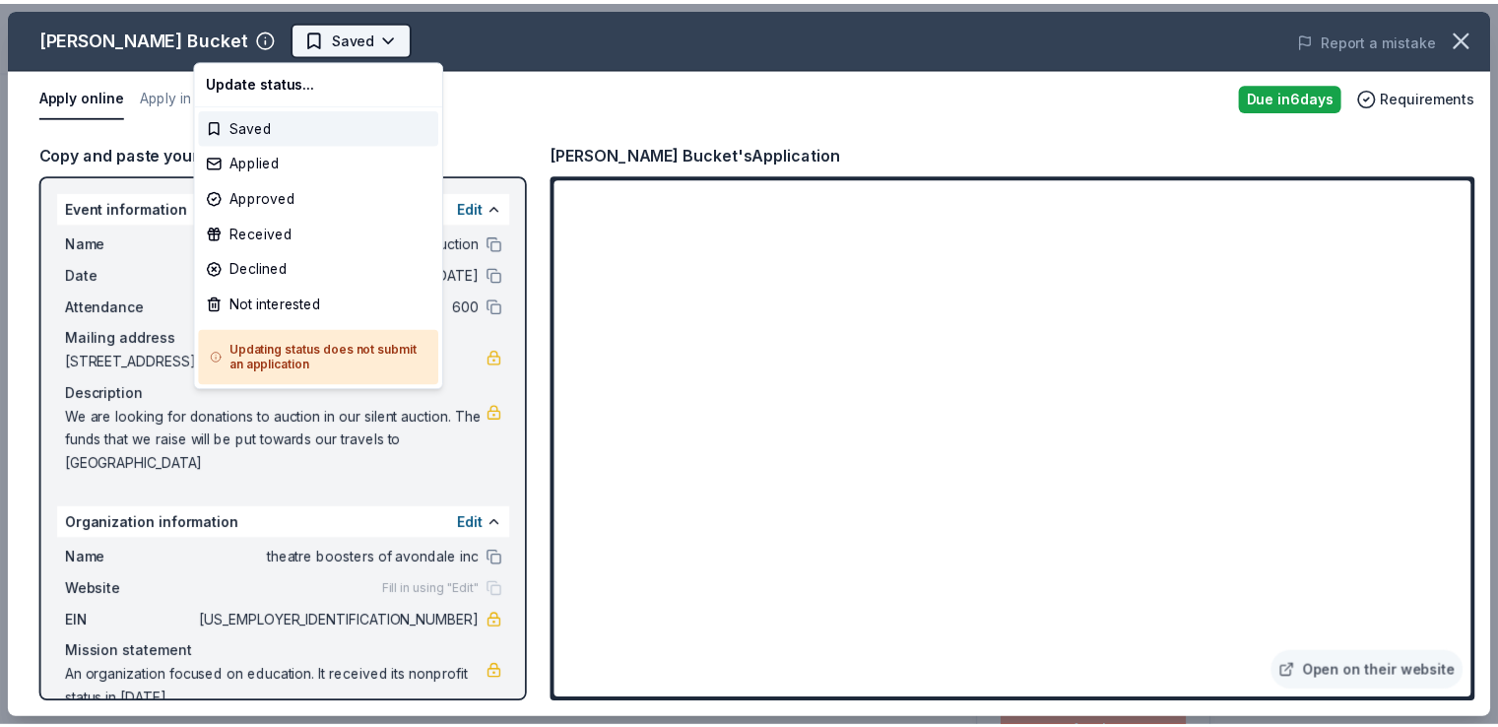
scroll to position [0, 0]
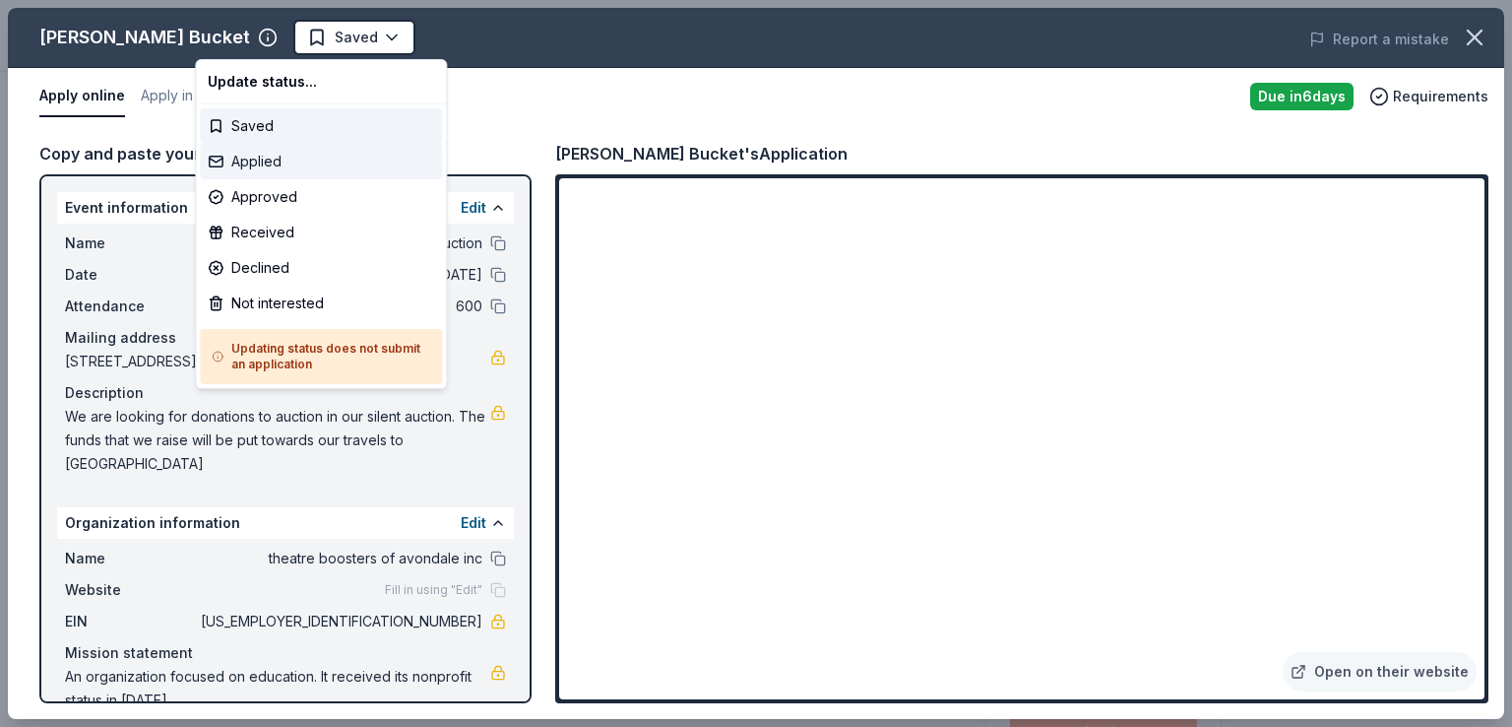
click at [279, 164] on div "Applied" at bounding box center [321, 161] width 242 height 35
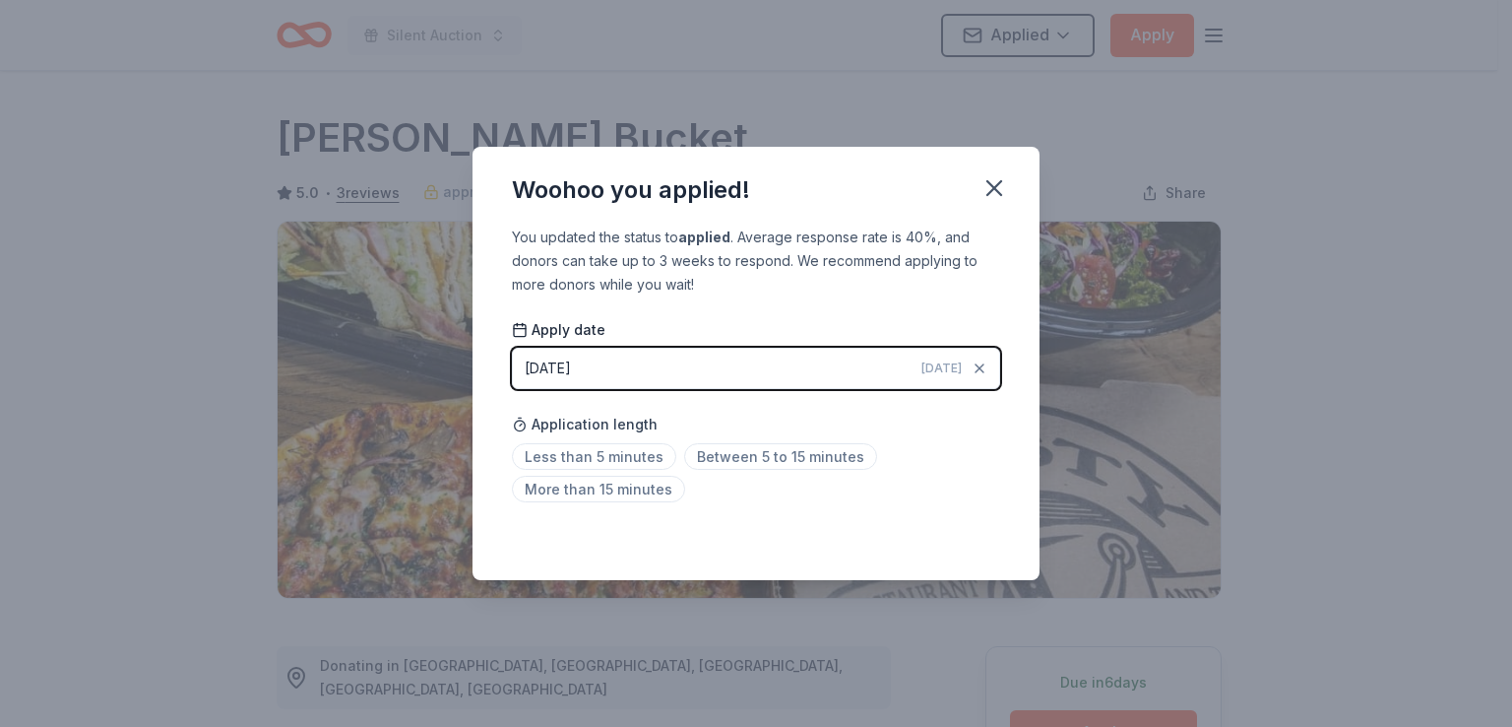
drag, startPoint x: 992, startPoint y: 188, endPoint x: 1007, endPoint y: 208, distance: 25.2
click at [992, 187] on icon "button" at bounding box center [995, 188] width 28 height 28
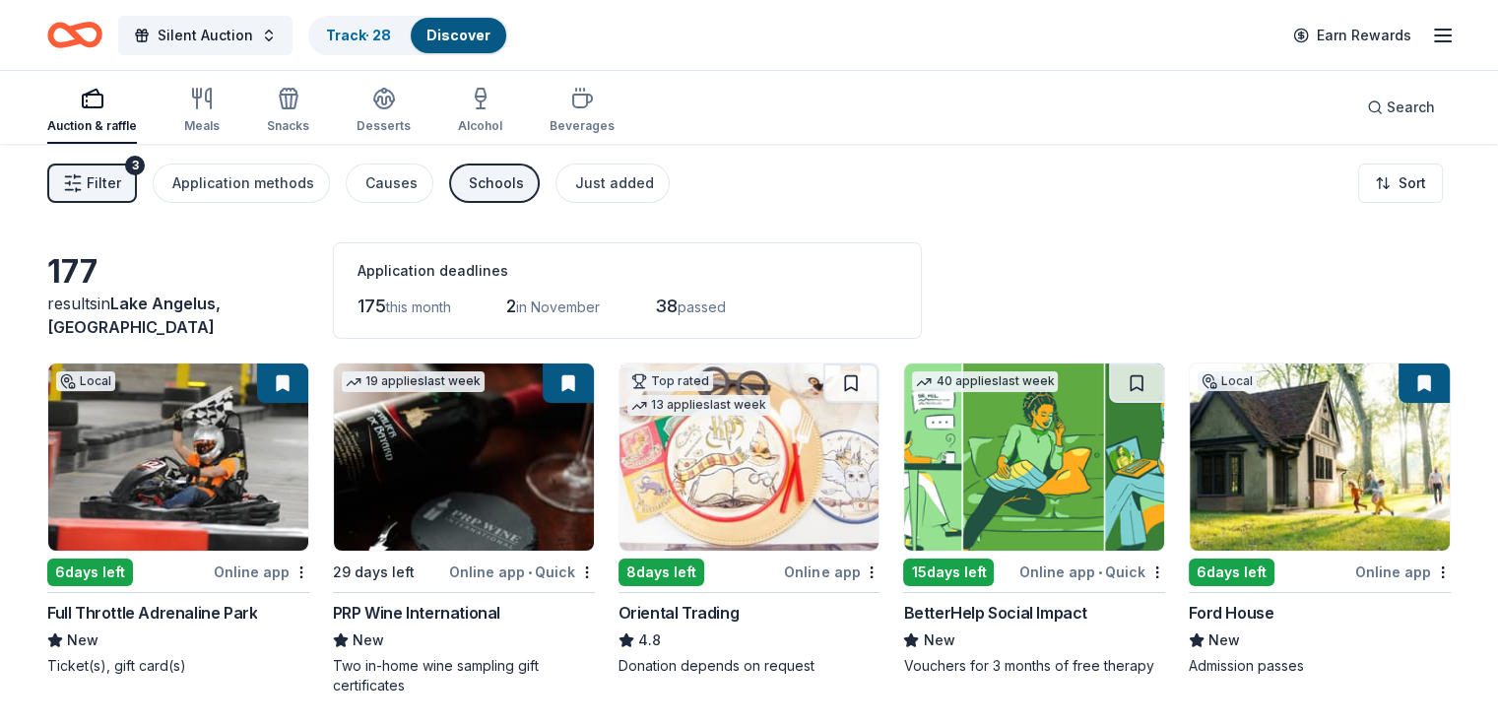
click at [697, 454] on img at bounding box center [749, 456] width 260 height 187
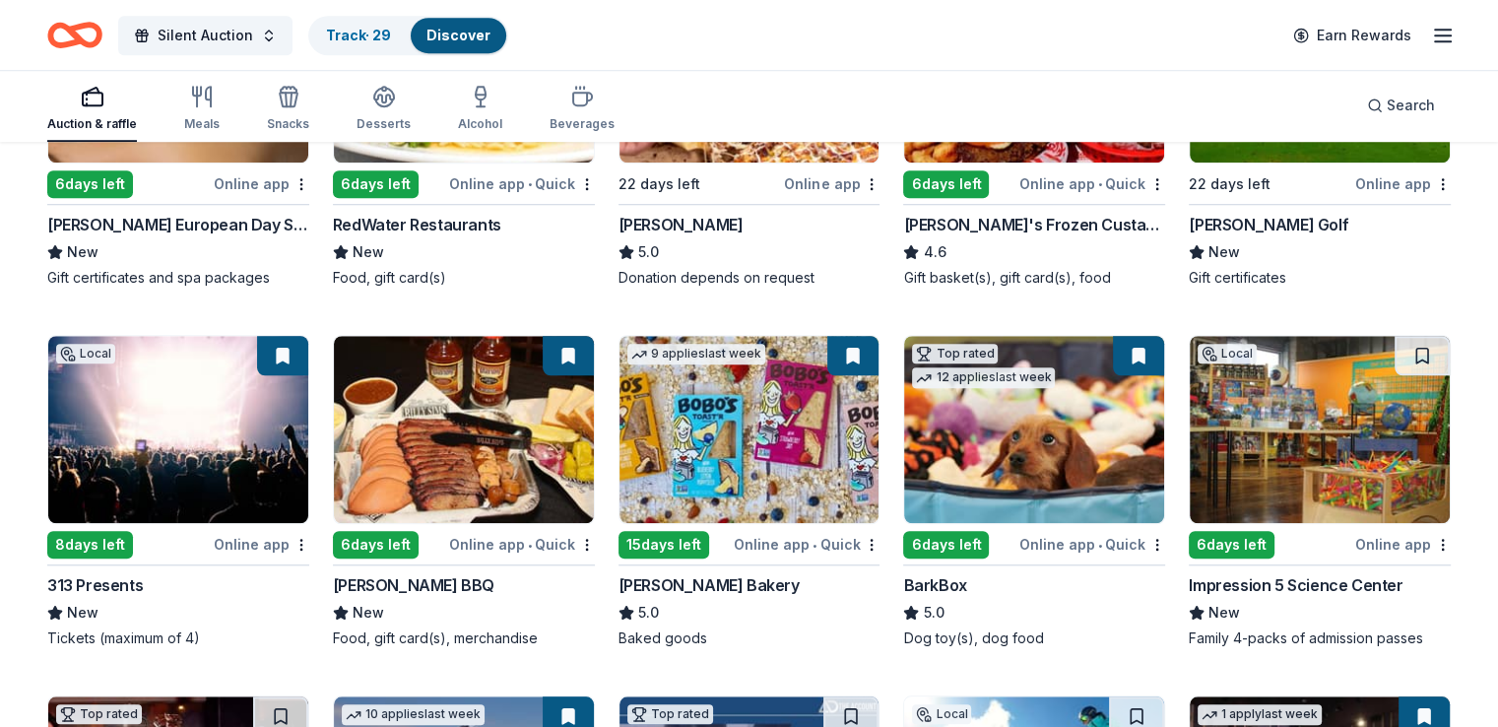
scroll to position [1540, 0]
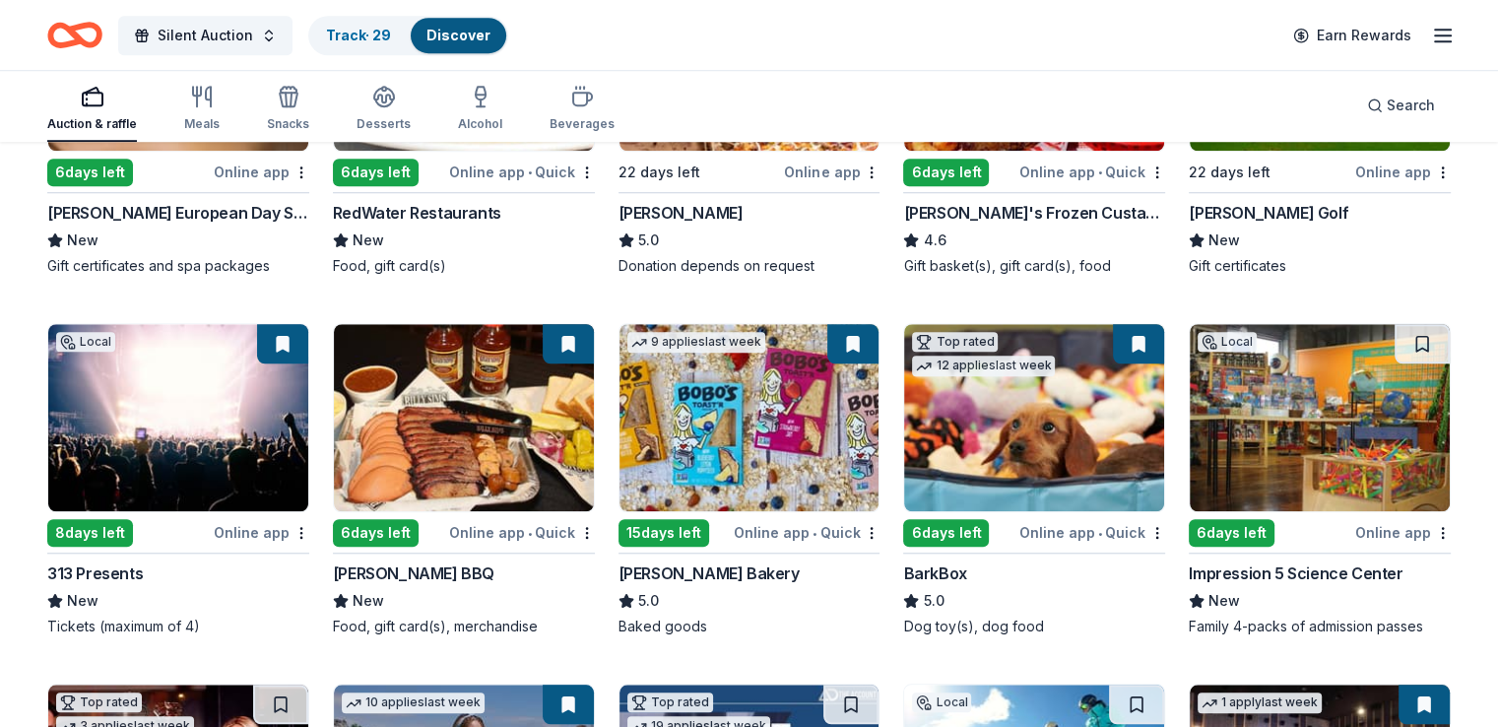
click at [1303, 437] on img at bounding box center [1319, 417] width 260 height 187
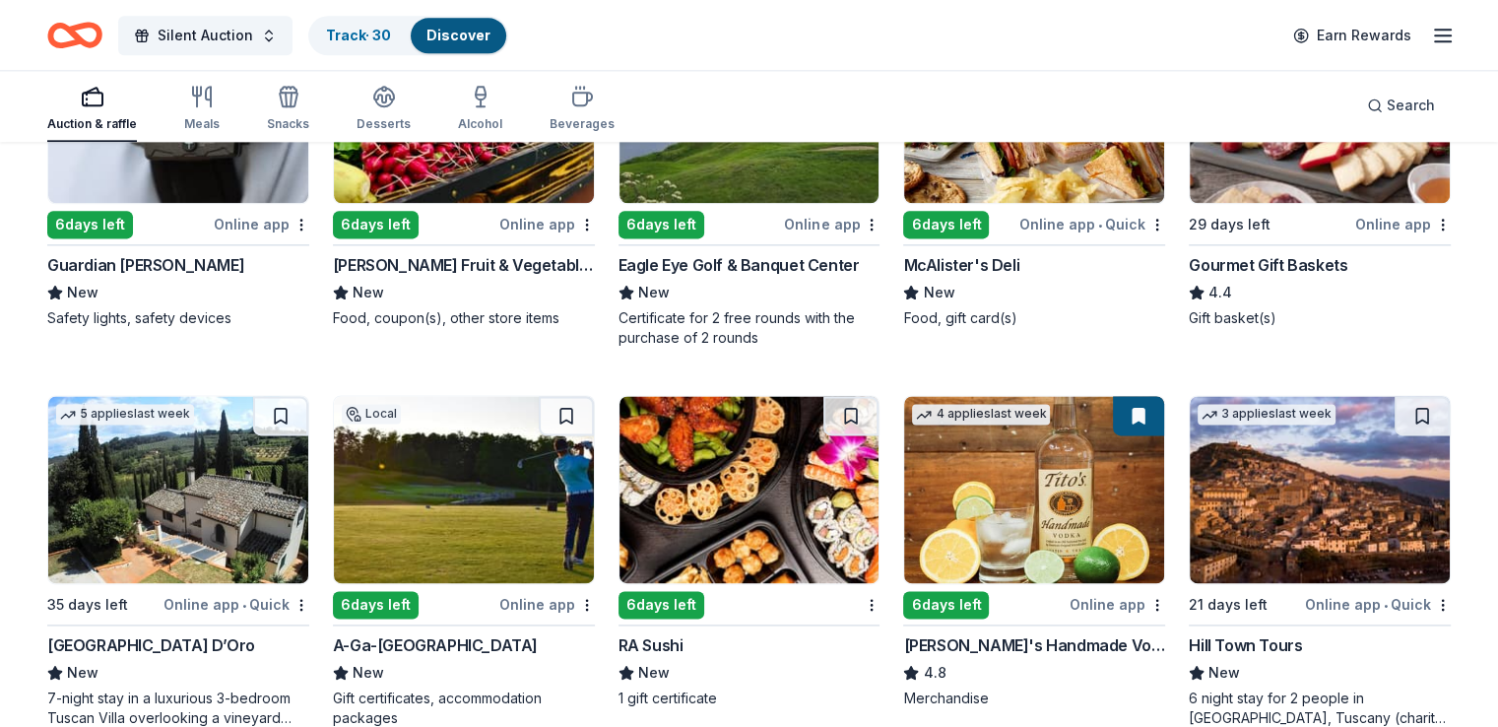
scroll to position [2623, 0]
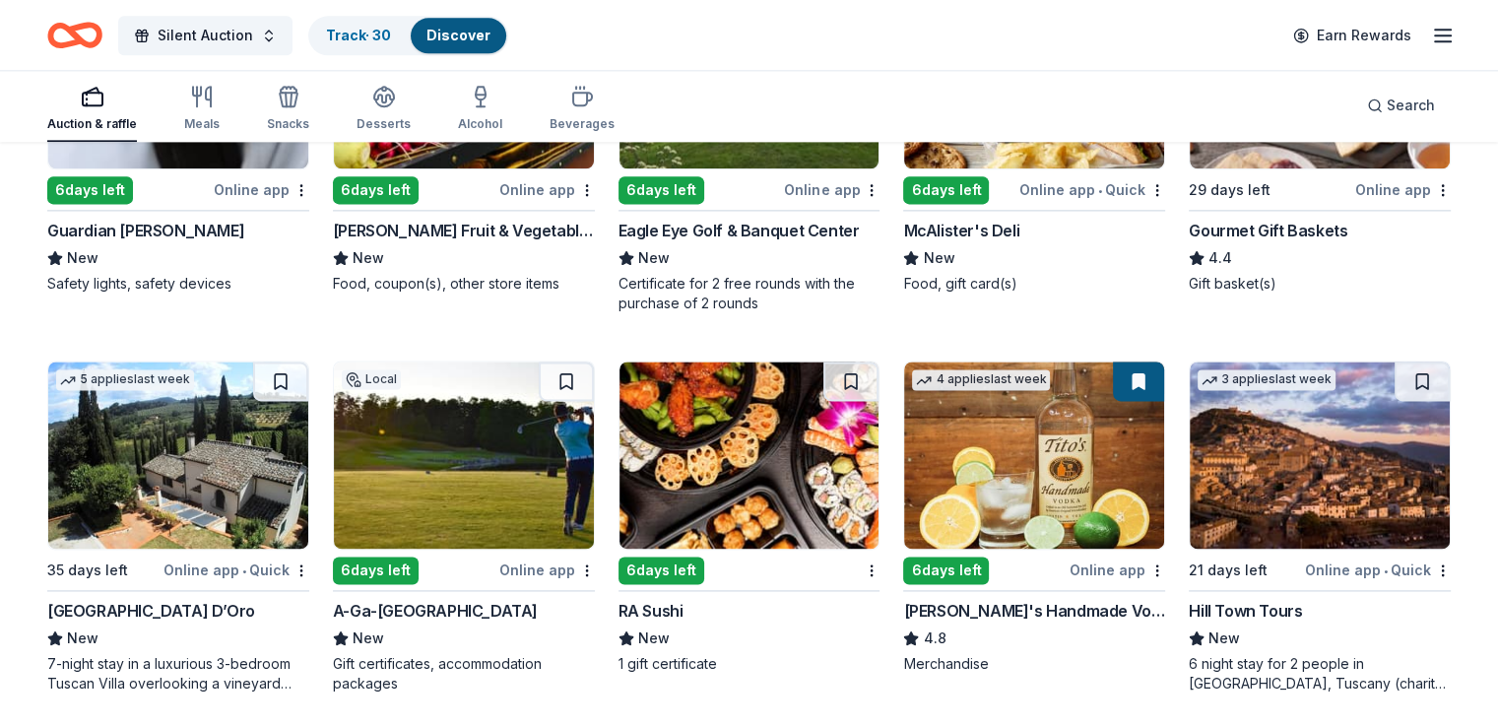
click at [493, 459] on img at bounding box center [464, 454] width 260 height 187
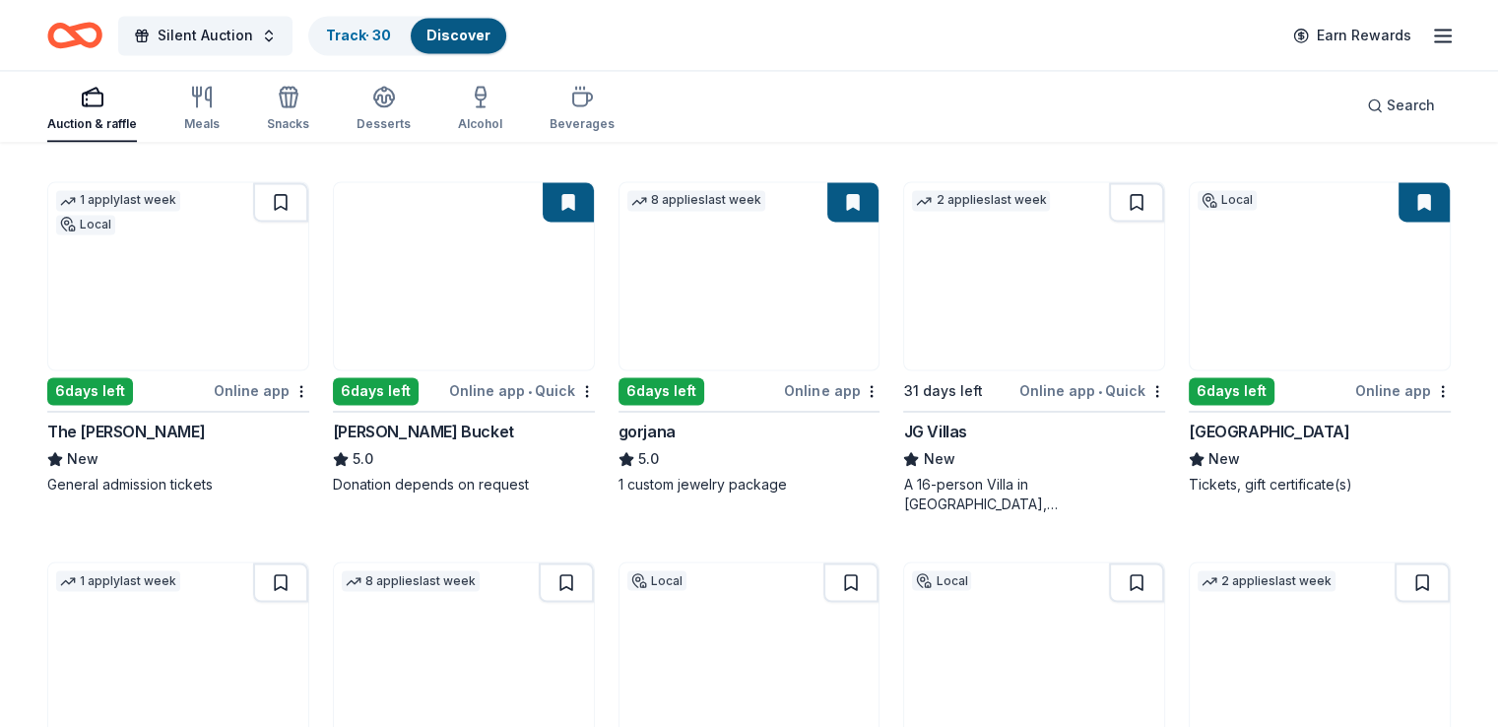
scroll to position [3411, 0]
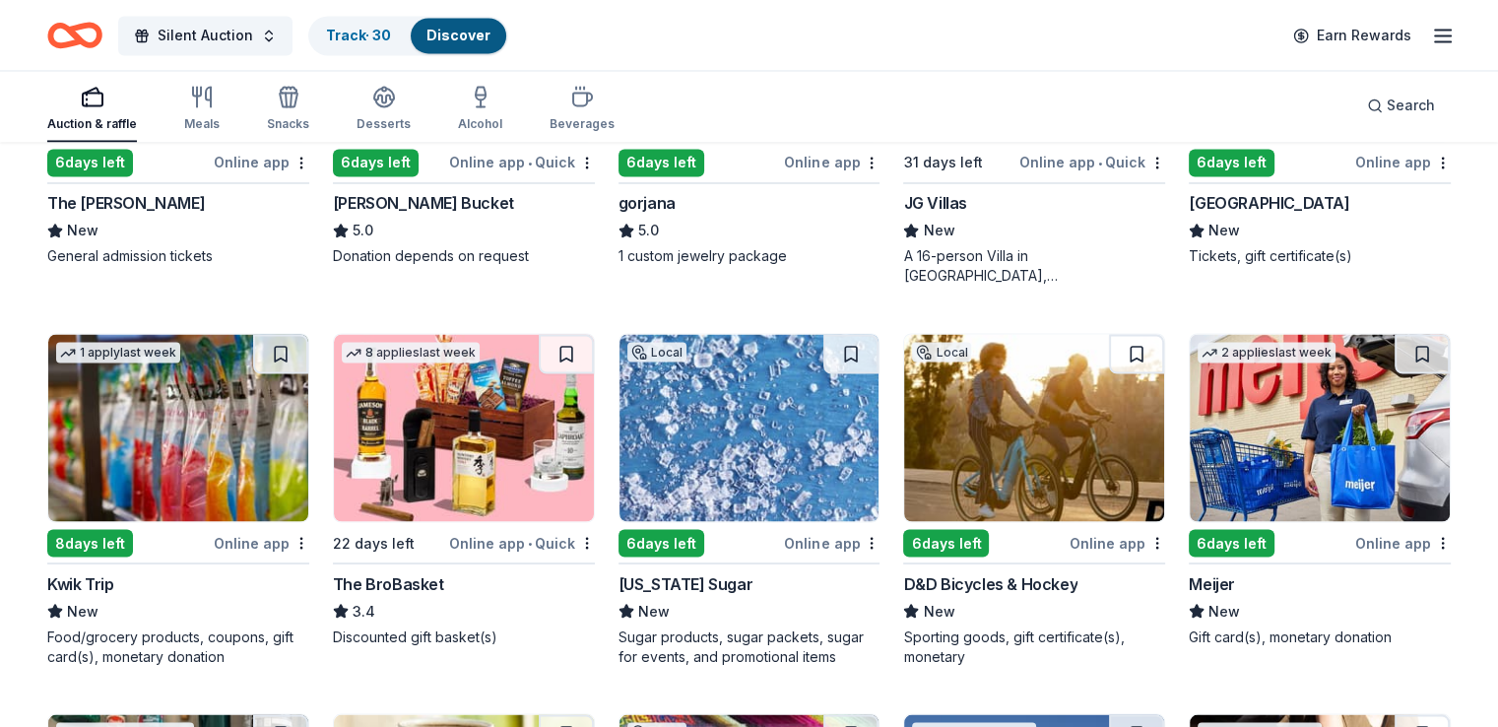
click at [1280, 427] on img at bounding box center [1319, 427] width 260 height 187
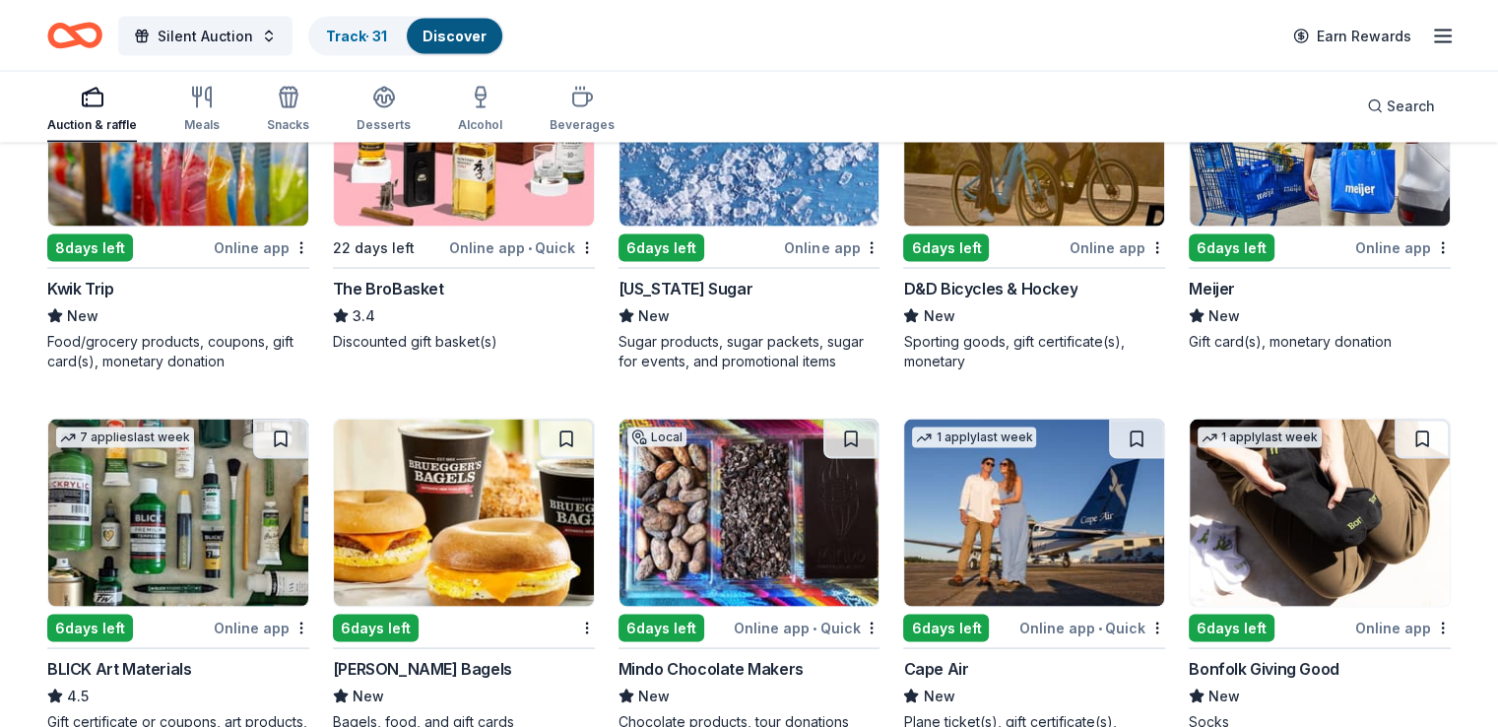
scroll to position [3805, 0]
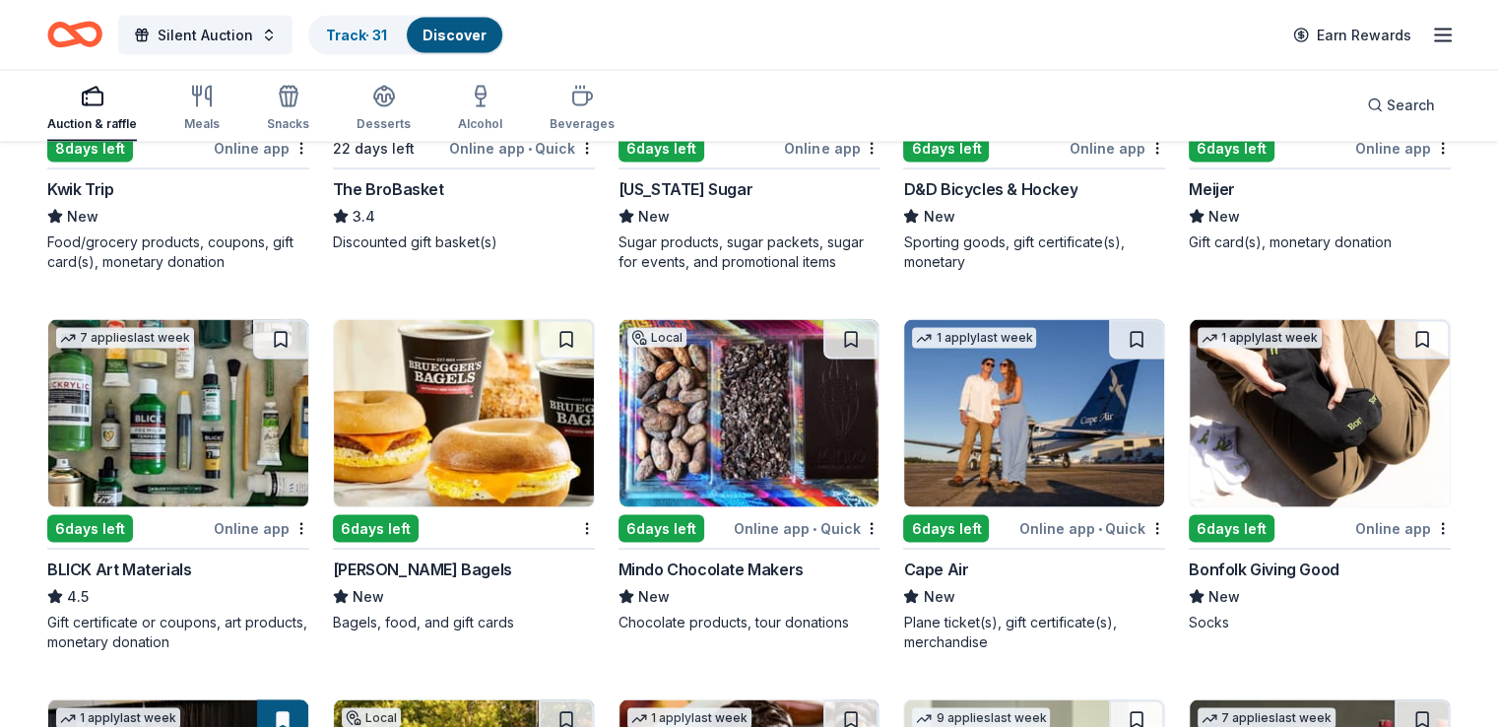
click at [192, 405] on img at bounding box center [178, 413] width 260 height 187
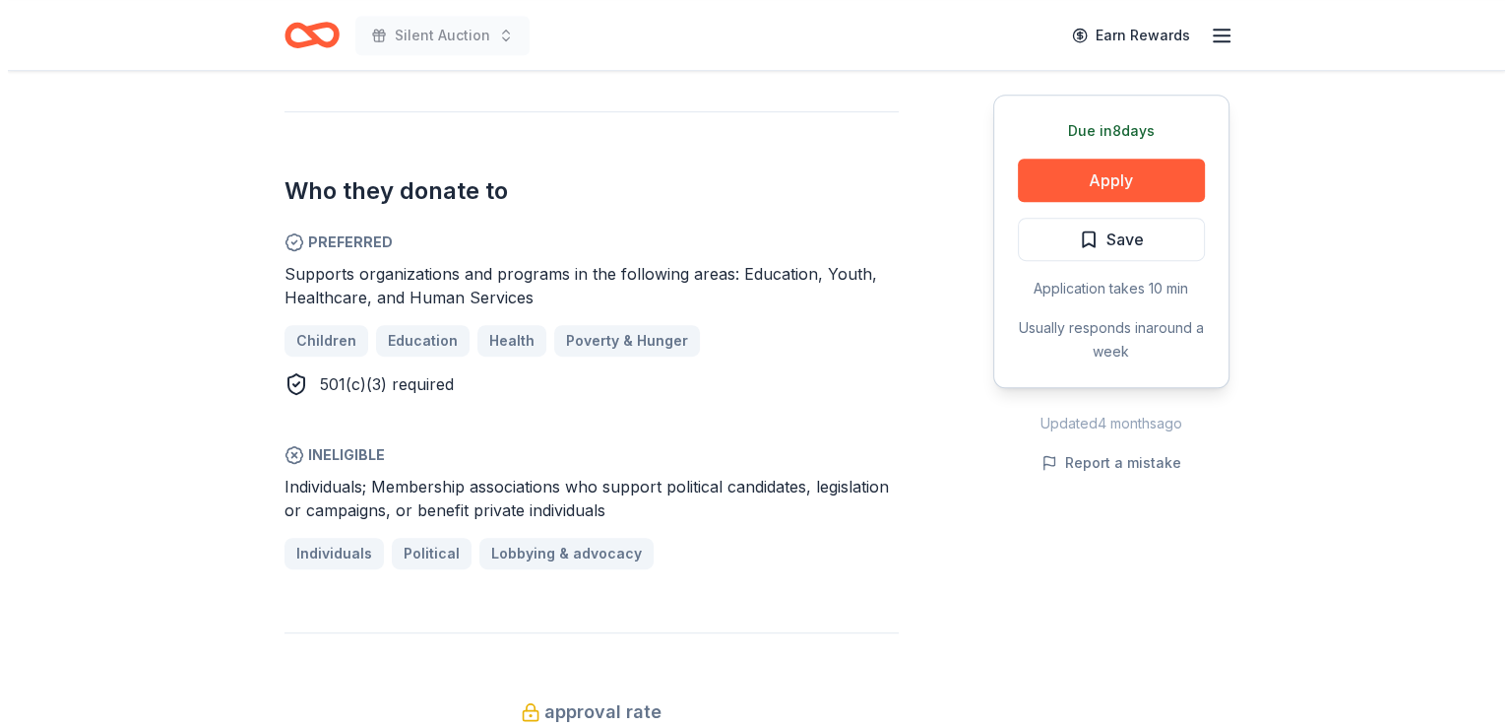
scroll to position [1083, 0]
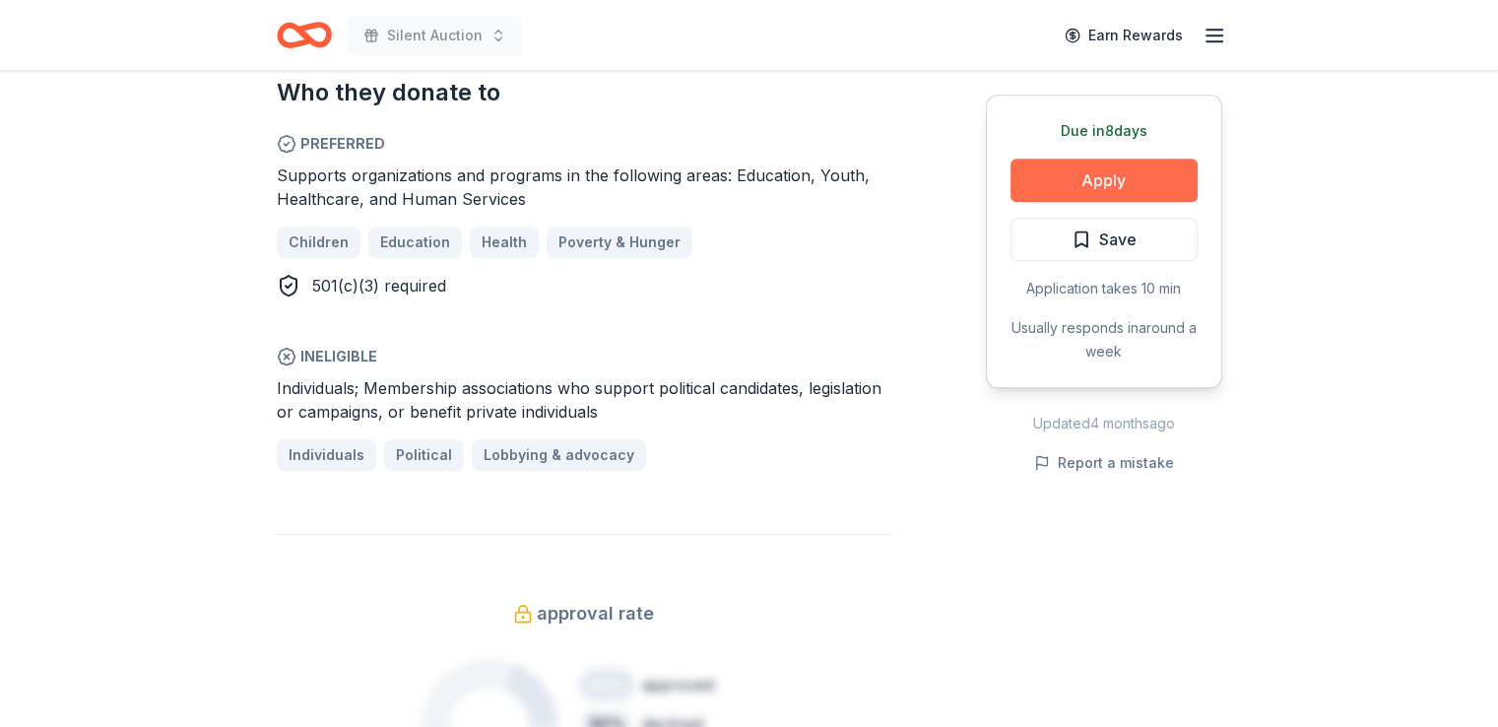
click at [1096, 176] on button "Apply" at bounding box center [1103, 180] width 187 height 43
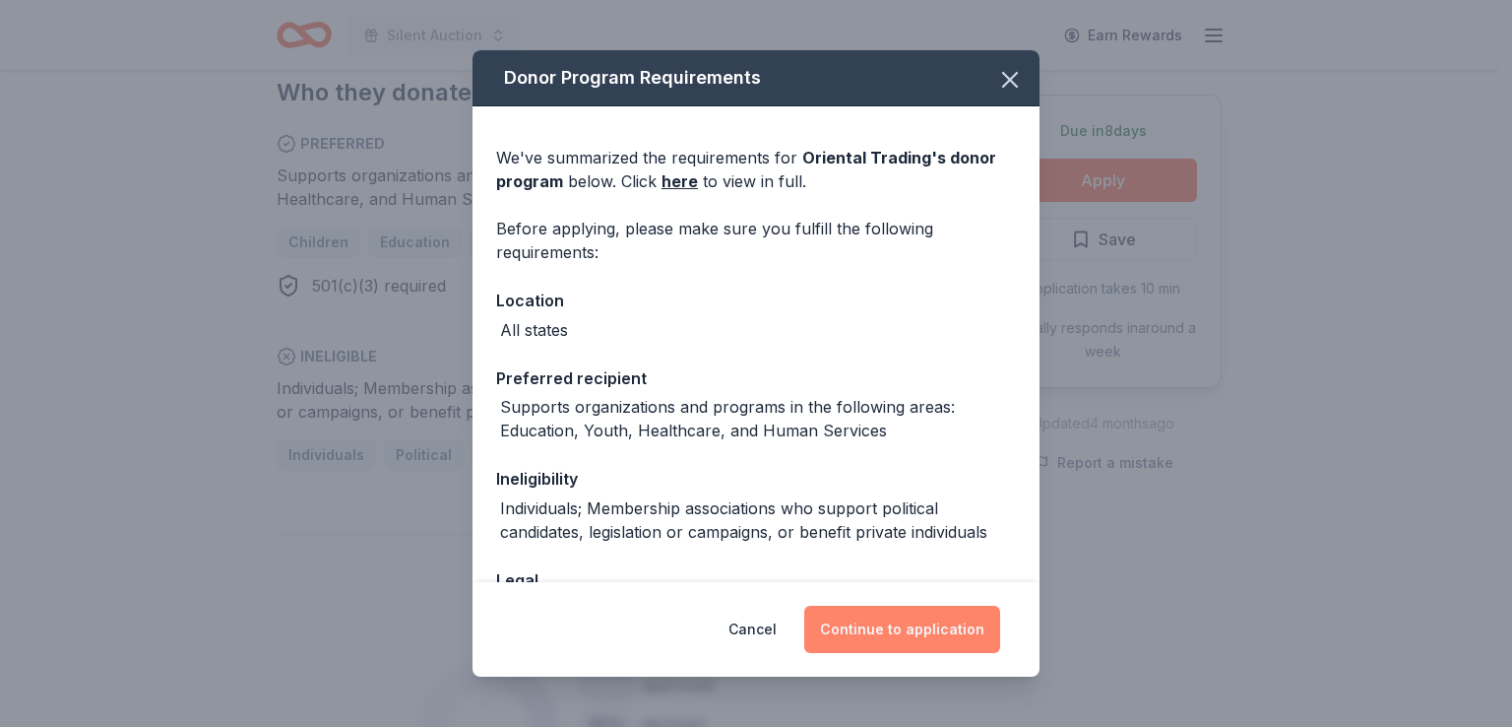
click at [930, 626] on button "Continue to application" at bounding box center [902, 629] width 196 height 47
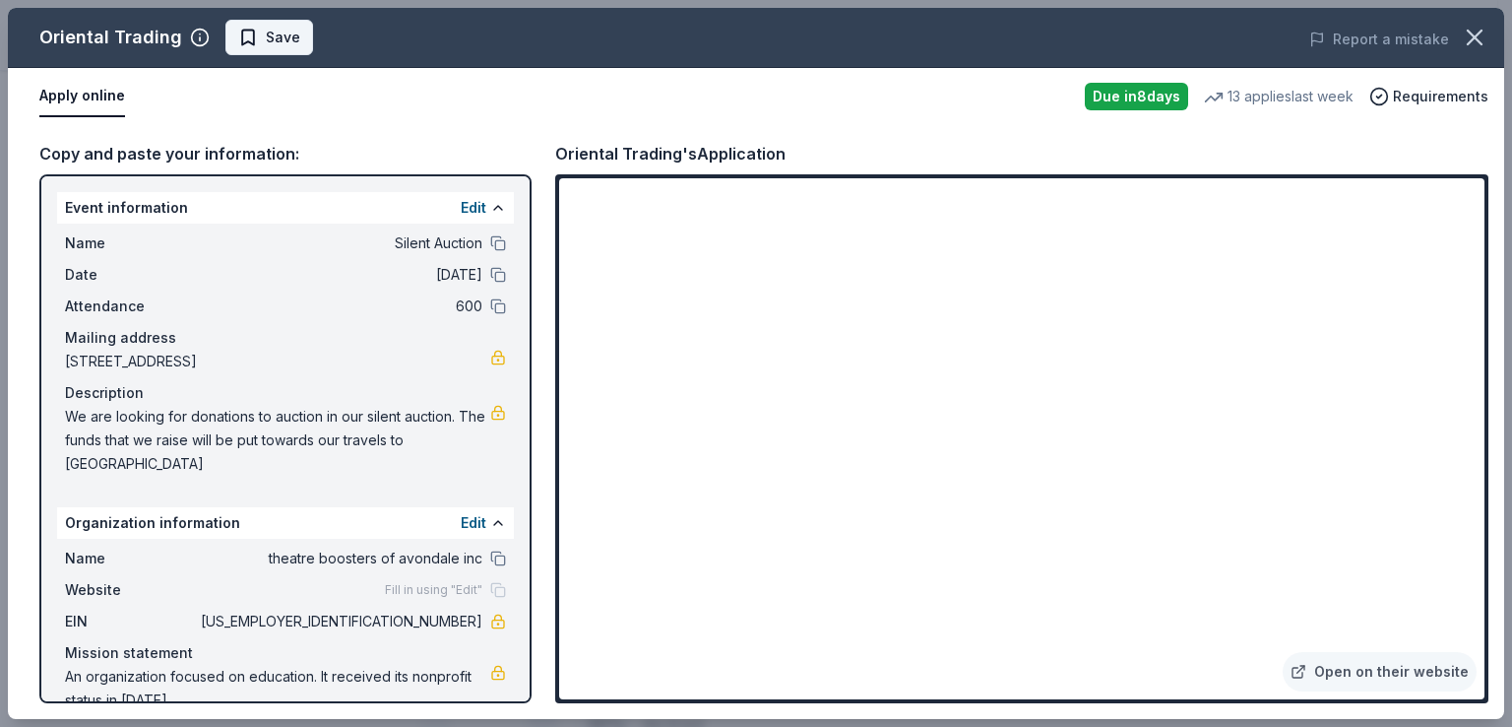
click at [256, 36] on span "Save" at bounding box center [269, 38] width 62 height 24
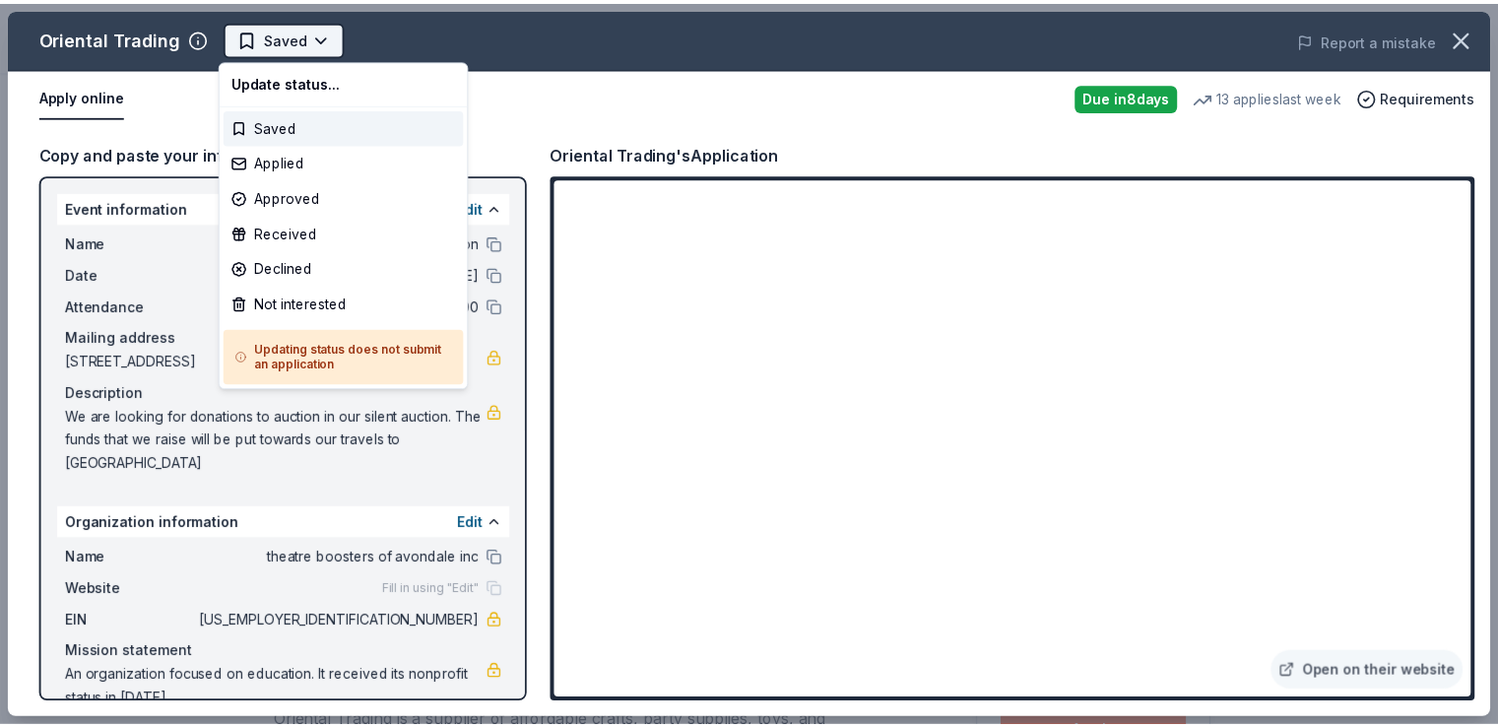
scroll to position [0, 0]
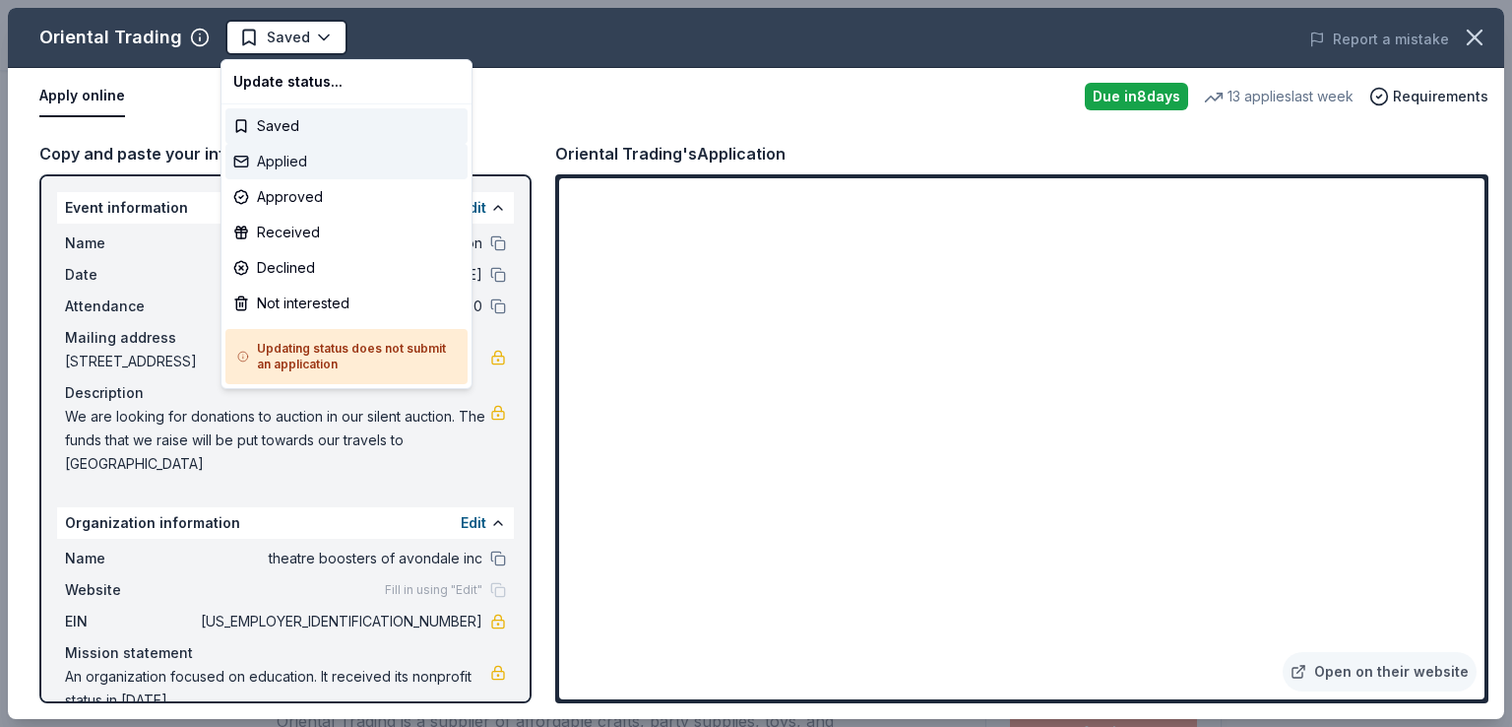
click at [291, 158] on div "Applied" at bounding box center [346, 161] width 242 height 35
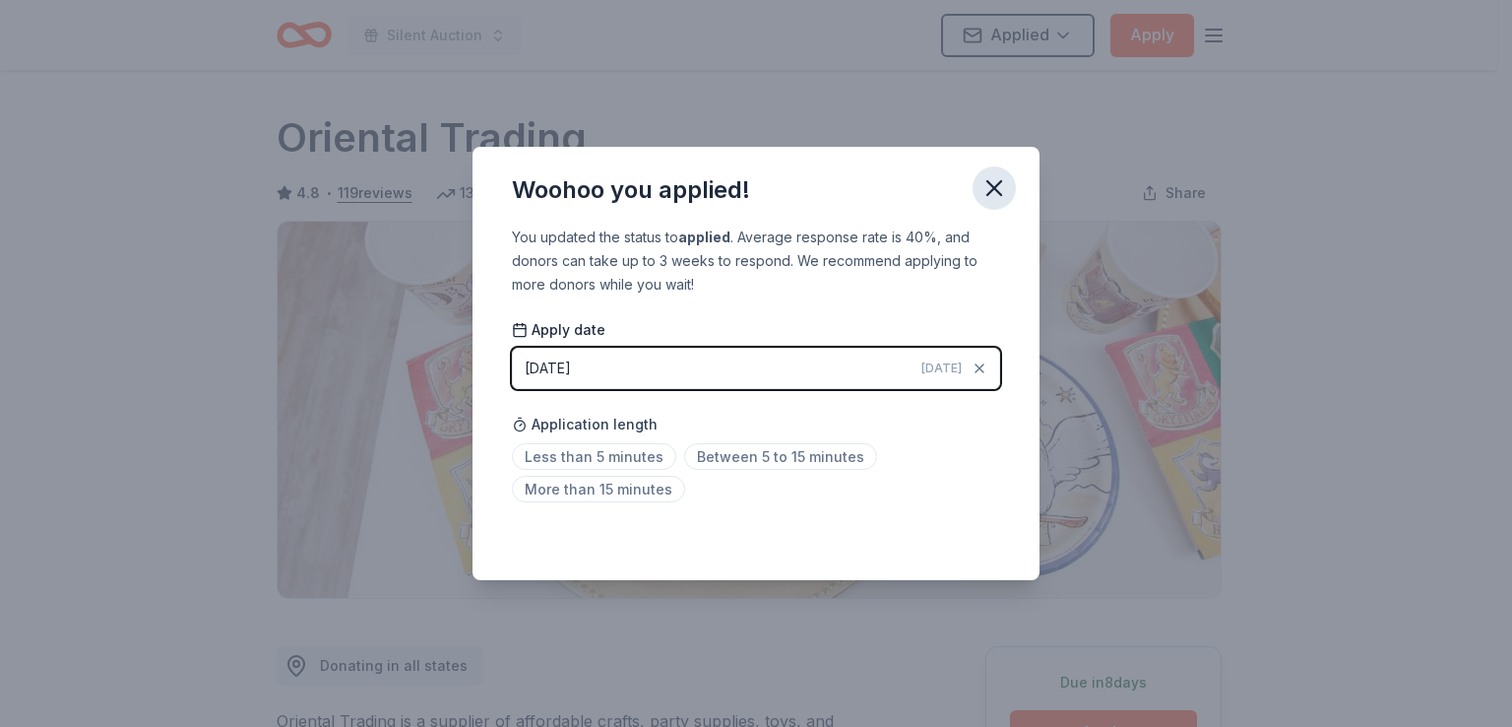
click at [996, 182] on icon "button" at bounding box center [995, 188] width 28 height 28
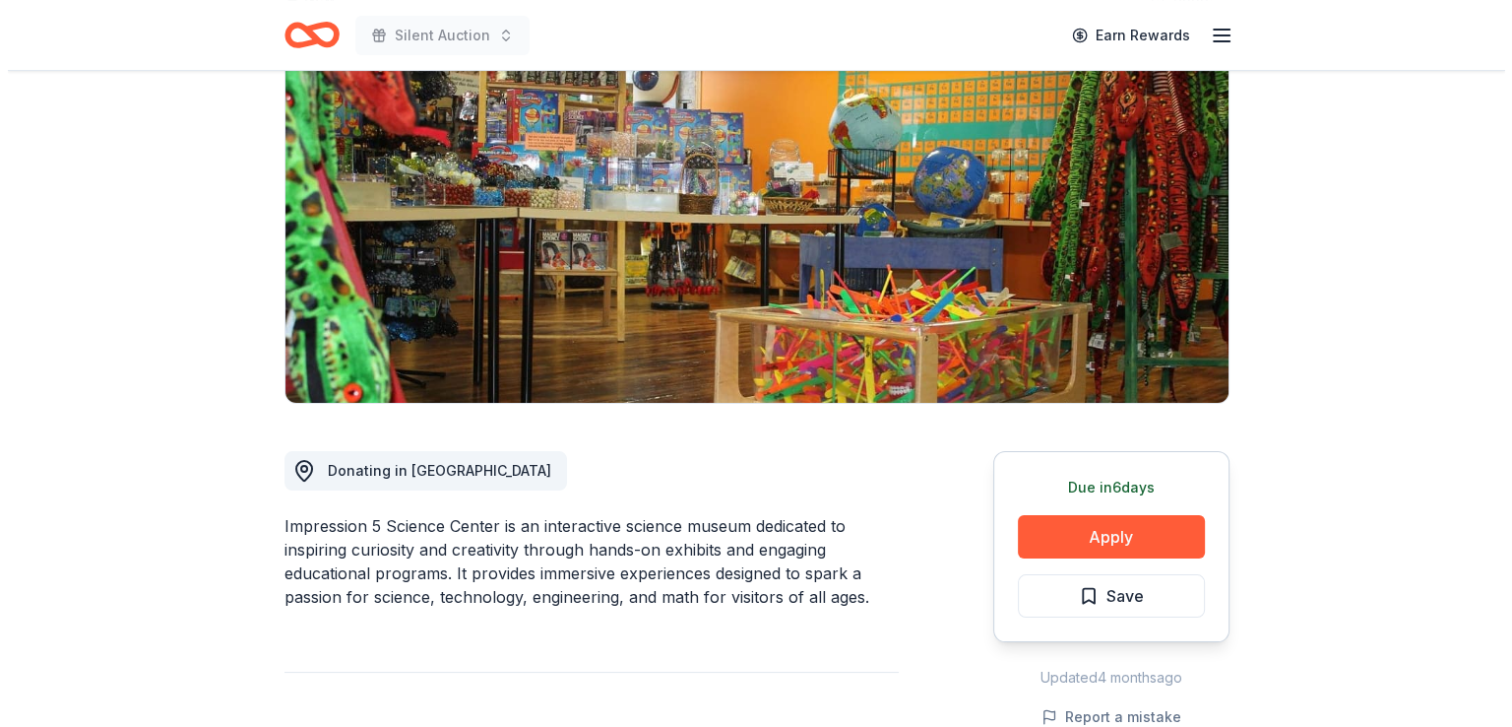
scroll to position [197, 0]
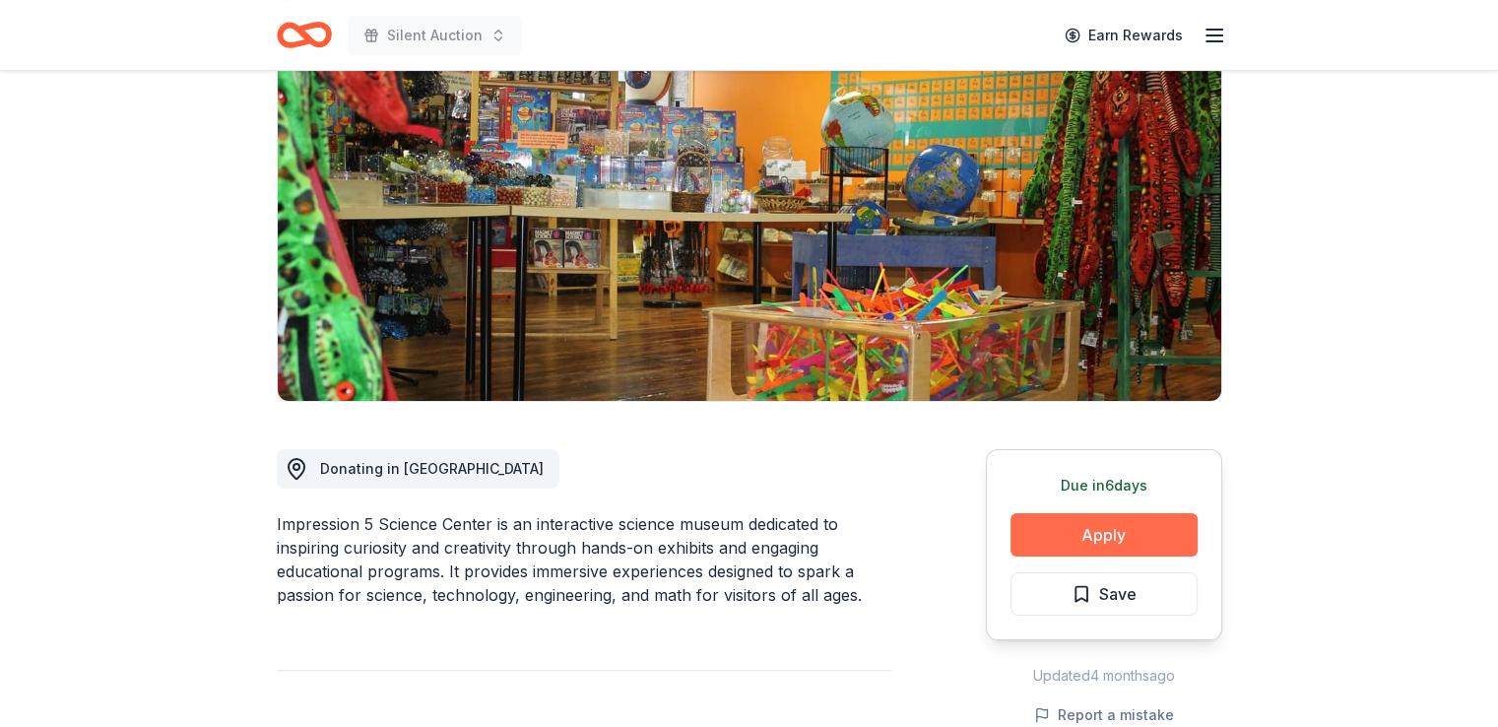
click at [1114, 540] on button "Apply" at bounding box center [1103, 534] width 187 height 43
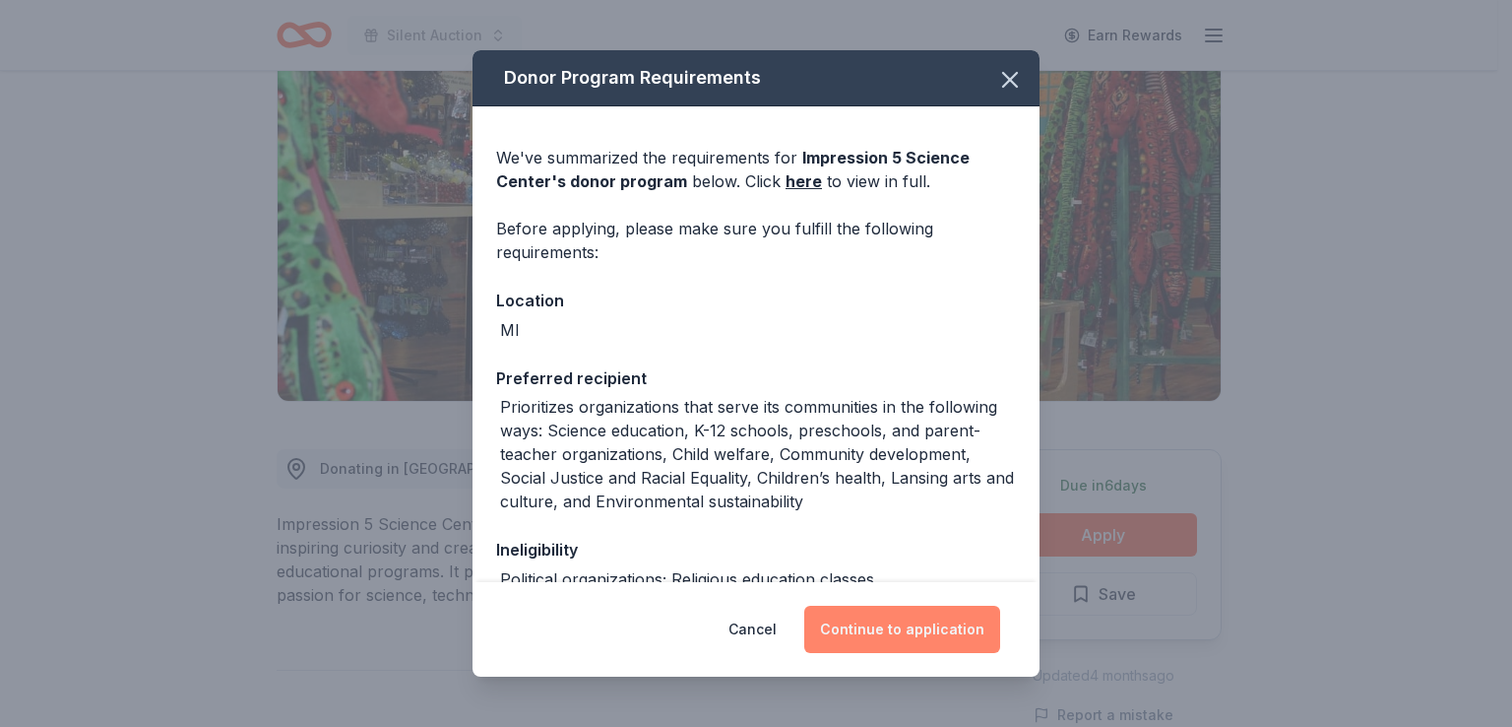
click at [942, 631] on button "Continue to application" at bounding box center [902, 629] width 196 height 47
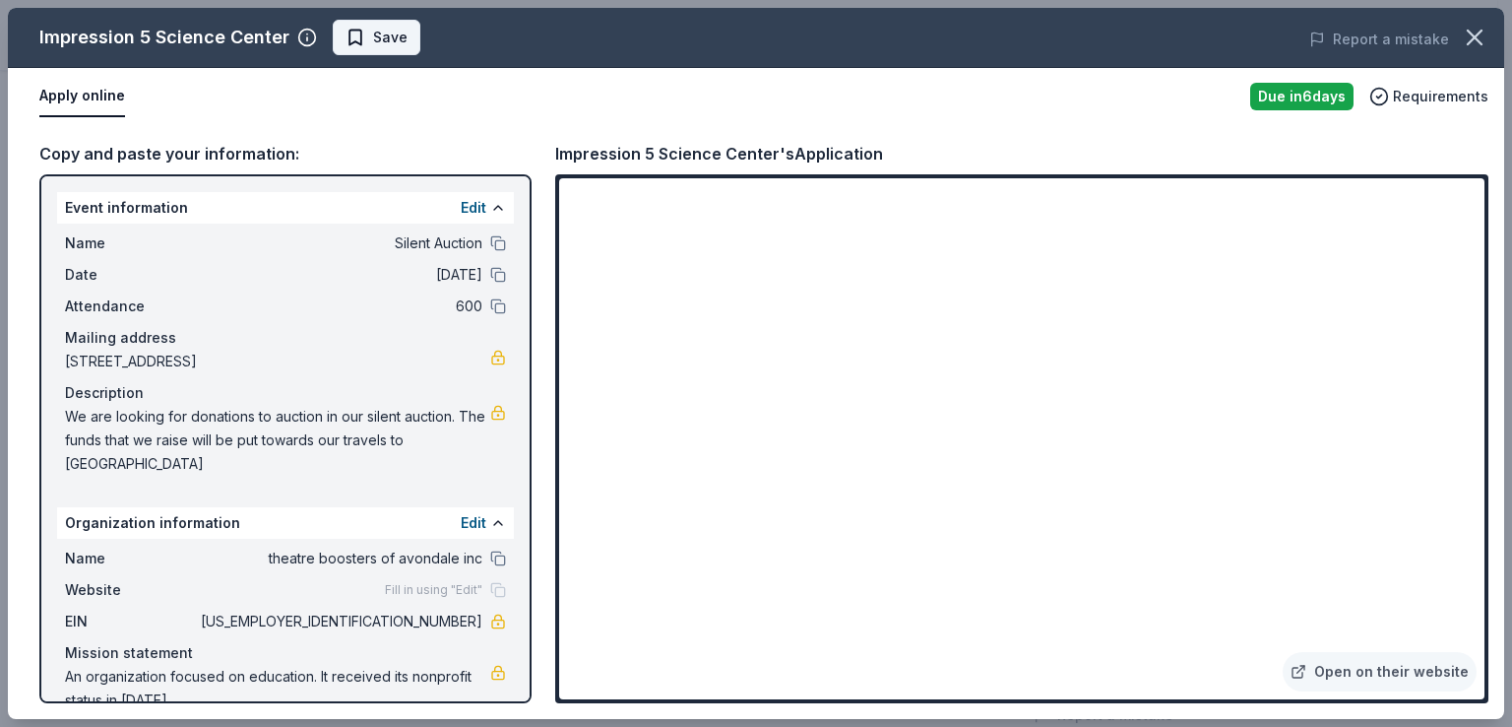
click at [373, 43] on span "Save" at bounding box center [390, 38] width 34 height 24
click at [431, 36] on body "Silent Auction Earn Rewards Due in 6 days Share Impression 5 Science Center New…" at bounding box center [749, 166] width 1498 height 727
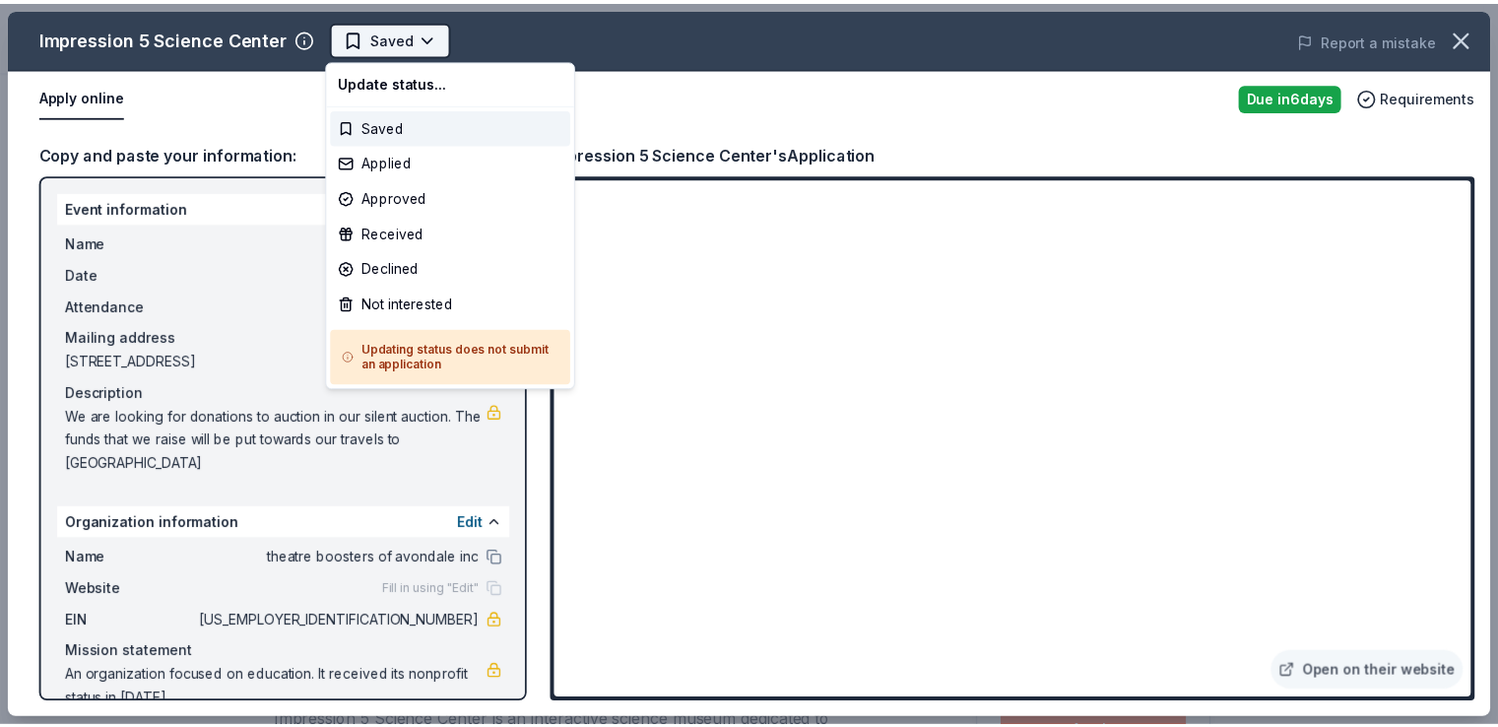
scroll to position [0, 0]
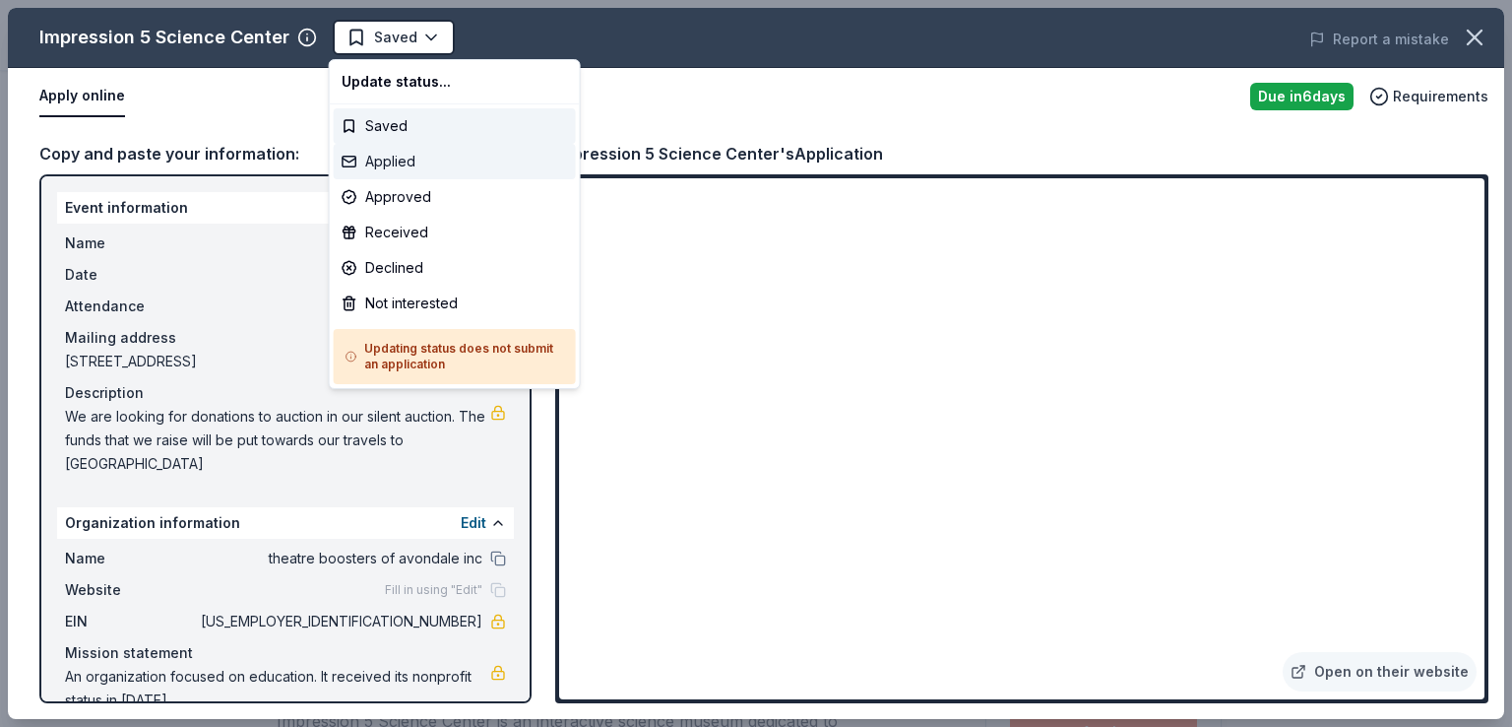
click at [406, 159] on div "Applied" at bounding box center [455, 161] width 242 height 35
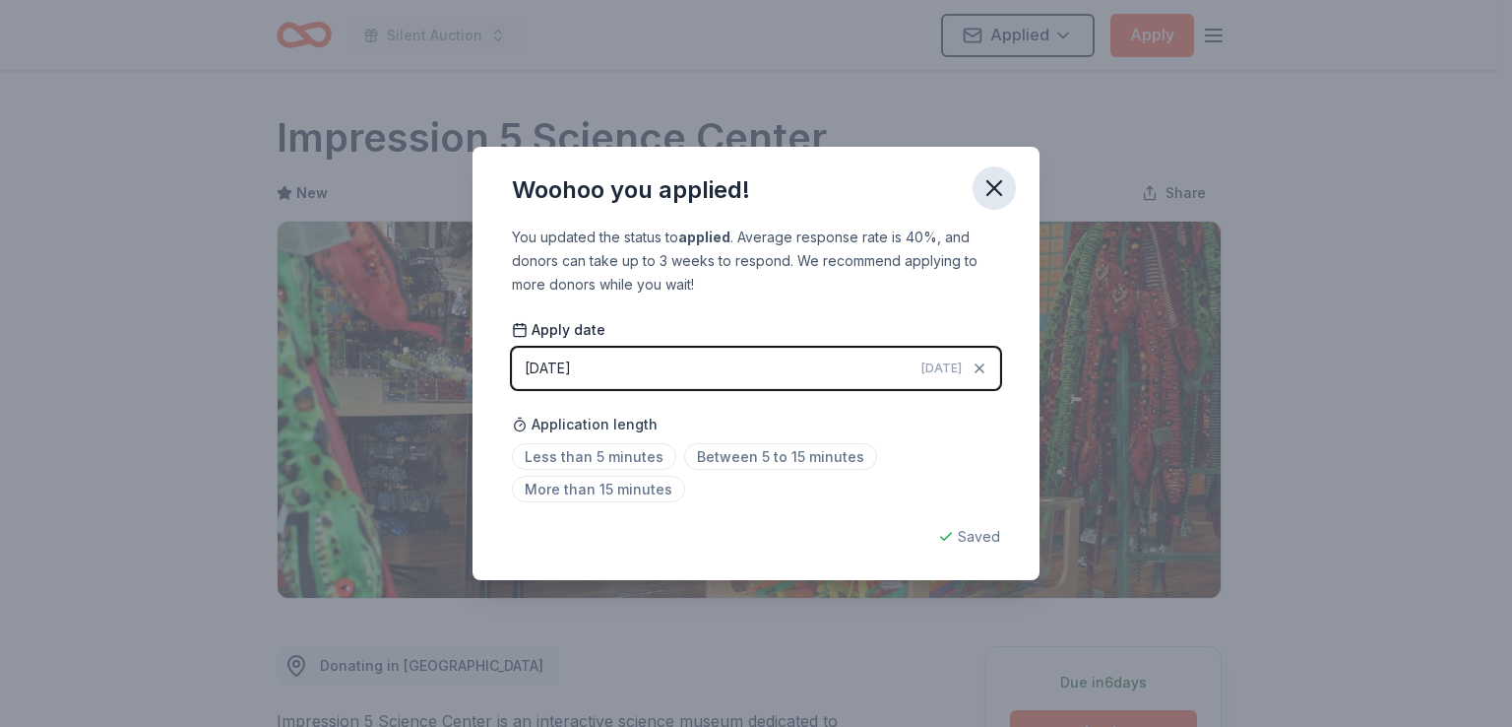
click at [988, 190] on icon "button" at bounding box center [995, 188] width 28 height 28
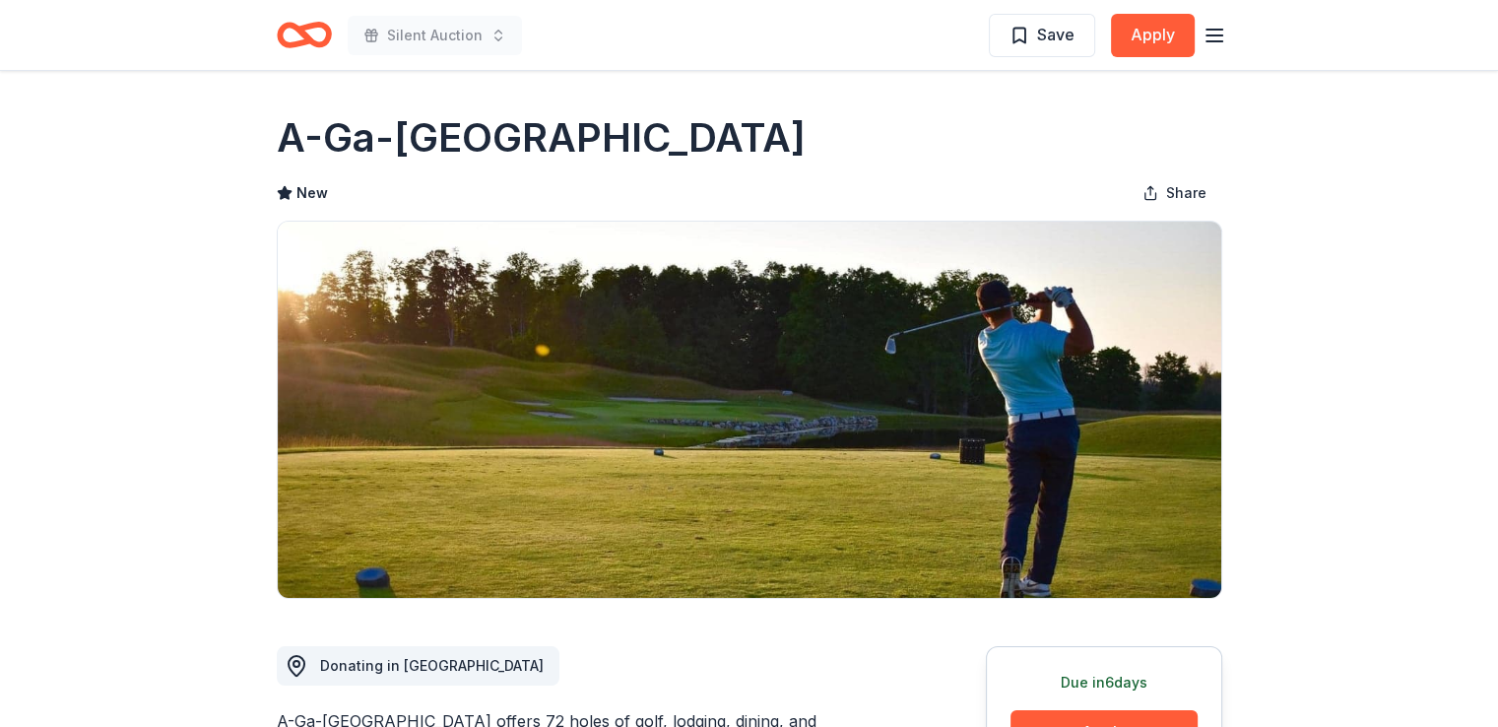
scroll to position [98, 0]
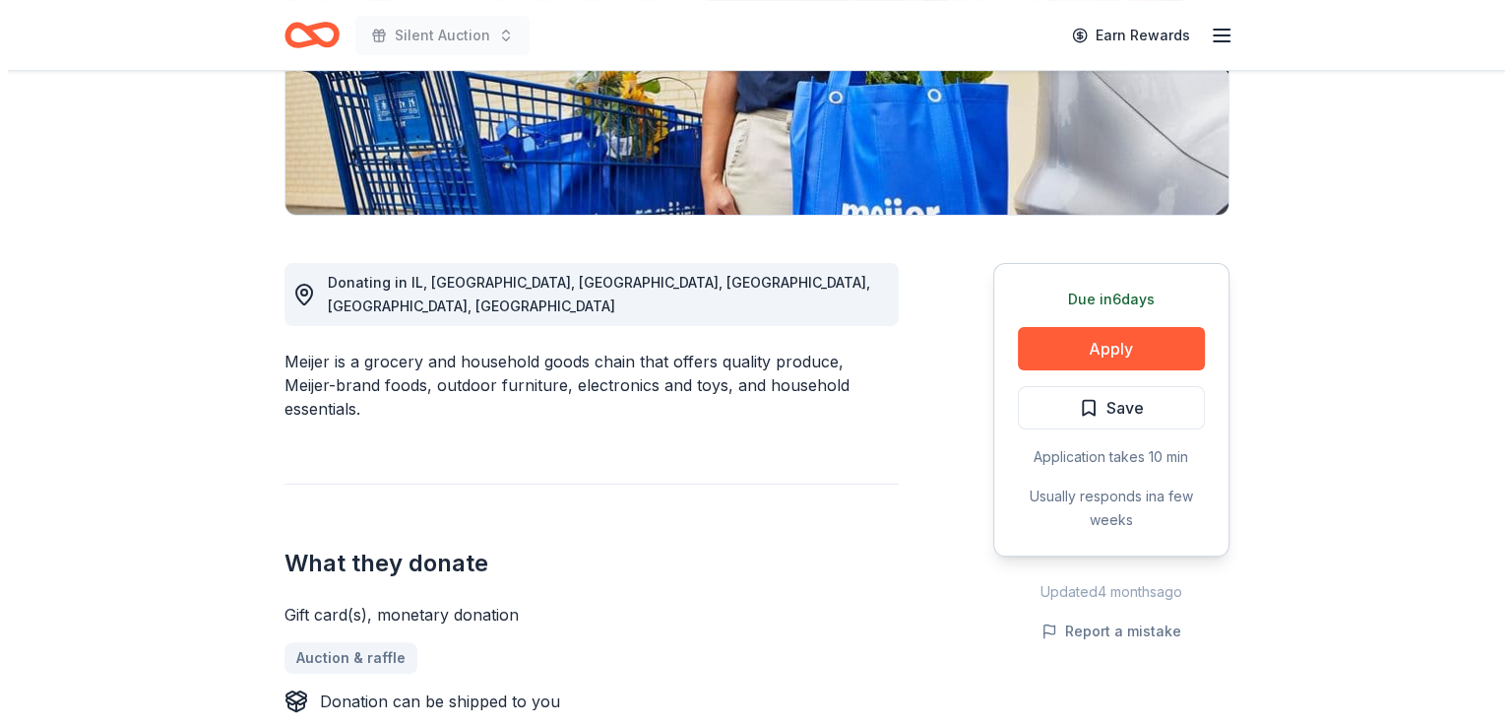
scroll to position [197, 0]
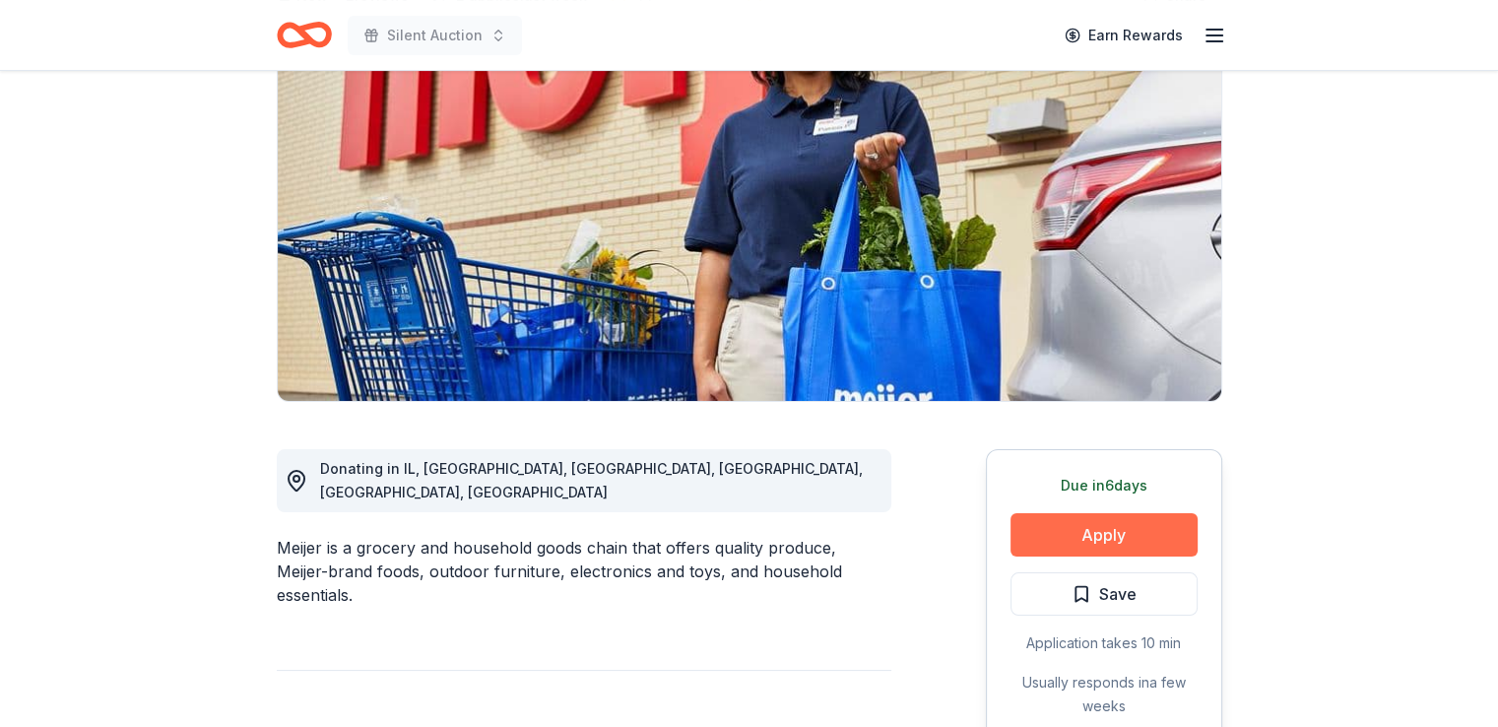
click at [1107, 528] on button "Apply" at bounding box center [1103, 534] width 187 height 43
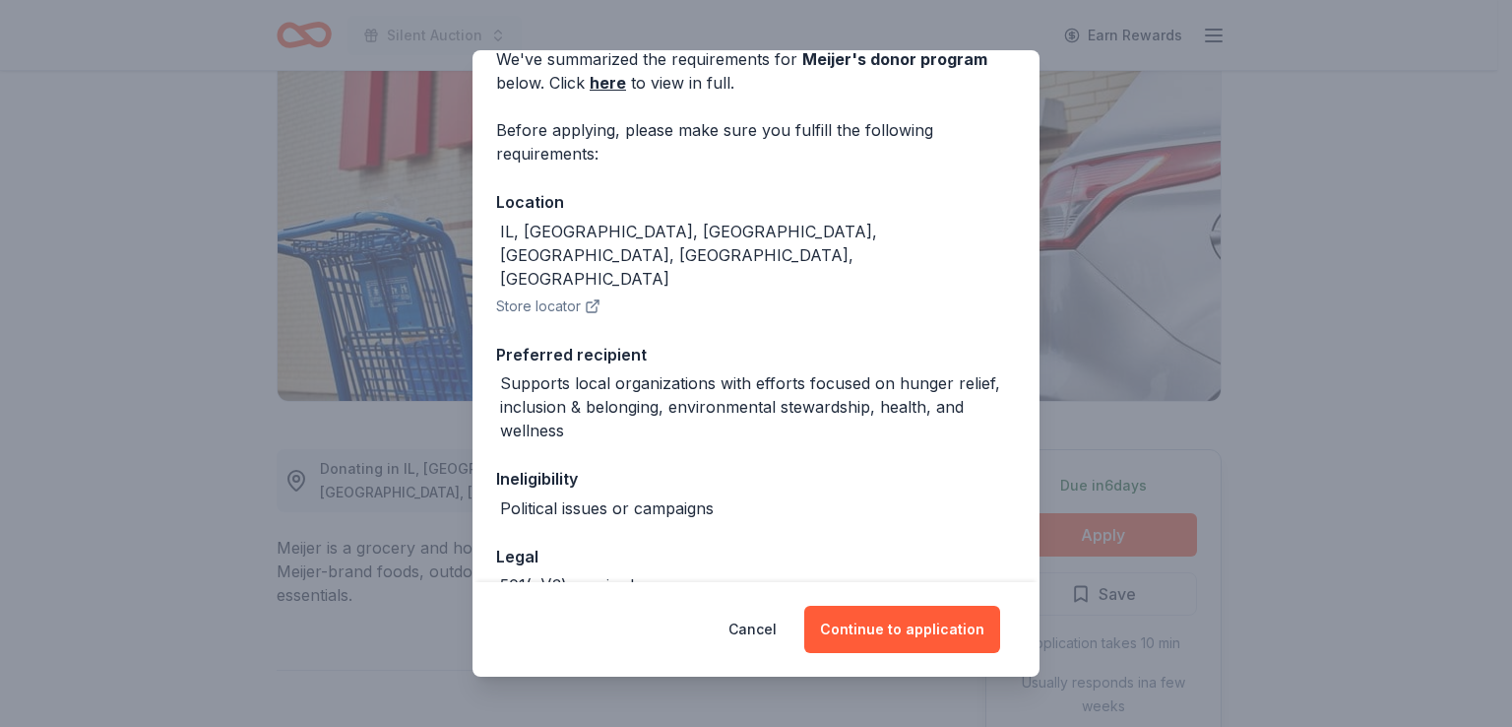
scroll to position [170, 0]
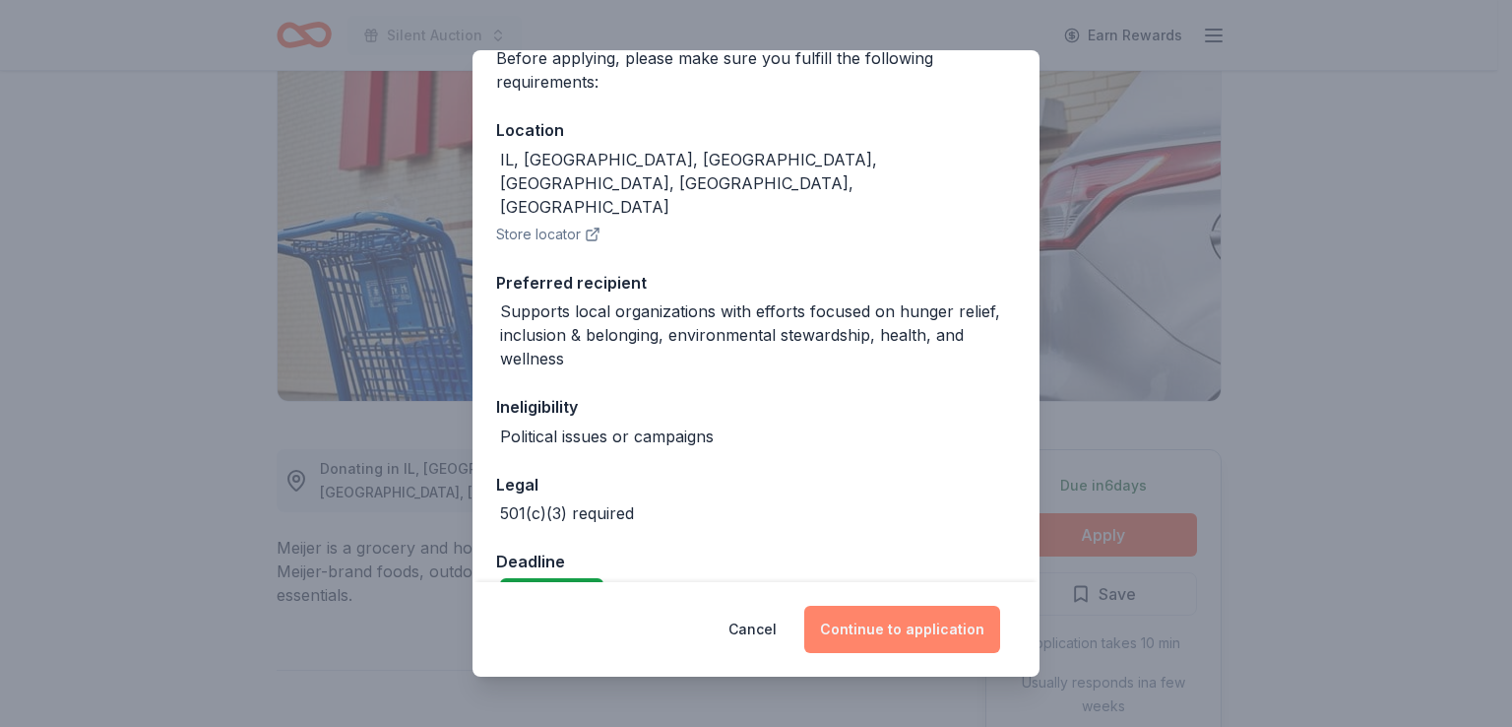
click at [907, 629] on button "Continue to application" at bounding box center [902, 629] width 196 height 47
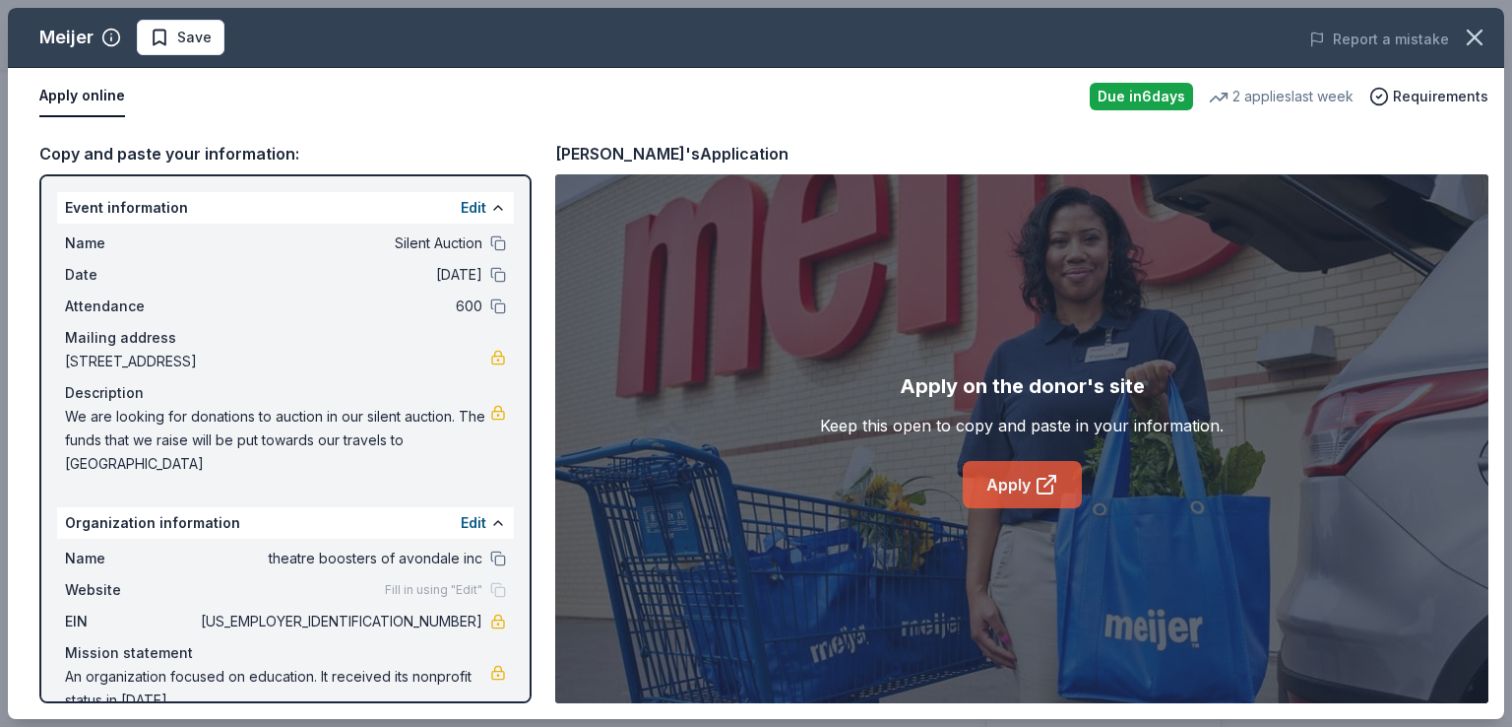
click at [1004, 486] on link "Apply" at bounding box center [1022, 484] width 119 height 47
click at [205, 41] on span "Save" at bounding box center [194, 38] width 34 height 24
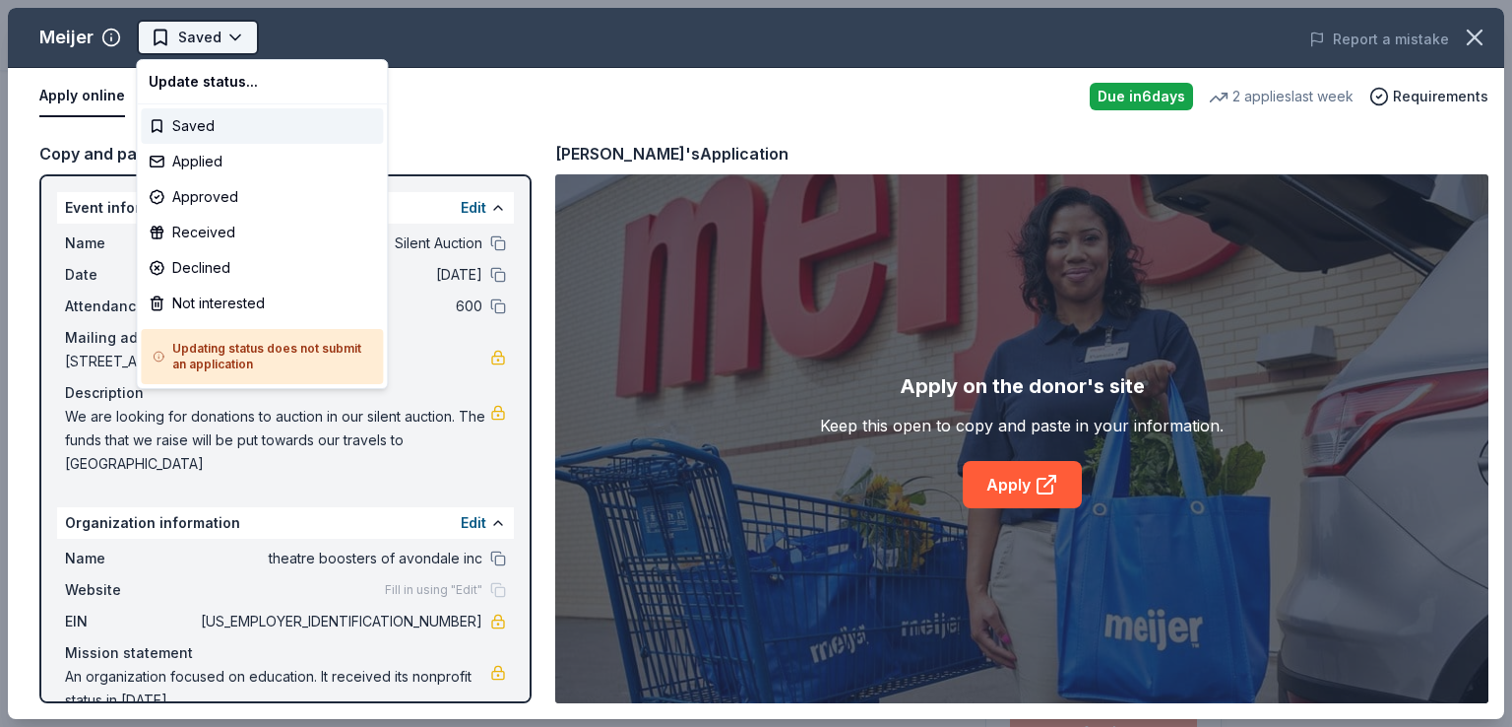
click at [232, 39] on html "Silent Auction Saved Apply Due [DATE] Share Meijer New • 2 reviews 2 applies la…" at bounding box center [756, 363] width 1512 height 727
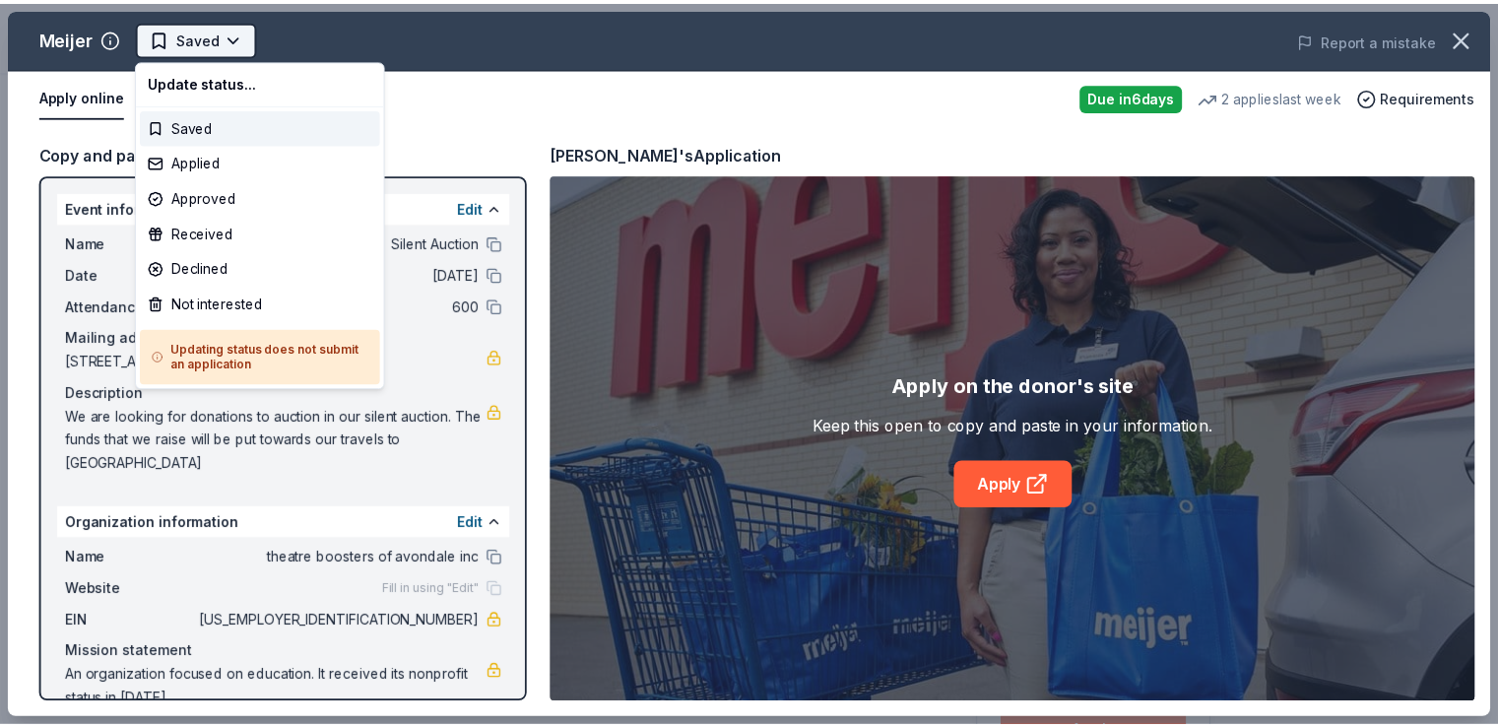
scroll to position [0, 0]
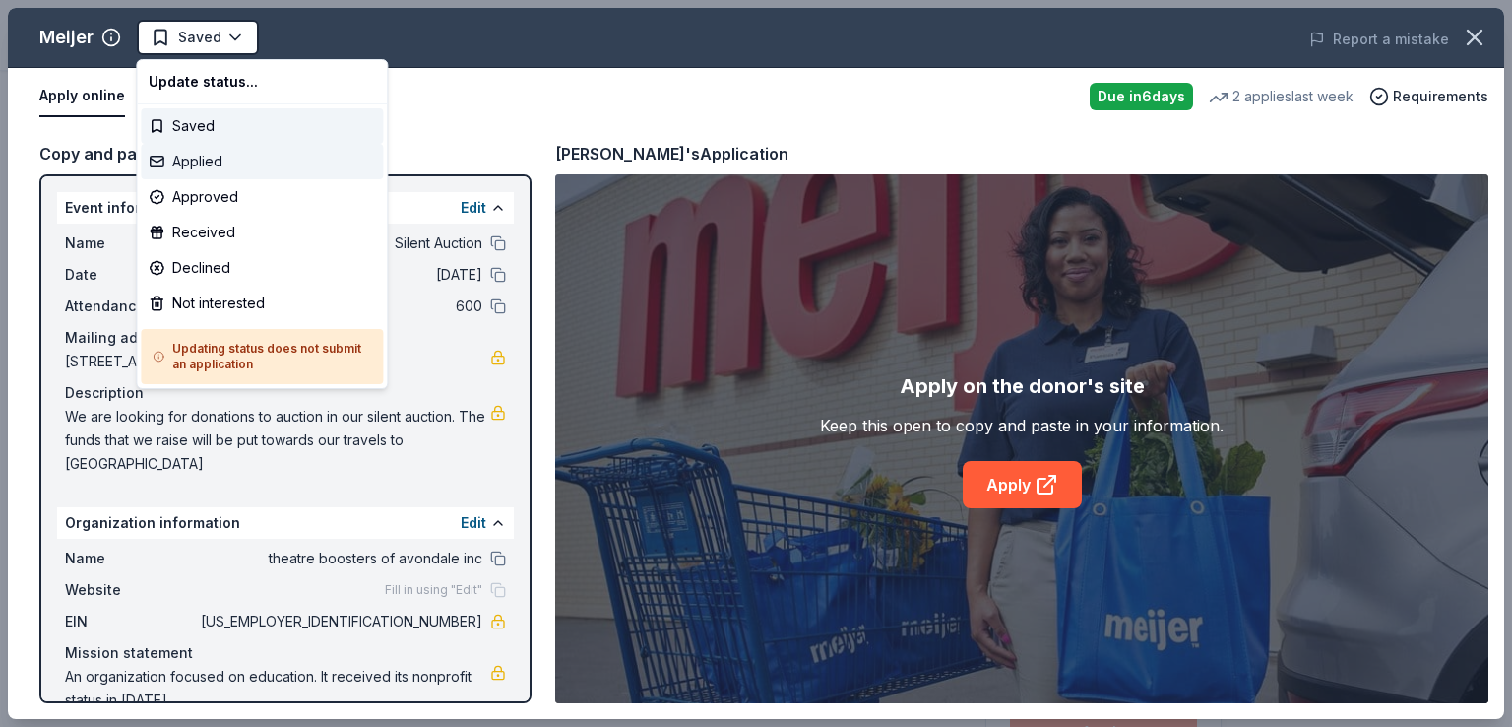
click at [219, 163] on div "Applied" at bounding box center [262, 161] width 242 height 35
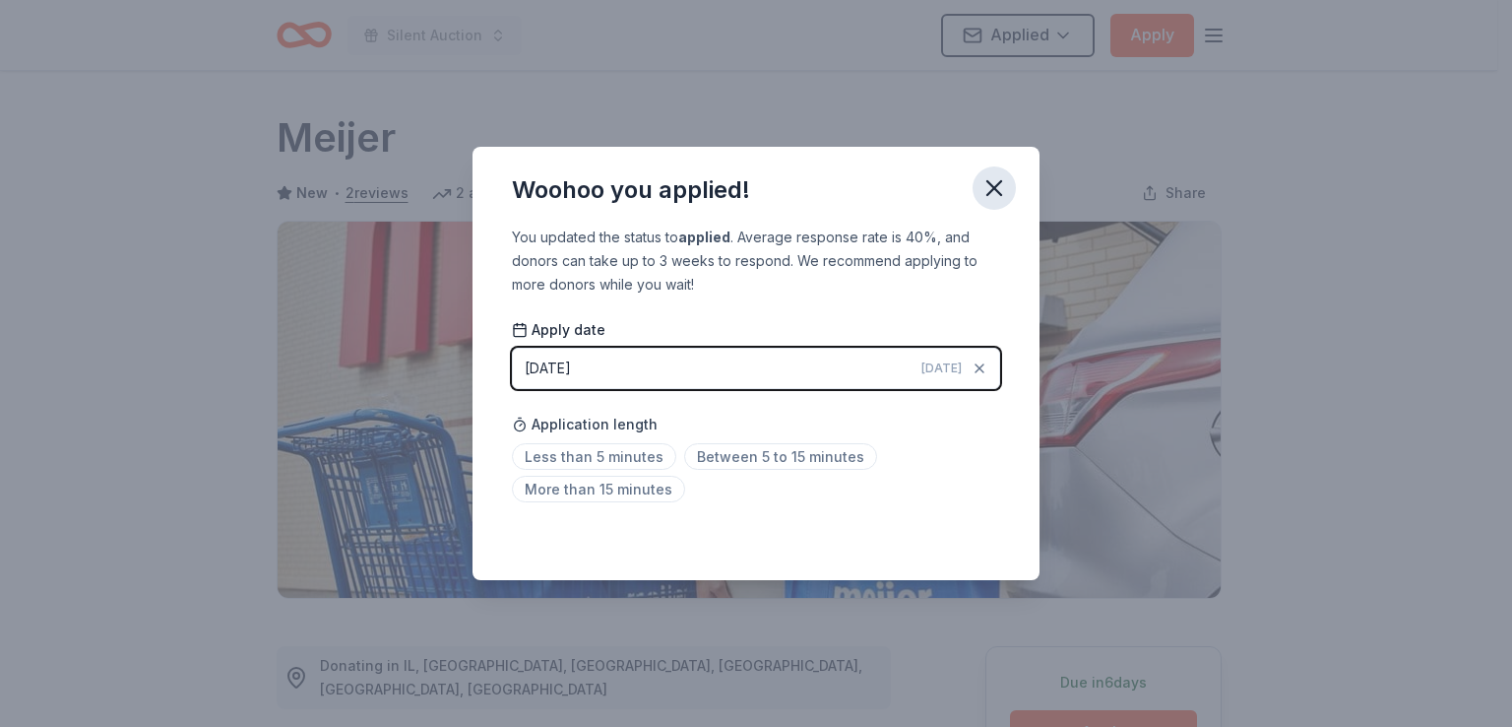
click at [996, 189] on icon "button" at bounding box center [995, 188] width 28 height 28
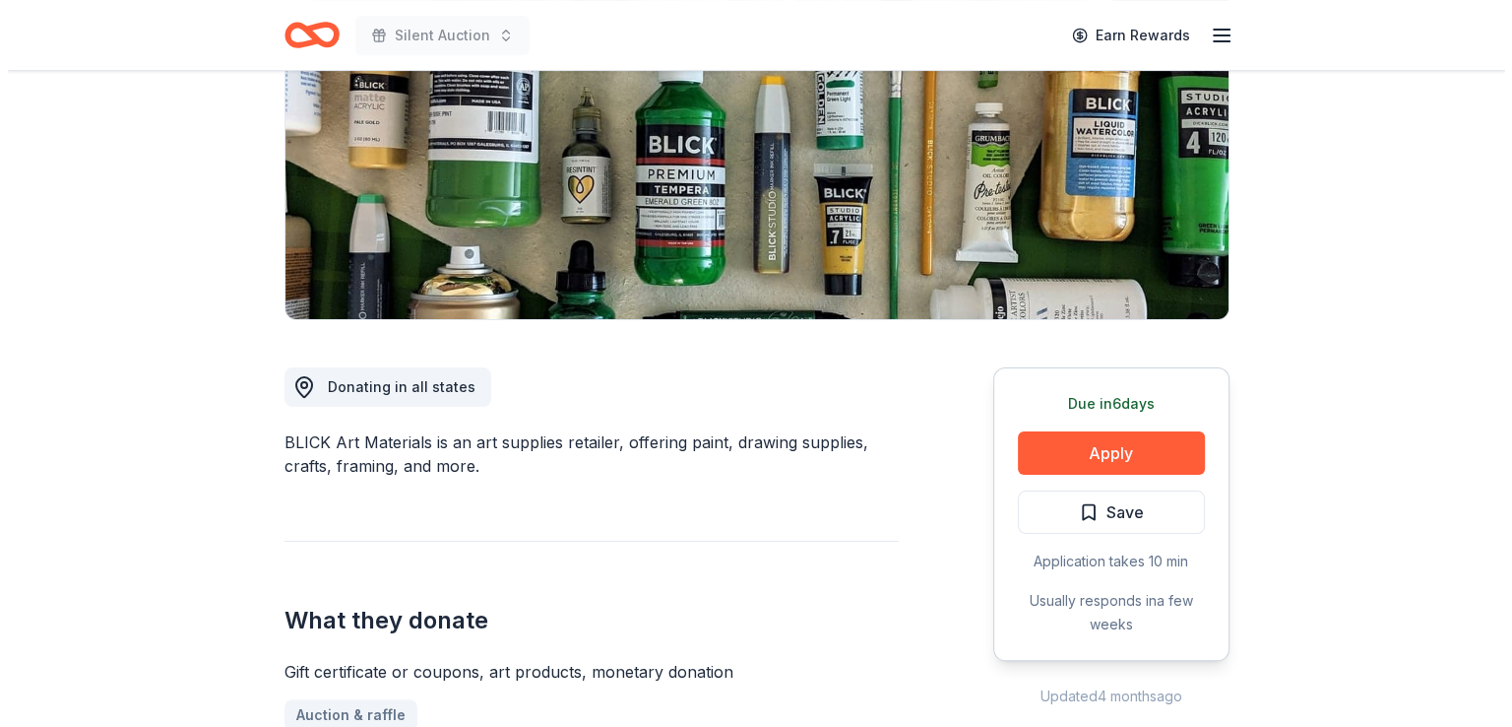
scroll to position [394, 0]
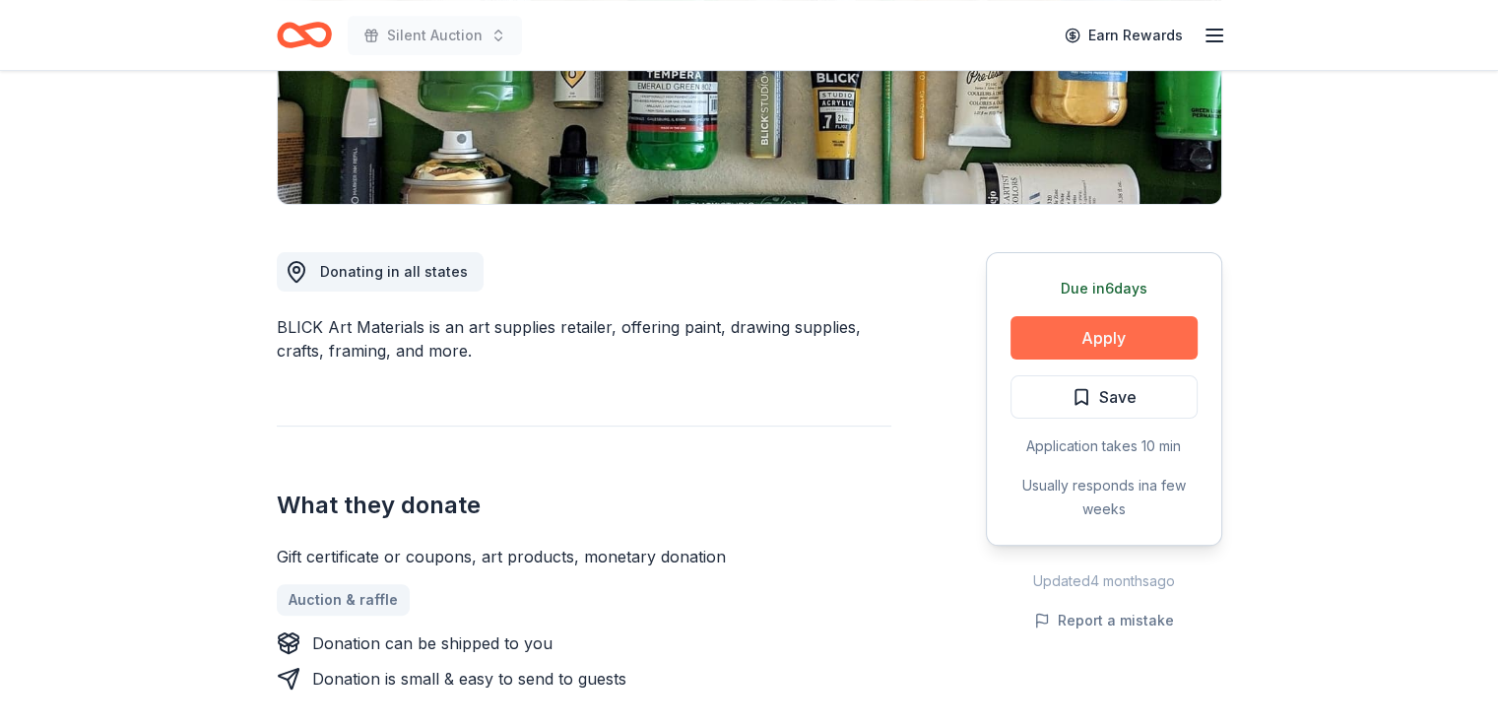
click at [1120, 338] on button "Apply" at bounding box center [1103, 337] width 187 height 43
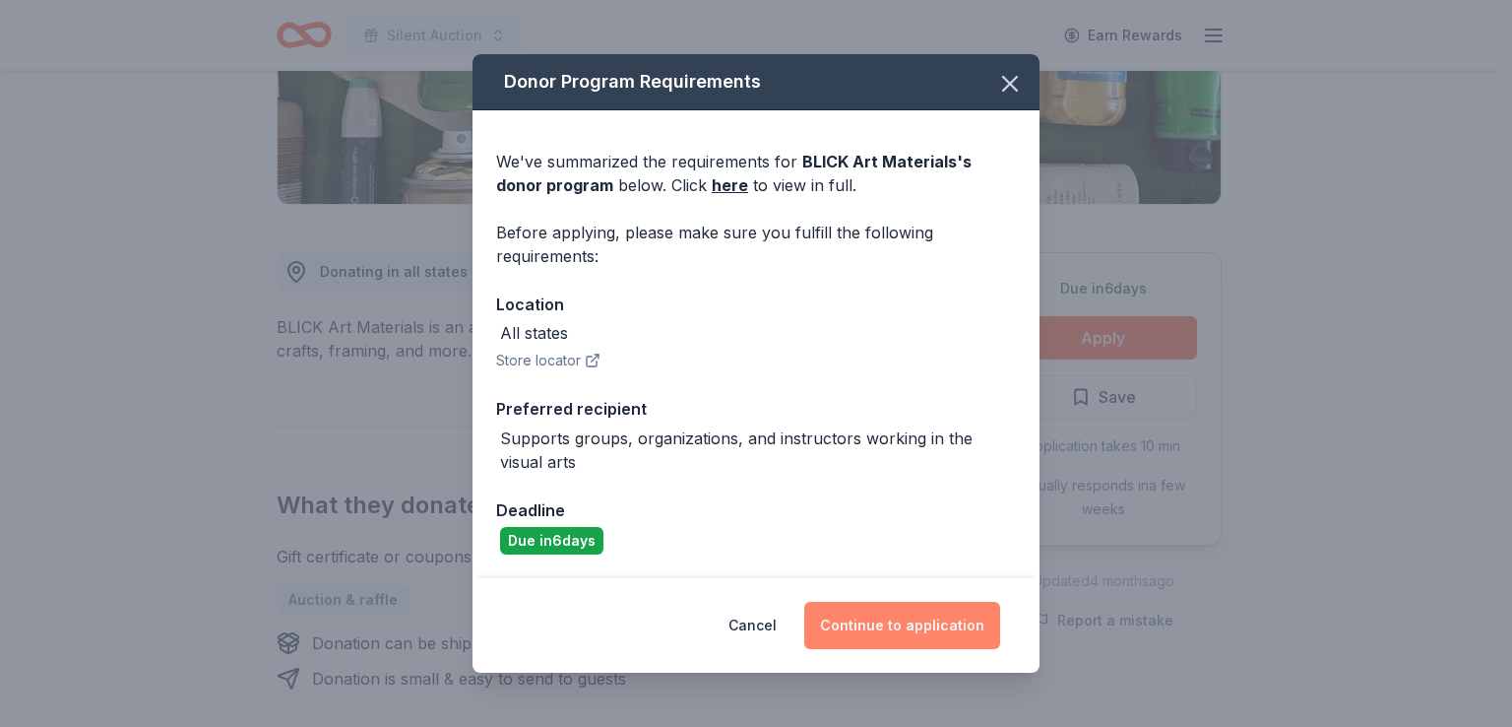
click at [886, 624] on button "Continue to application" at bounding box center [902, 625] width 196 height 47
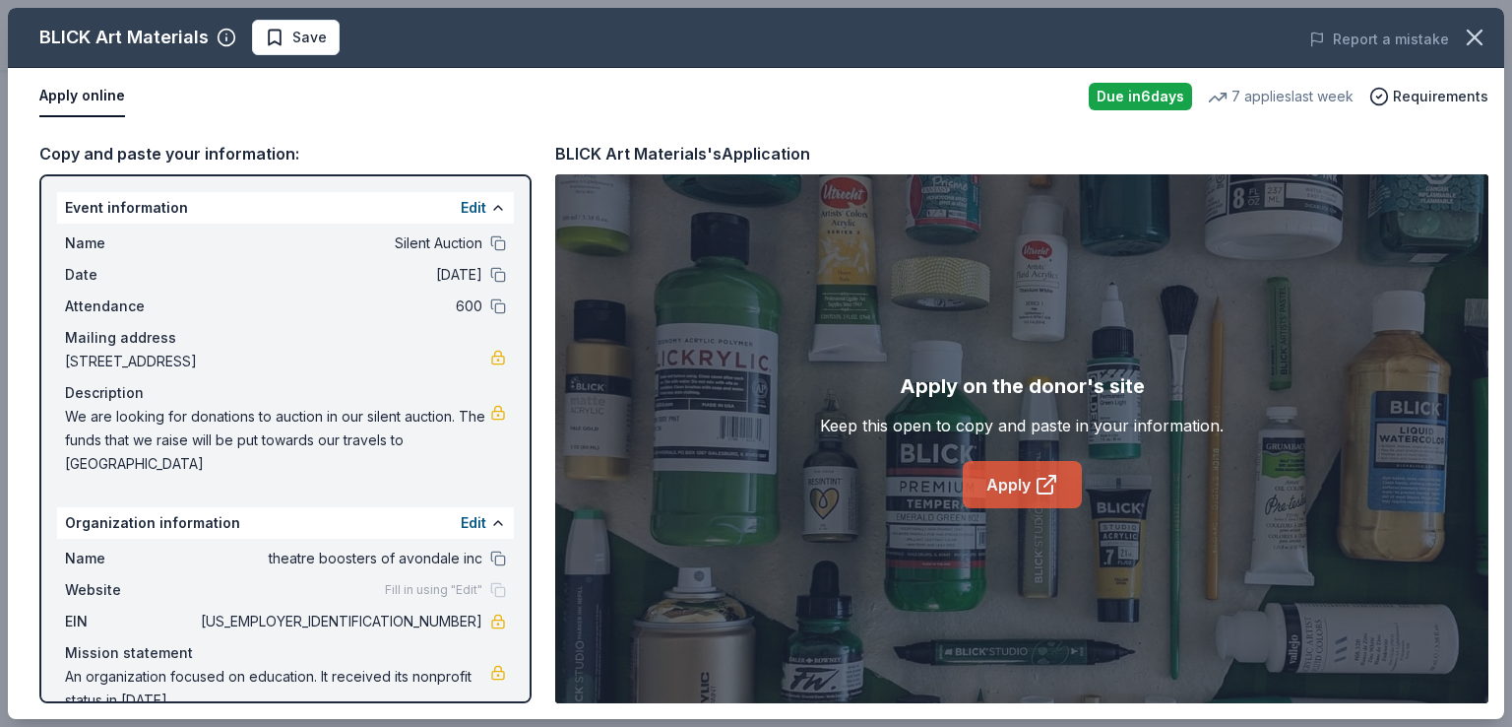
click at [1029, 482] on link "Apply" at bounding box center [1022, 484] width 119 height 47
